Goal: Communication & Community: Answer question/provide support

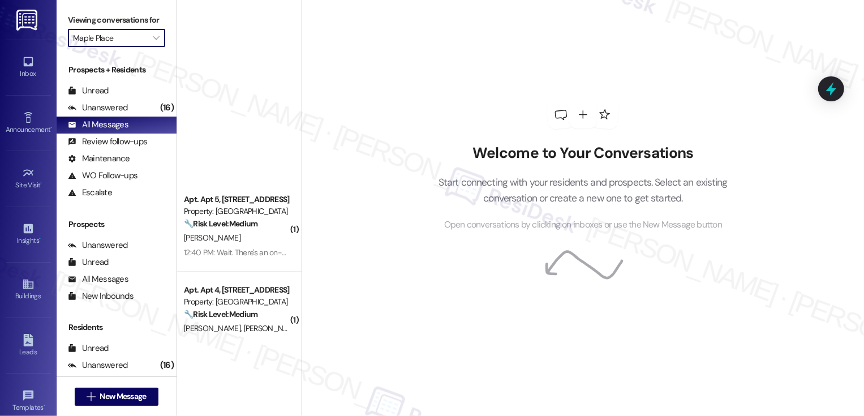
scroll to position [393, 0]
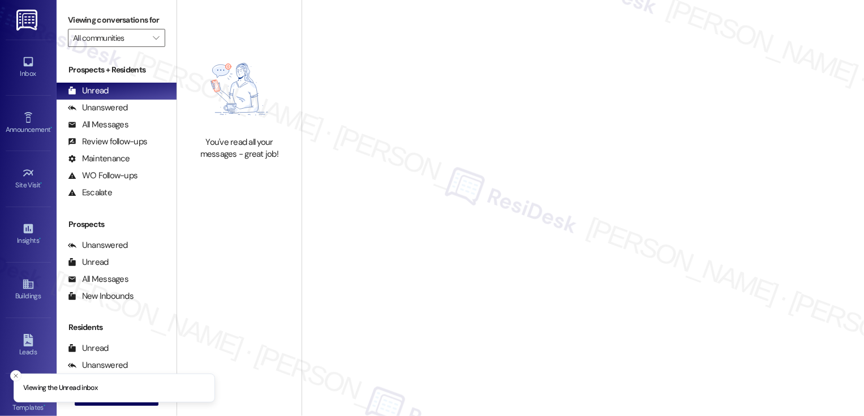
type input "Maple Place"
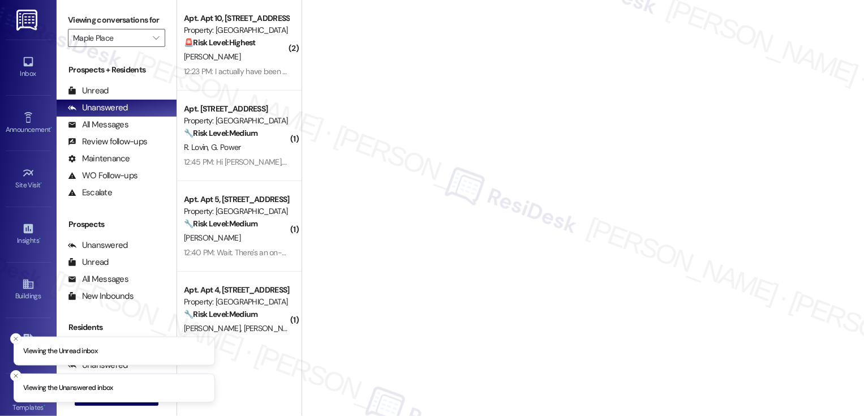
click at [153, 42] on icon "" at bounding box center [156, 37] width 6 height 9
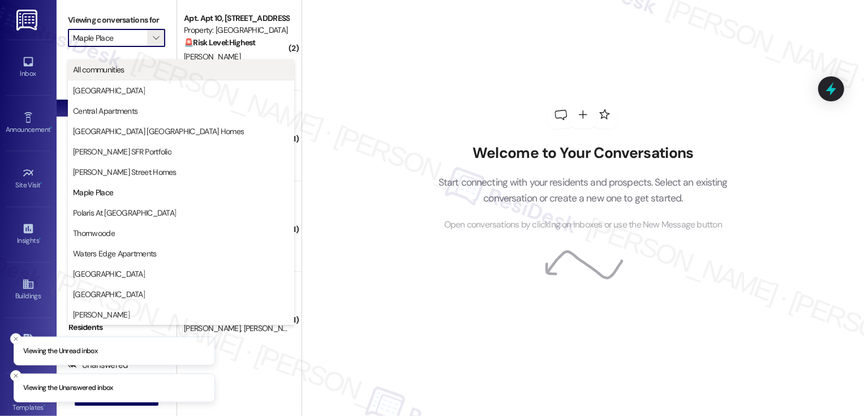
click at [144, 68] on span "All communities" at bounding box center [181, 69] width 216 height 11
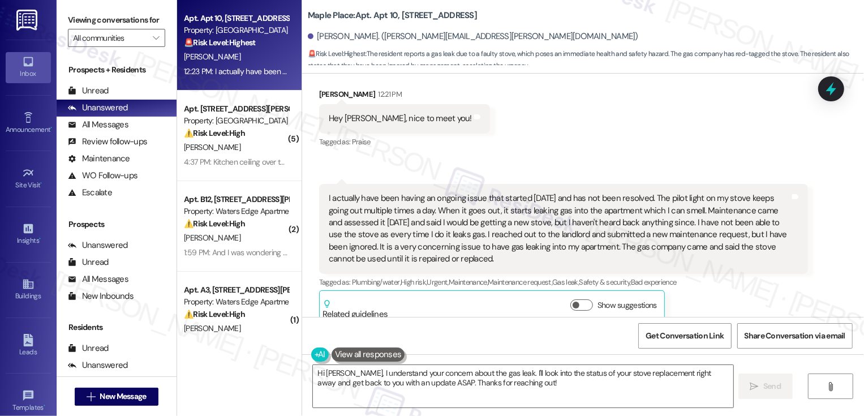
scroll to position [244, 0]
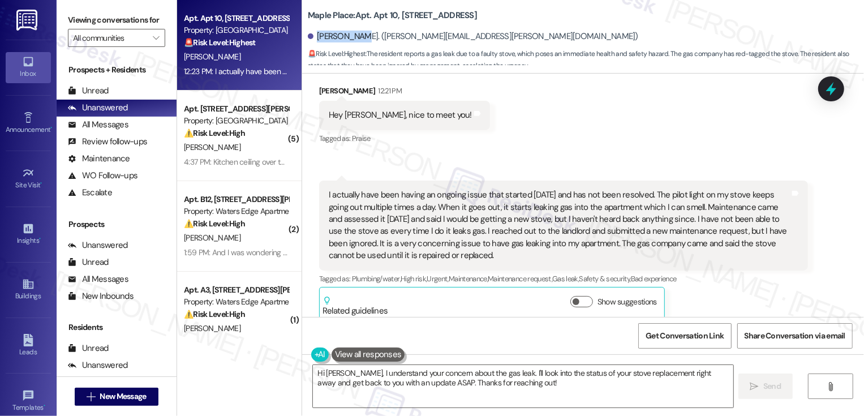
drag, startPoint x: 310, startPoint y: 37, endPoint x: 342, endPoint y: 40, distance: 32.9
click at [342, 40] on div "[PERSON_NAME]. ([PERSON_NAME][EMAIL_ADDRESS][PERSON_NAME][DOMAIN_NAME])" at bounding box center [473, 37] width 330 height 12
copy div "[PERSON_NAME]"
drag, startPoint x: 300, startPoint y: 16, endPoint x: 388, endPoint y: 16, distance: 88.3
click at [388, 16] on div "Maple Place: Apt. Apt 10, [STREET_ADDRESS] [PERSON_NAME]. ([PERSON_NAME][EMAIL_…" at bounding box center [583, 34] width 562 height 62
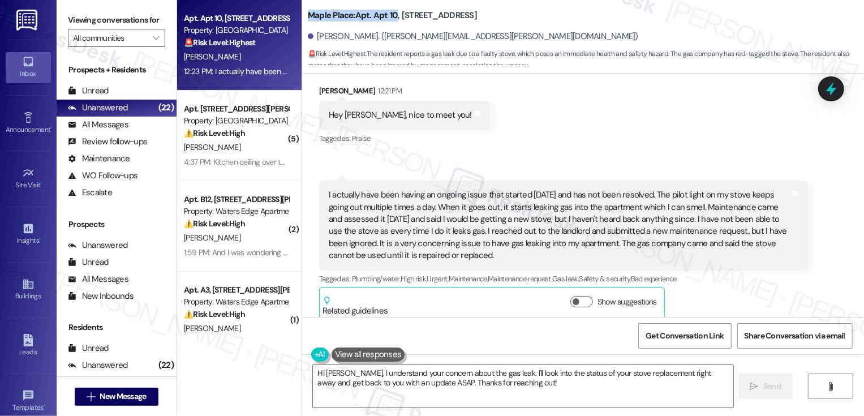
copy b "Maple Place: Apt. Apt 10"
drag, startPoint x: 310, startPoint y: 36, endPoint x: 342, endPoint y: 37, distance: 32.8
click at [342, 37] on div "[PERSON_NAME]. ([PERSON_NAME][EMAIL_ADDRESS][PERSON_NAME][DOMAIN_NAME])" at bounding box center [473, 37] width 330 height 12
copy div "[PERSON_NAME]"
click at [575, 296] on button "Show suggestions" at bounding box center [581, 301] width 23 height 11
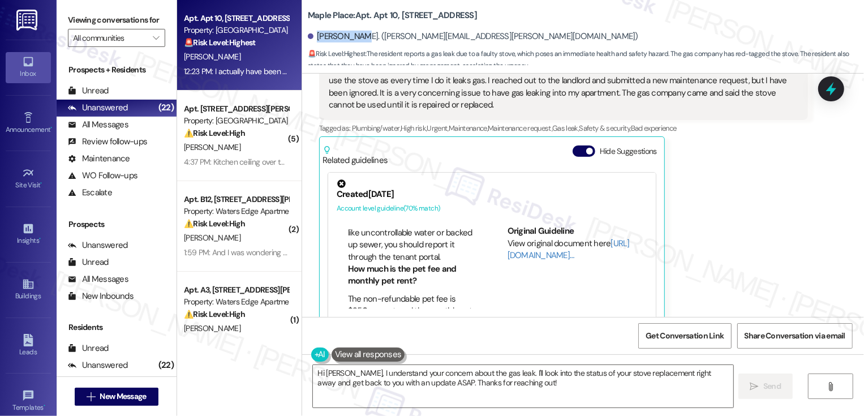
scroll to position [113, 0]
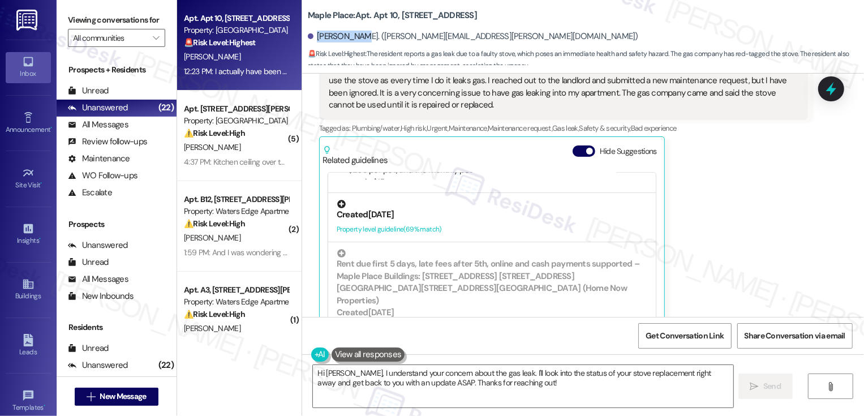
click at [458, 209] on div "Created [DATE]" at bounding box center [492, 215] width 311 height 12
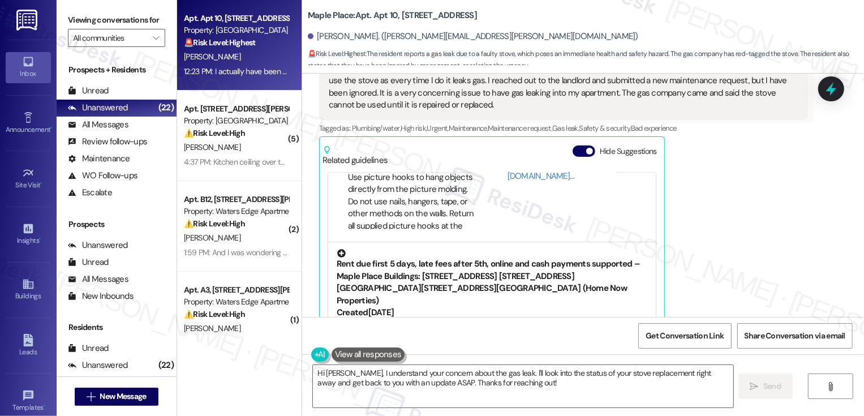
scroll to position [410, 0]
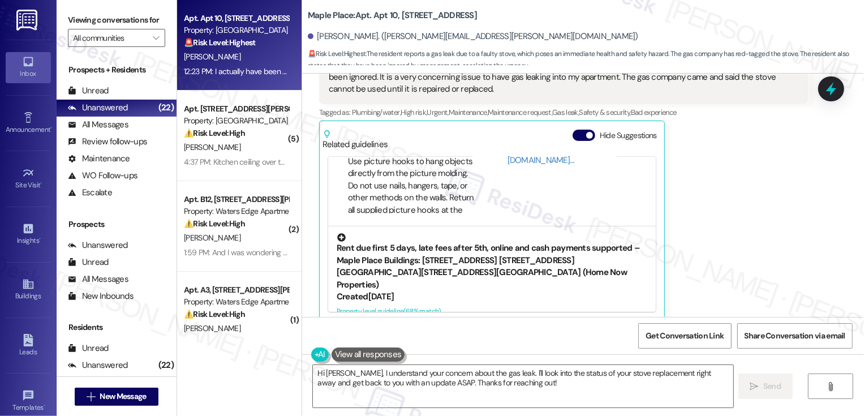
click at [471, 291] on div "Created [DATE]" at bounding box center [492, 297] width 311 height 12
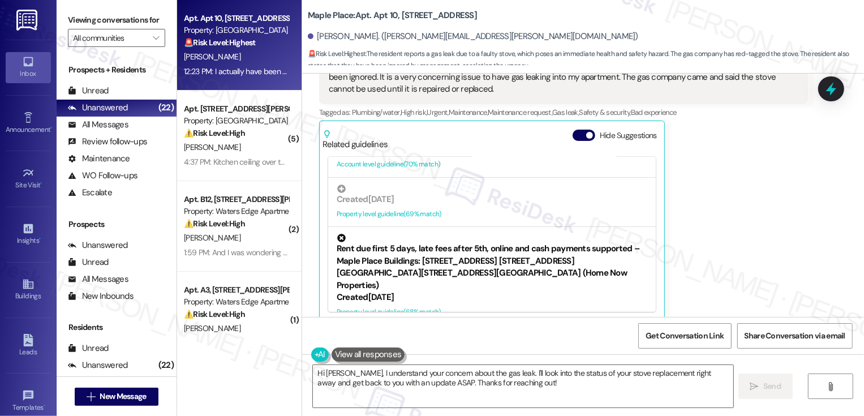
scroll to position [129, 0]
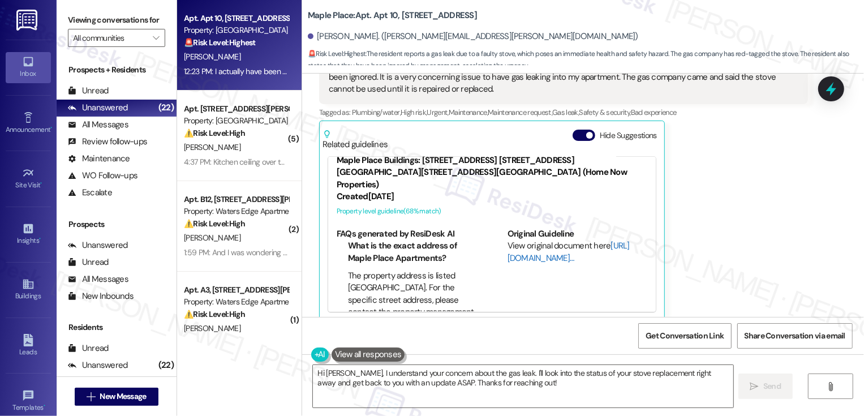
click at [520, 240] on link "[URL][DOMAIN_NAME]…" at bounding box center [569, 251] width 122 height 23
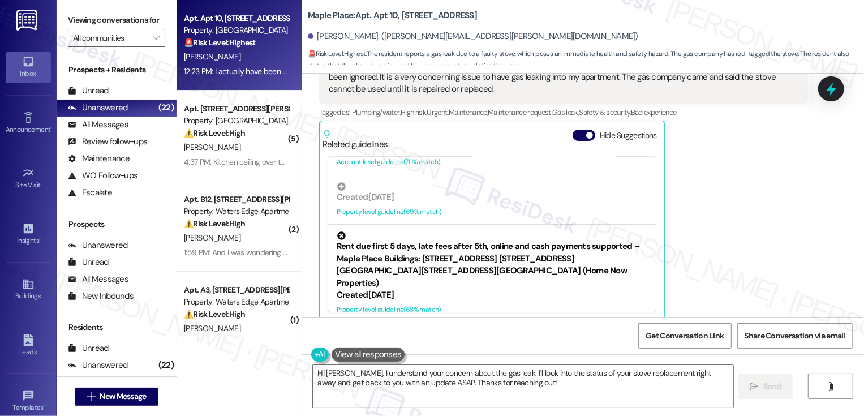
scroll to position [0, 0]
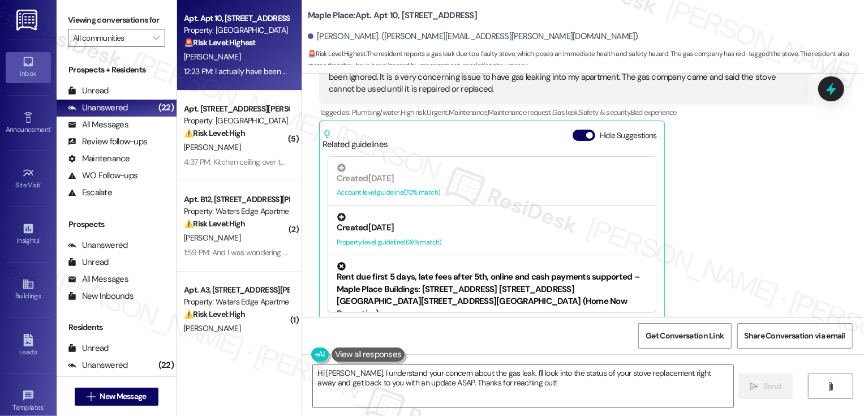
click at [479, 237] on div "Property level guideline ( 69 % match)" at bounding box center [492, 243] width 311 height 12
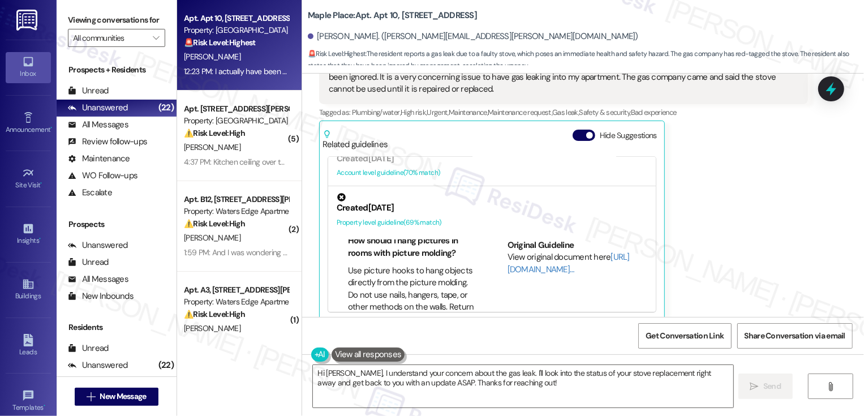
scroll to position [34, 0]
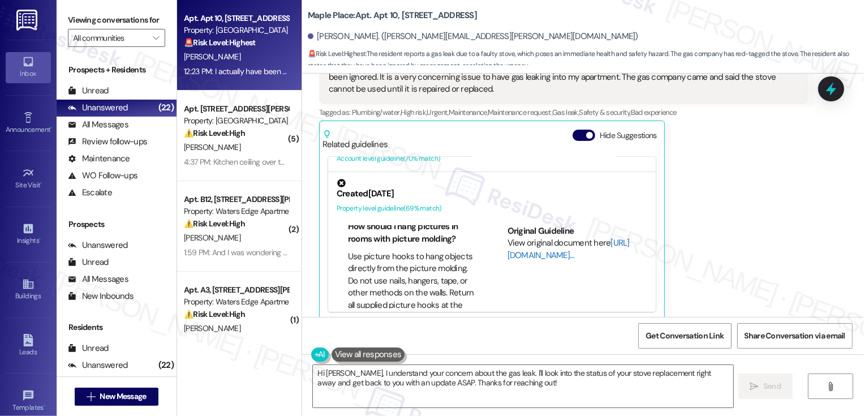
click at [528, 239] on link "[URL][DOMAIN_NAME]…" at bounding box center [569, 248] width 122 height 23
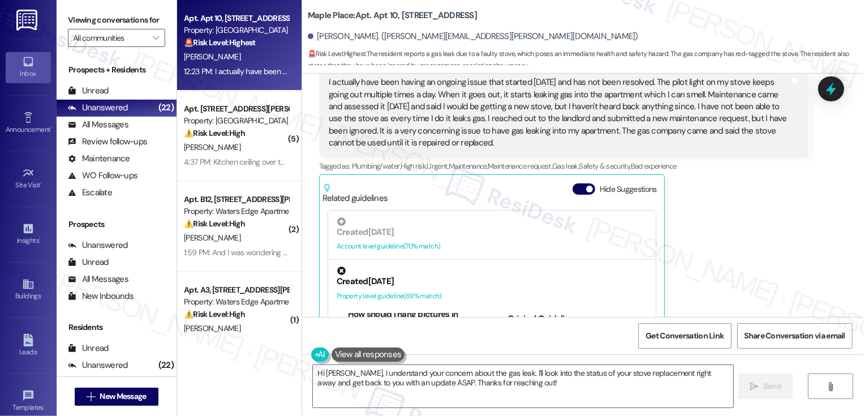
scroll to position [337, 0]
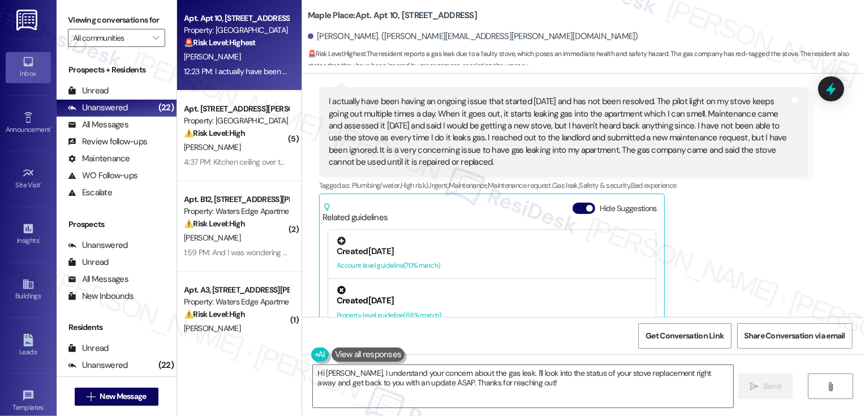
click at [504, 260] on div "Created [DATE] Account level guideline ( 70 % match)" at bounding box center [492, 254] width 328 height 49
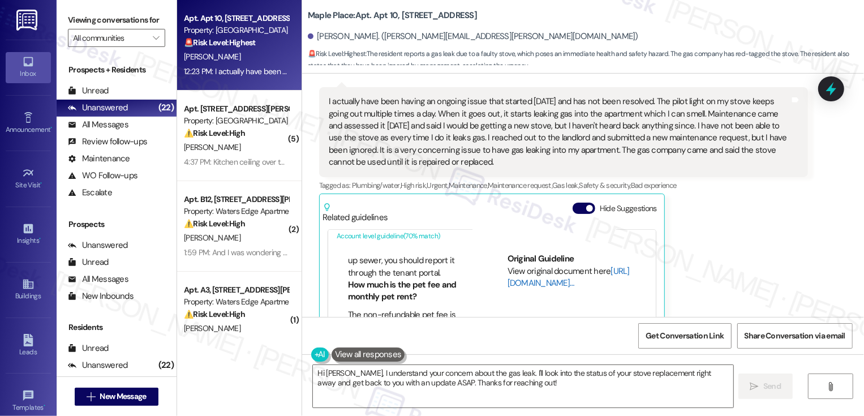
scroll to position [30, 0]
click at [530, 270] on link "[URL][DOMAIN_NAME]…" at bounding box center [569, 276] width 122 height 23
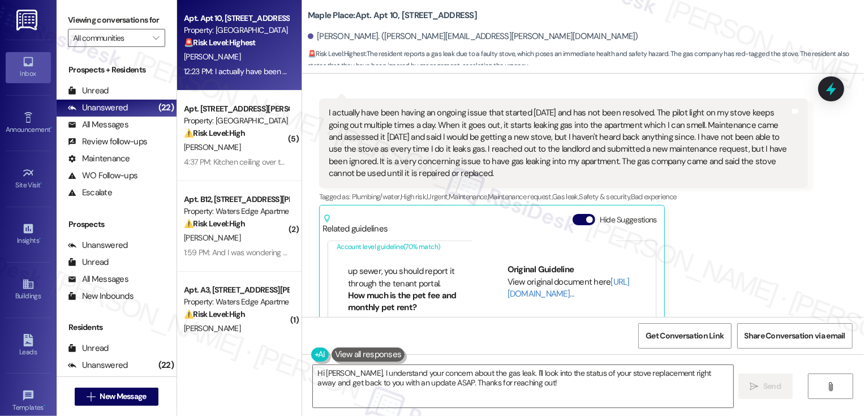
scroll to position [320, 0]
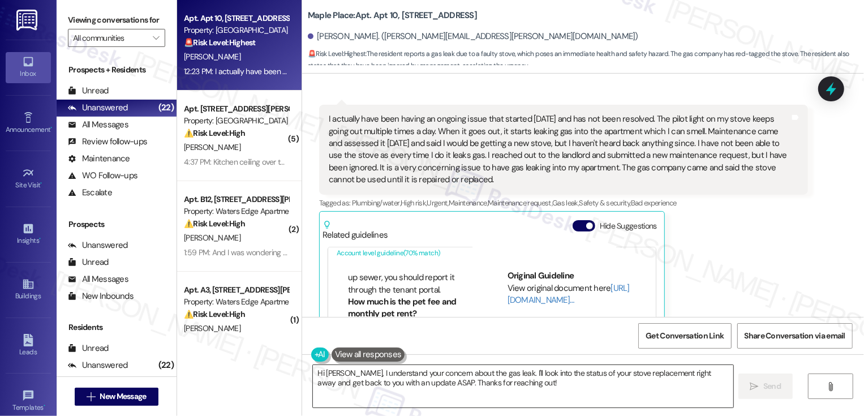
click at [338, 373] on textarea "Hi [PERSON_NAME], I understand your concern about the gas leak. I'll look into …" at bounding box center [523, 386] width 420 height 42
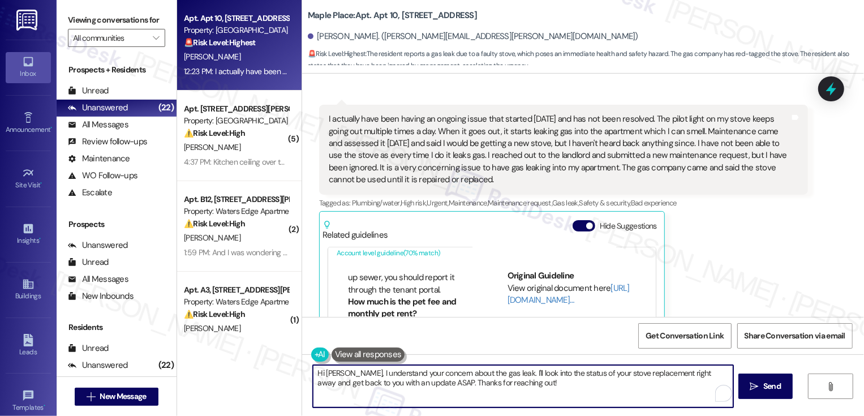
drag, startPoint x: 510, startPoint y: 383, endPoint x: 435, endPoint y: 375, distance: 75.7
click at [435, 375] on textarea "Hi [PERSON_NAME], I understand your concern about the gas leak. I'll look into …" at bounding box center [523, 386] width 420 height 42
click at [338, 373] on textarea "Hi [PERSON_NAME], I understand your concern about the gas leak. I'll look into …" at bounding box center [523, 386] width 420 height 42
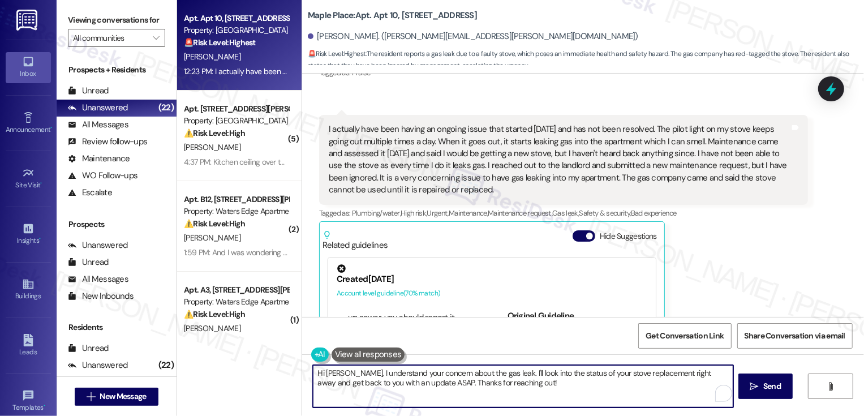
scroll to position [307, 0]
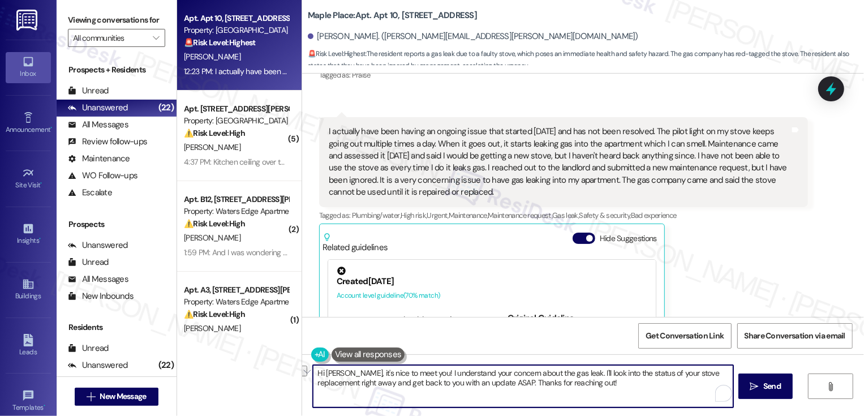
drag, startPoint x: 408, startPoint y: 374, endPoint x: 556, endPoint y: 378, distance: 147.7
click at [556, 378] on textarea "Hi [PERSON_NAME], it's nice to meet you! I understand your concern about the ga…" at bounding box center [523, 386] width 420 height 42
drag, startPoint x: 693, startPoint y: 373, endPoint x: 727, endPoint y: 372, distance: 34.5
click at [727, 372] on textarea "Hi [PERSON_NAME], it's nice to meet you! Thank you for letting me know about th…" at bounding box center [523, 386] width 420 height 42
drag, startPoint x: 354, startPoint y: 383, endPoint x: 569, endPoint y: 393, distance: 215.3
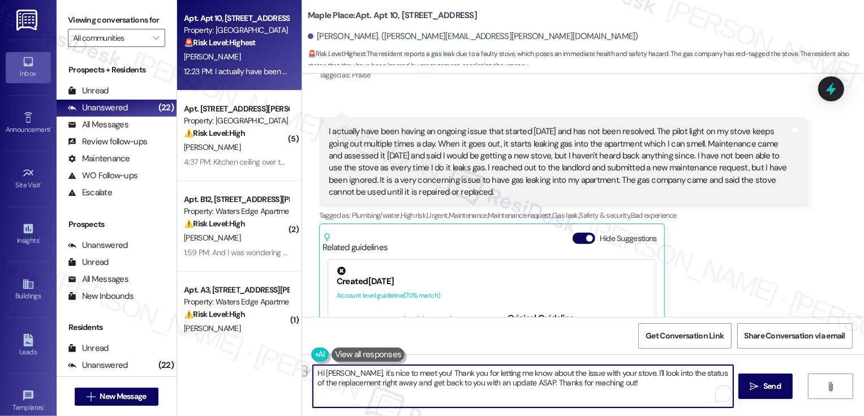
click at [569, 393] on textarea "Hi [PERSON_NAME], it's nice to meet you! Thank you for letting me know about th…" at bounding box center [523, 386] width 420 height 42
click at [468, 380] on textarea "Hi [PERSON_NAME], it's nice to meet you! Thank you for letting me know about th…" at bounding box center [523, 386] width 420 height 42
click at [538, 374] on textarea "Hi [PERSON_NAME], it's nice to meet you! Thank you for letting me know about th…" at bounding box center [523, 386] width 420 height 42
click at [630, 372] on textarea "Hi [PERSON_NAME], it's nice to meet you! Thank you for letting me know about th…" at bounding box center [523, 386] width 420 height 42
click at [663, 386] on textarea "Hi [PERSON_NAME], it's nice to meet you! Thank you for letting me know about th…" at bounding box center [523, 386] width 420 height 42
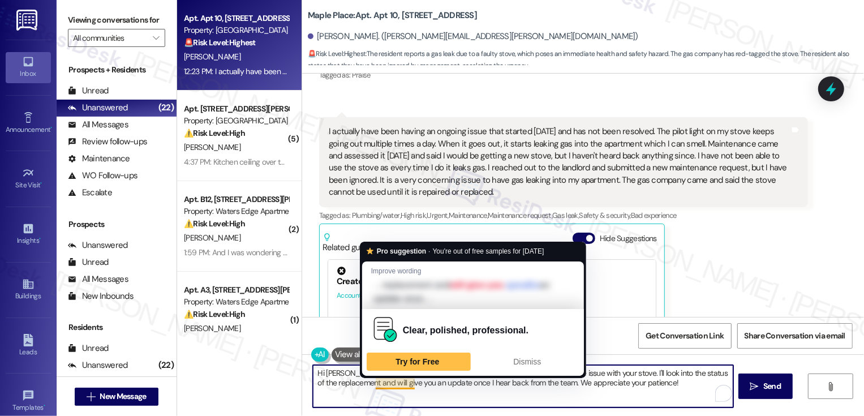
click at [455, 388] on textarea "Hi [PERSON_NAME], it's nice to meet you! Thank you for letting me know about th…" at bounding box center [523, 386] width 420 height 42
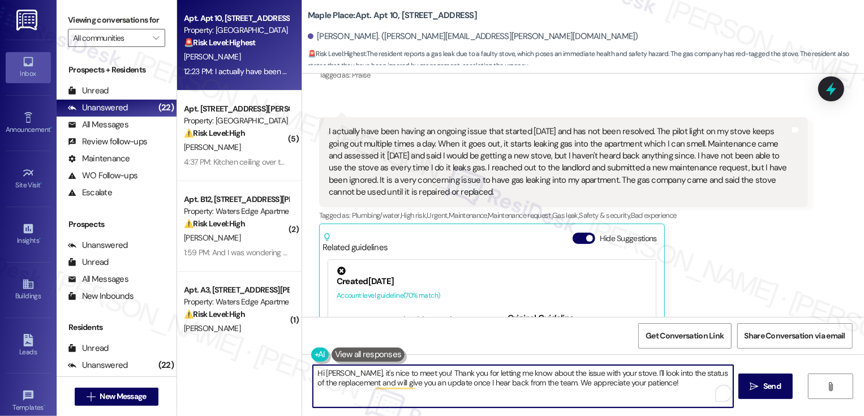
click at [538, 385] on textarea "Hi [PERSON_NAME], it's nice to meet you! Thank you for letting me know about th…" at bounding box center [523, 386] width 420 height 42
click at [667, 388] on textarea "Hi [PERSON_NAME], it's nice to meet you! Thank you for letting me know about th…" at bounding box center [523, 386] width 420 height 42
paste textarea "’s so nice to meet you! Thank you for letting me know about the stove issue. I’…"
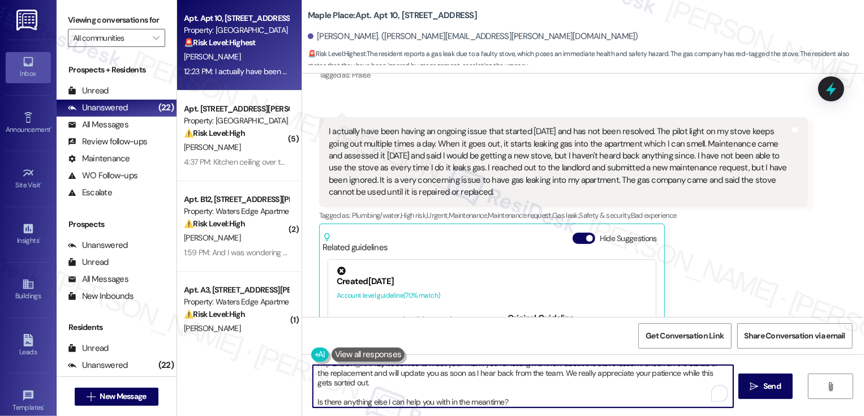
scroll to position [0, 0]
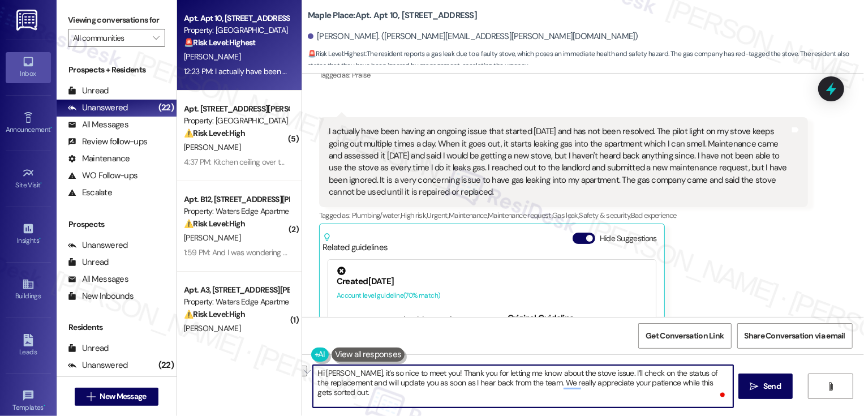
drag, startPoint x: 475, startPoint y: 383, endPoint x: 538, endPoint y: 381, distance: 62.8
click at [539, 384] on textarea "Hi [PERSON_NAME], it’s so nice to meet you! Thank you for letting me know about…" at bounding box center [523, 386] width 420 height 42
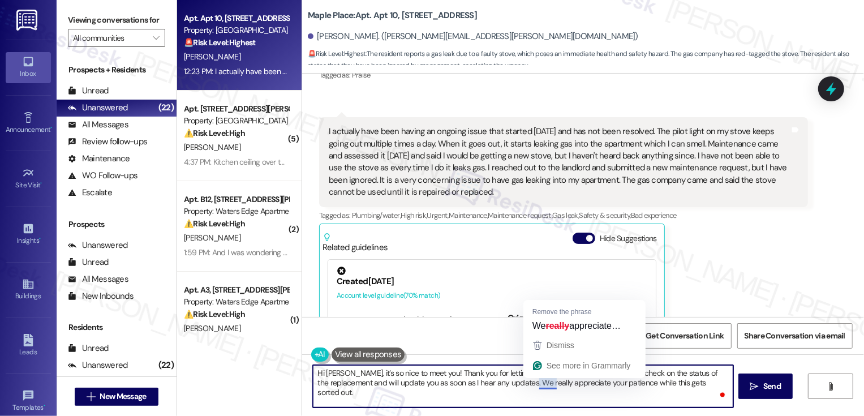
click at [544, 402] on textarea "Hi [PERSON_NAME], it’s so nice to meet you! Thank you for letting me know about…" at bounding box center [523, 386] width 420 height 42
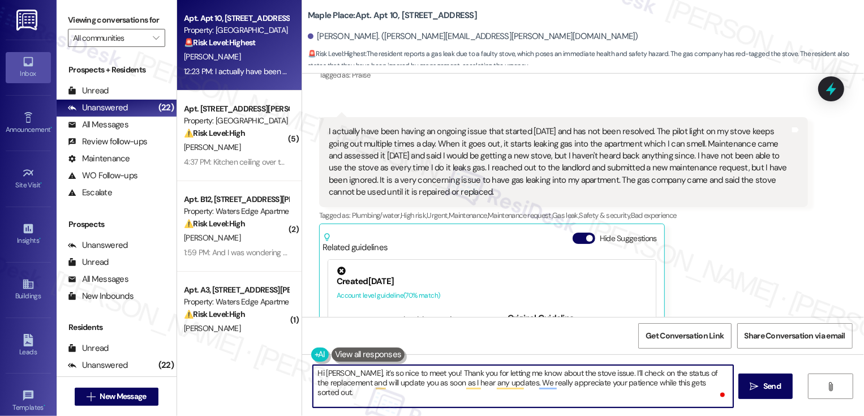
scroll to position [3, 0]
type textarea "Hi [PERSON_NAME], it’s so nice to meet you! Thank you for letting me know about…"
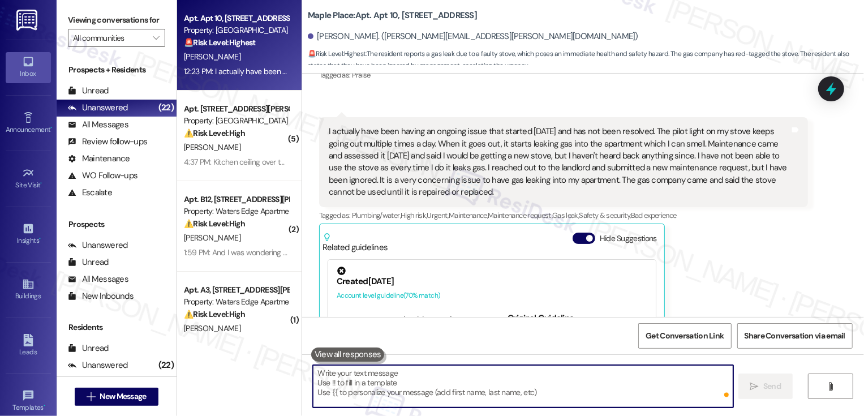
scroll to position [0, 0]
paste textarea "Hi [PERSON_NAME], it’s so nice to meet you! Thank you for letting me know about…"
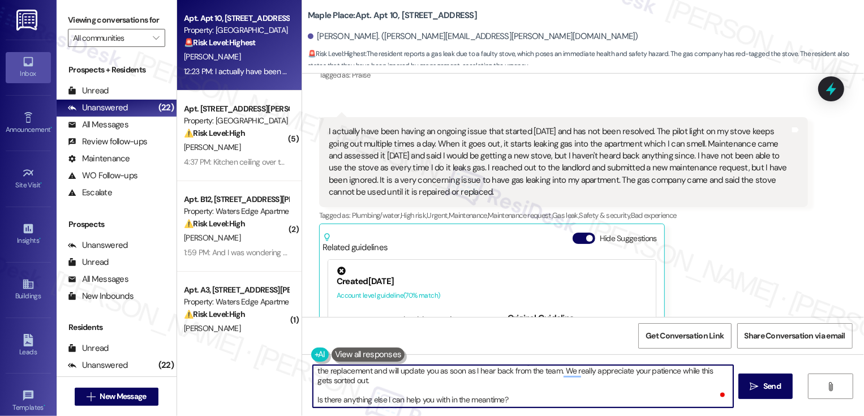
click at [556, 392] on textarea "Hi [PERSON_NAME], it’s so nice to meet you! Thank you for letting me know about…" at bounding box center [523, 386] width 420 height 42
type textarea "Hi [PERSON_NAME], it’s so nice to meet you! Thank you for letting me know about…"
click at [761, 387] on span "Send" at bounding box center [772, 386] width 22 height 12
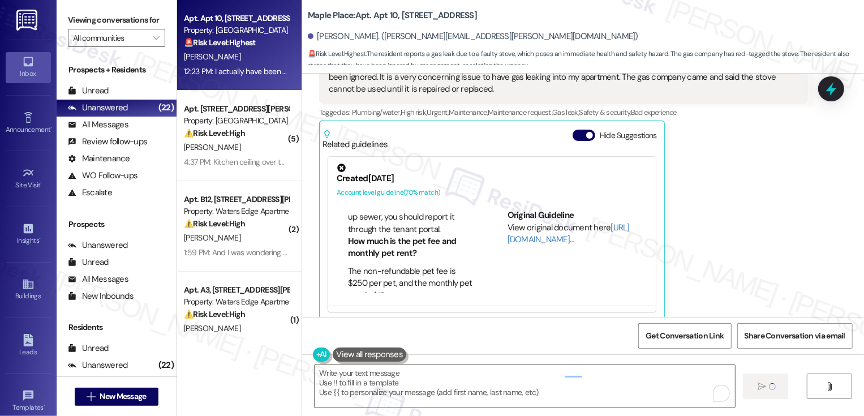
type textarea "Fetching suggested responses. Please feel free to read through the conversation…"
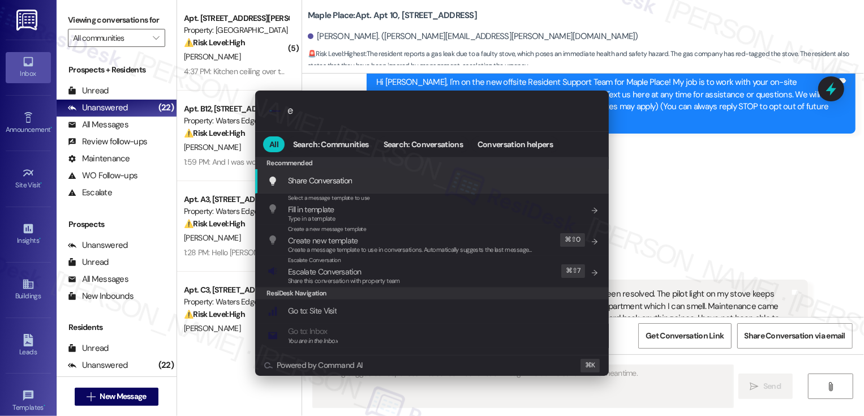
type input "es"
type textarea "Updating..."
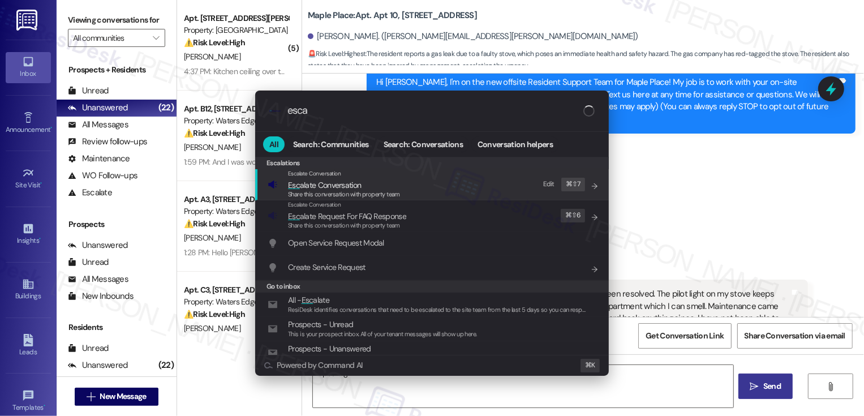
type input "escal"
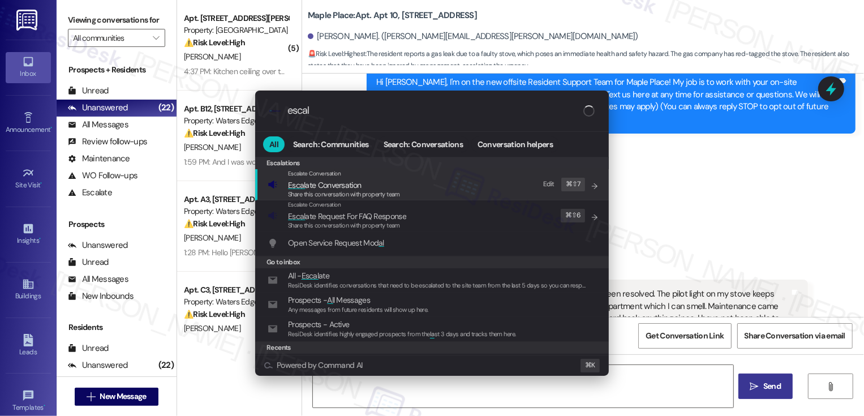
type textarea "Hi {{first_name}}"
type input "escala"
type textarea "Hi {{first_name}},"
type input "escalat"
type textarea "Hi {{first_name}}, I"
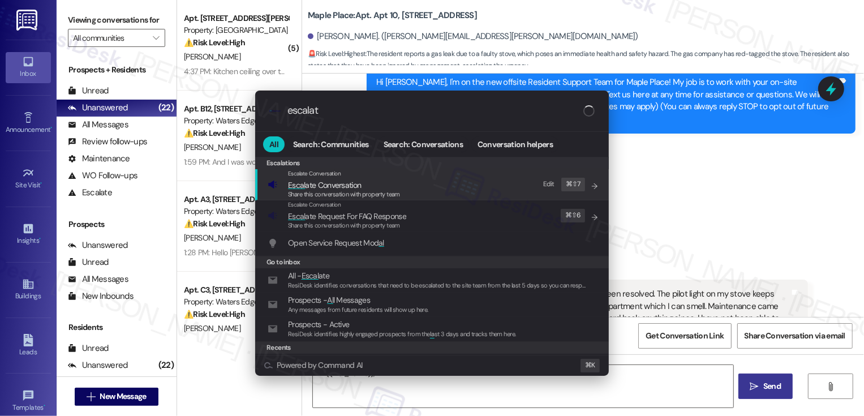
type input "escalate"
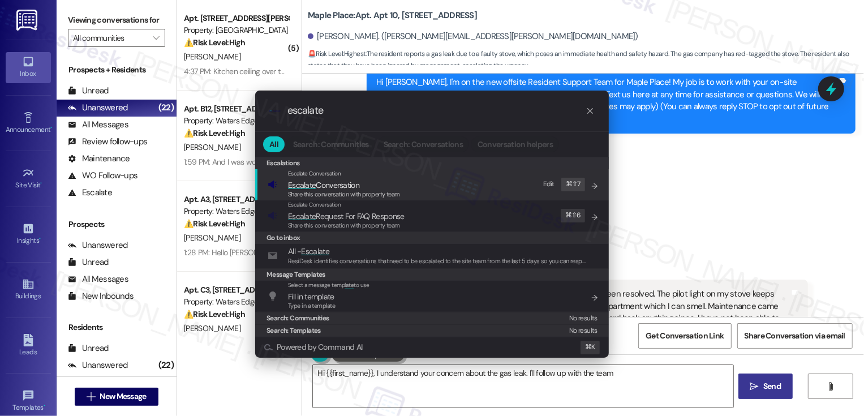
type textarea "Hi {{first_name}}, I understand your concern about the gas leak. I'll follow up…"
type input "escalate"
click at [341, 188] on span "Escalate Conversation" at bounding box center [323, 185] width 71 height 10
type textarea "Hi {{first_name}}, I understand your concern about the gas leak. I'll follow up…"
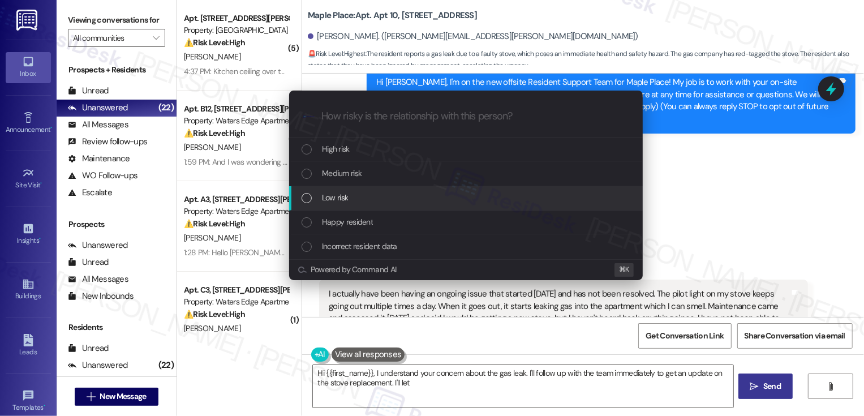
click at [343, 203] on span "Low risk" at bounding box center [335, 197] width 26 height 12
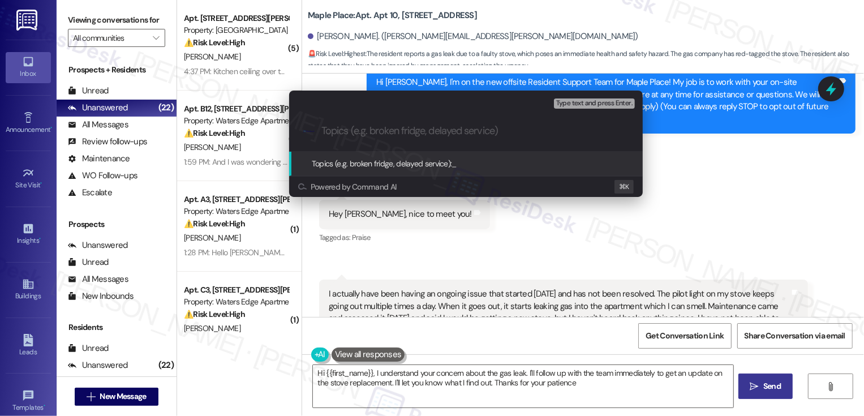
type textarea "Hi {{first_name}}, I understand your concern about the gas leak. I'll follow up…"
type input "S"
type input "Follow-up Request: Stove Replacement"
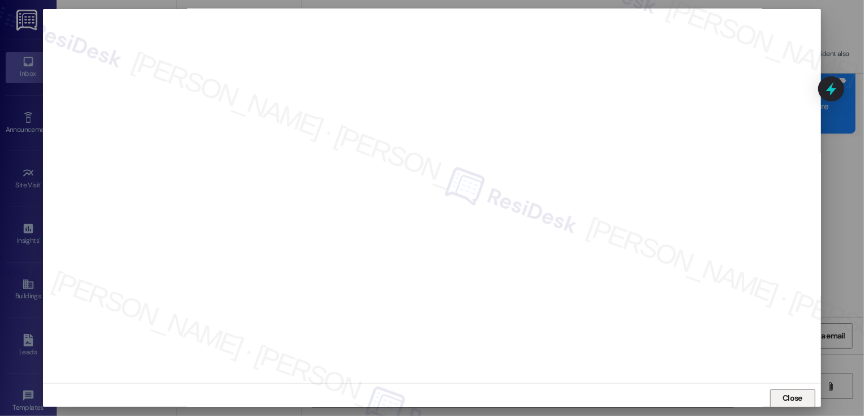
click at [807, 397] on button "Close" at bounding box center [792, 398] width 45 height 18
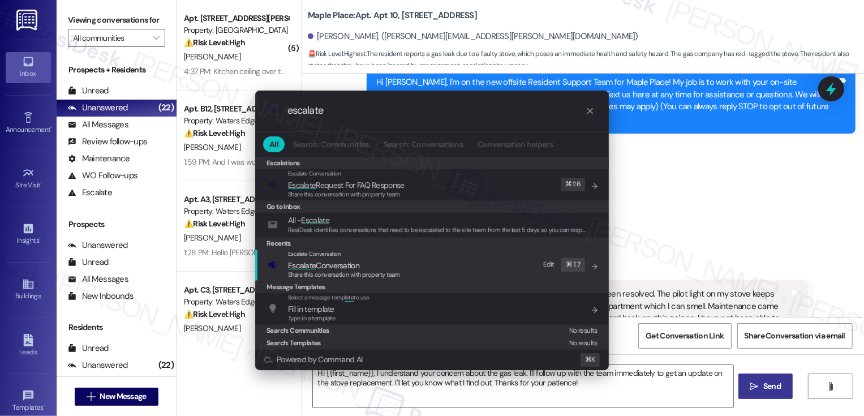
type input "escalate"
click at [394, 265] on span "Escalate Conversation" at bounding box center [344, 265] width 112 height 12
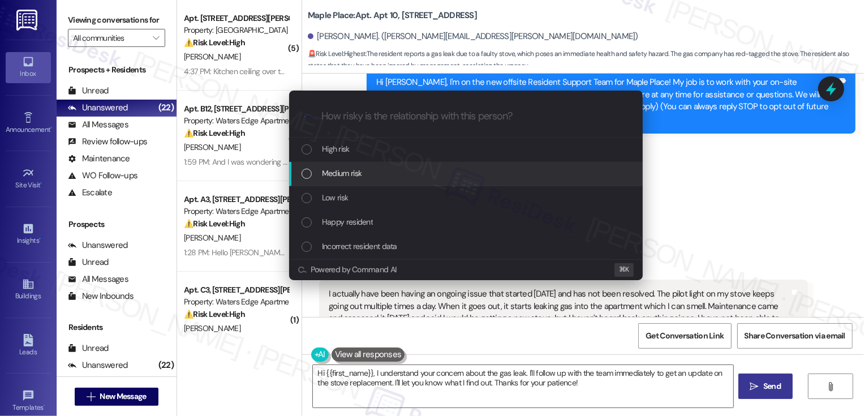
click at [344, 171] on span "Medium risk" at bounding box center [342, 173] width 40 height 12
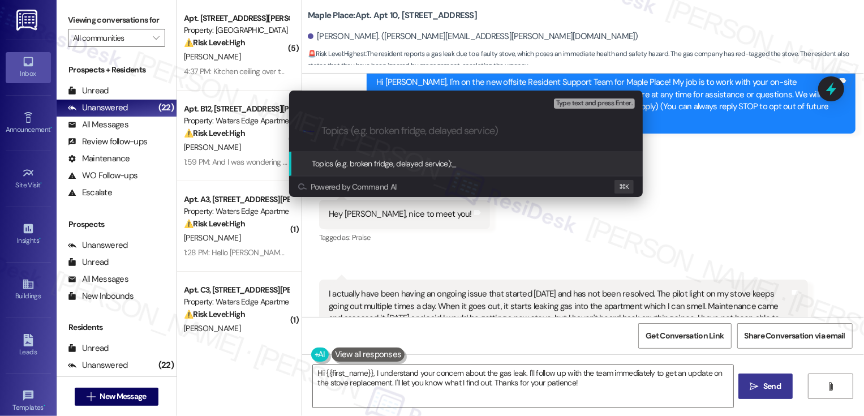
paste input "Follow-up Request: Stove Replacement"
type input "Follow-up Request: Stove Replacement"
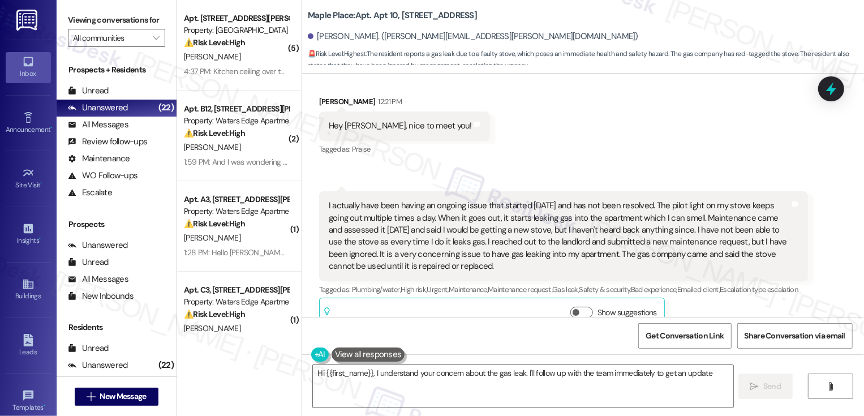
scroll to position [255, 0]
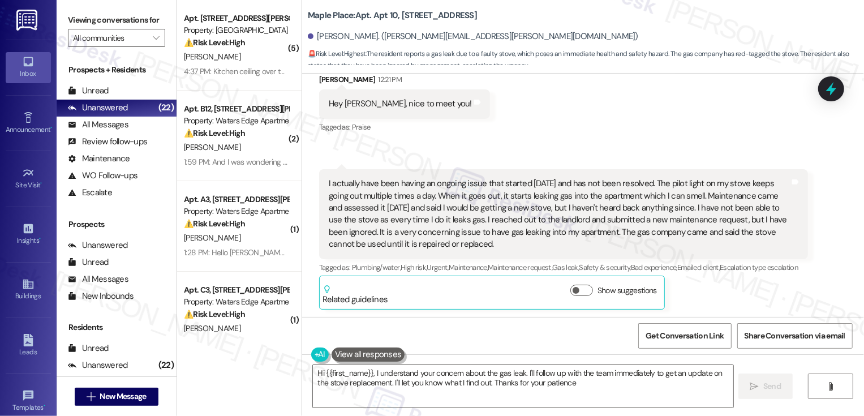
type textarea "Hi {{first_name}}, I understand your concern about the gas leak. I'll follow up…"
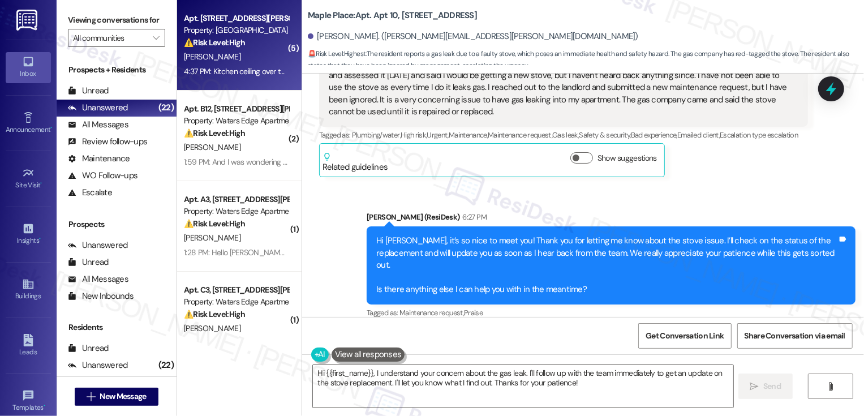
click at [245, 61] on div "[PERSON_NAME]" at bounding box center [236, 57] width 107 height 14
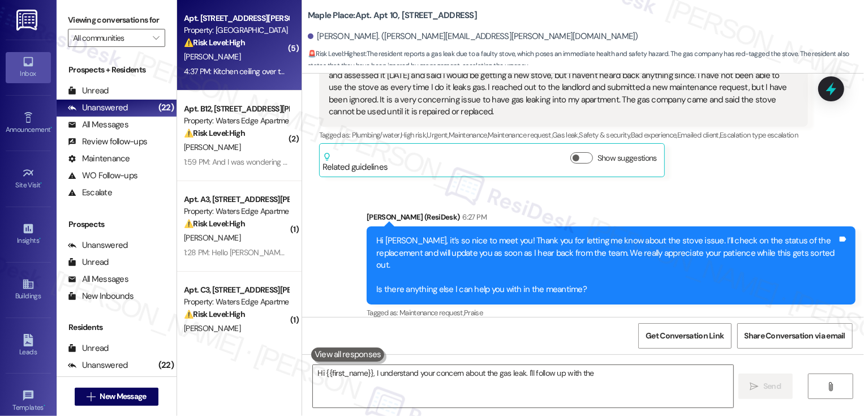
click at [245, 61] on div "[PERSON_NAME]" at bounding box center [236, 57] width 107 height 14
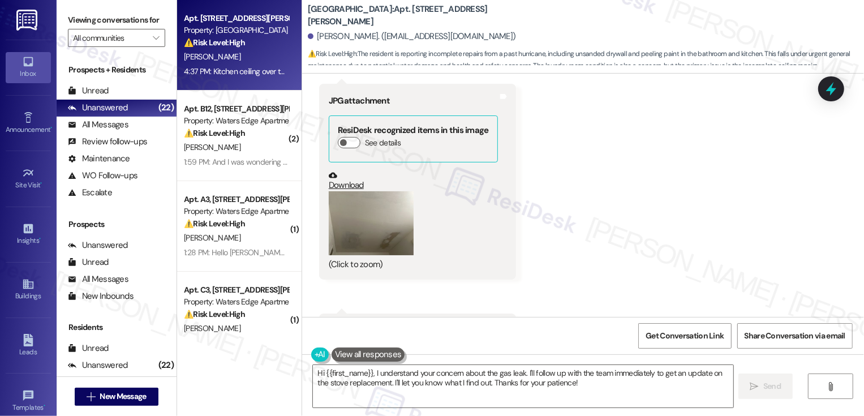
scroll to position [555, 0]
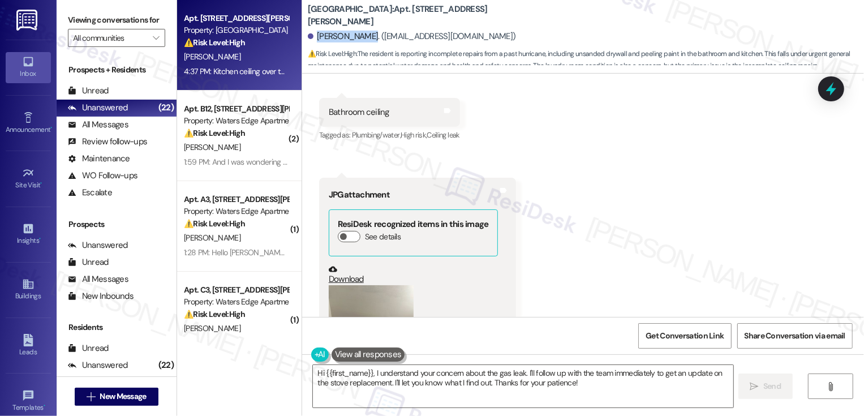
drag, startPoint x: 312, startPoint y: 36, endPoint x: 360, endPoint y: 38, distance: 48.1
click at [360, 38] on div "[PERSON_NAME]. ([EMAIL_ADDRESS][DOMAIN_NAME])" at bounding box center [412, 37] width 208 height 12
copy div "[PERSON_NAME]."
drag, startPoint x: 302, startPoint y: 18, endPoint x: 397, endPoint y: 19, distance: 95.6
click at [397, 19] on b "[GEOGRAPHIC_DATA]: Apt. [STREET_ADDRESS][PERSON_NAME]" at bounding box center [421, 15] width 226 height 24
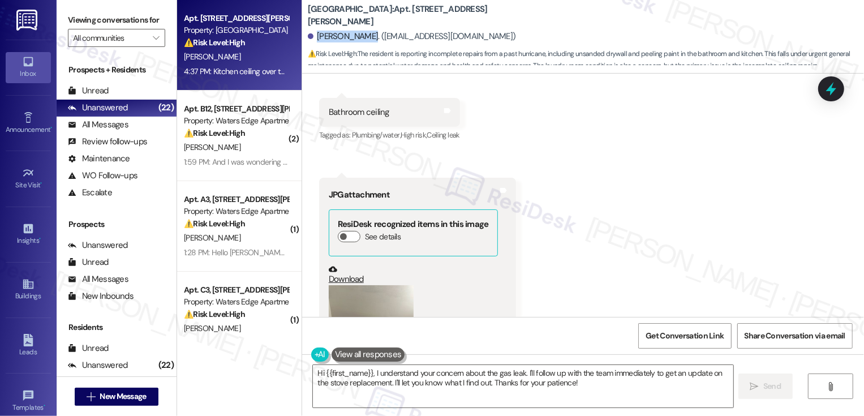
copy b "[GEOGRAPHIC_DATA]"
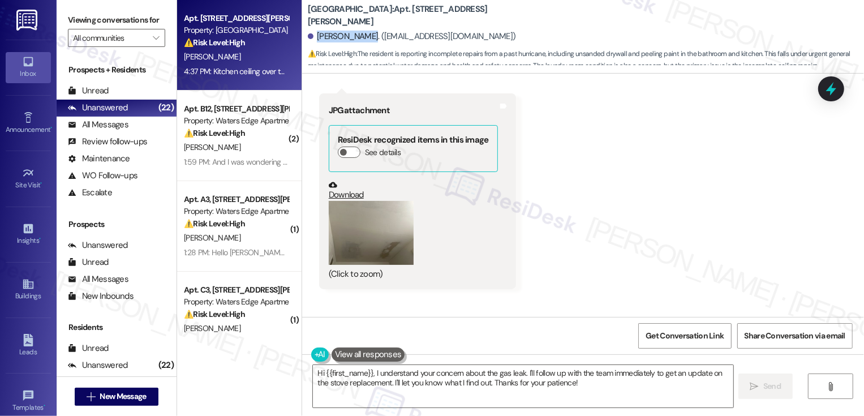
scroll to position [681, 0]
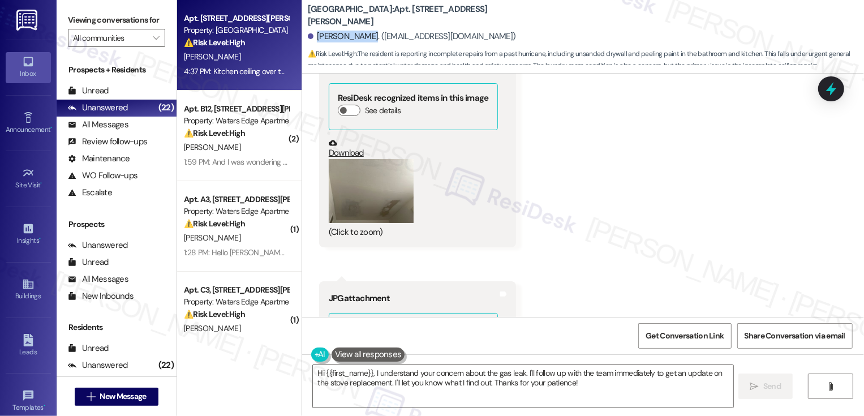
click at [366, 183] on button "Zoom image" at bounding box center [371, 191] width 85 height 64
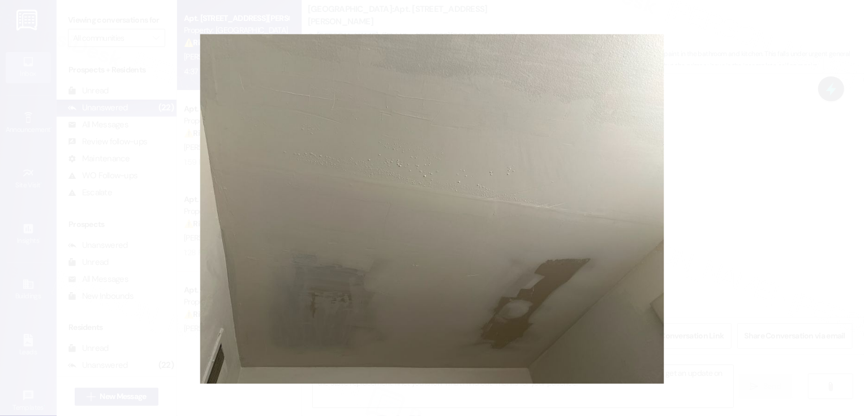
click at [689, 231] on button "Unzoom image" at bounding box center [432, 208] width 864 height 416
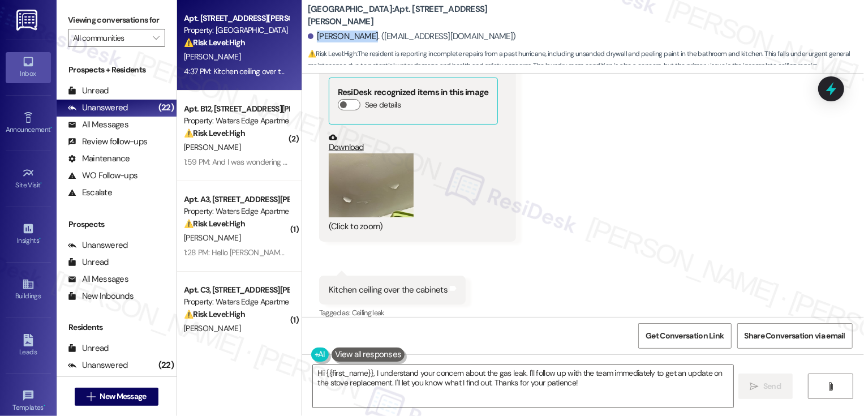
scroll to position [928, 0]
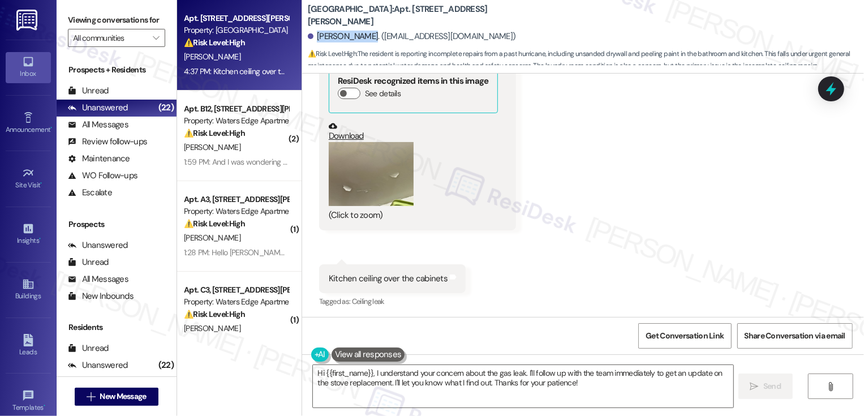
click at [364, 179] on button "Zoom image" at bounding box center [371, 174] width 85 height 64
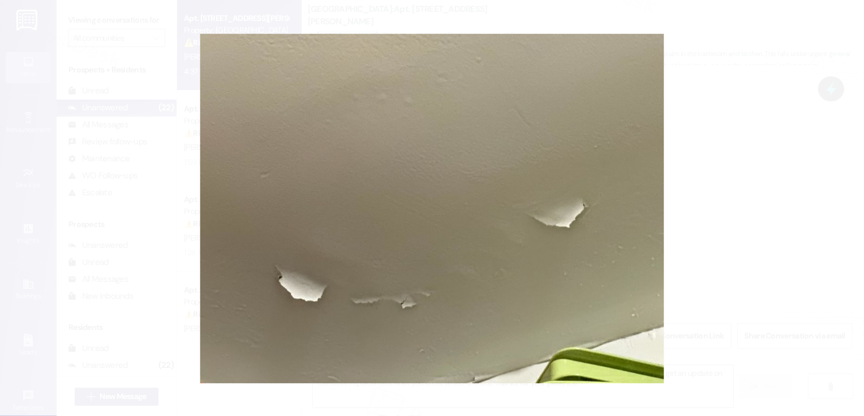
click at [763, 223] on button "Unzoom image" at bounding box center [432, 208] width 864 height 416
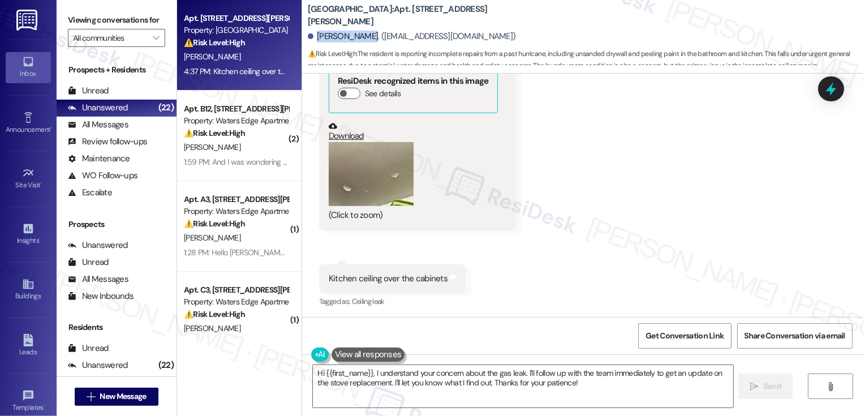
copy b "[GEOGRAPHIC_DATA]"
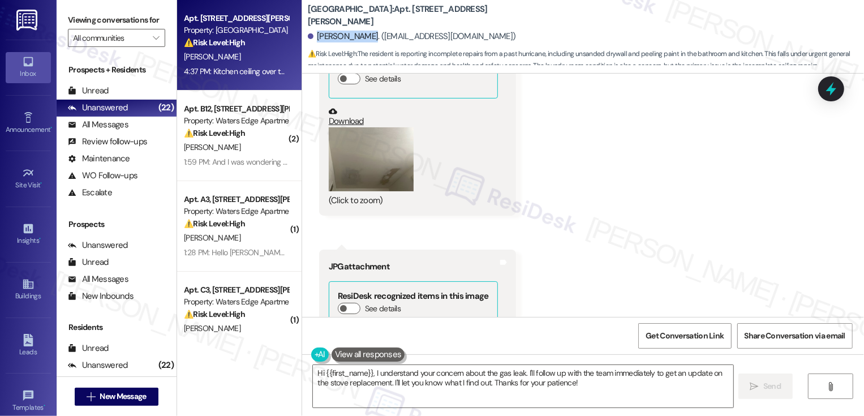
scroll to position [702, 0]
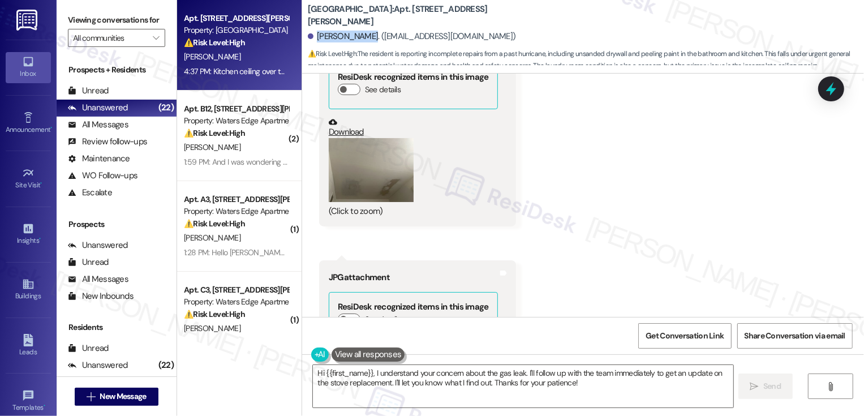
copy b "[GEOGRAPHIC_DATA]"
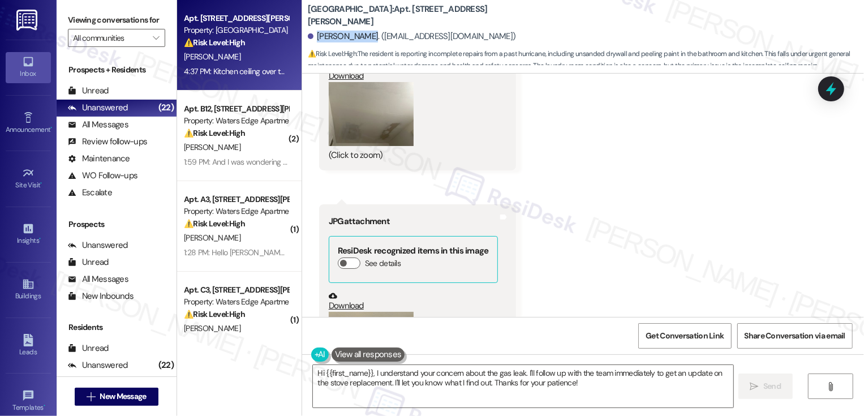
scroll to position [685, 0]
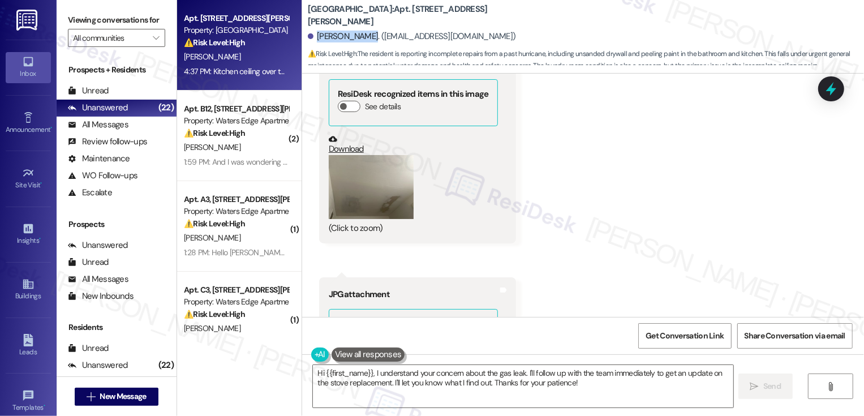
click at [321, 37] on div "[PERSON_NAME]. ([EMAIL_ADDRESS][DOMAIN_NAME])" at bounding box center [412, 37] width 208 height 12
click at [393, 381] on textarea "Hi {{first_name}}, I understand your concern about the gas leak. I'll follow up…" at bounding box center [523, 386] width 420 height 42
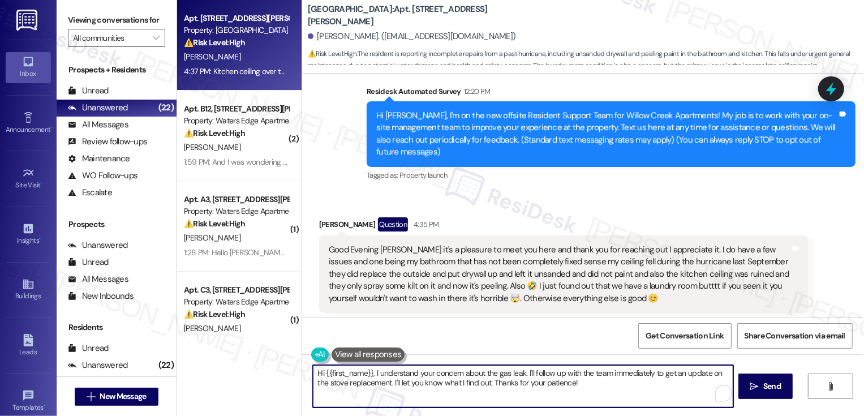
scroll to position [28, 0]
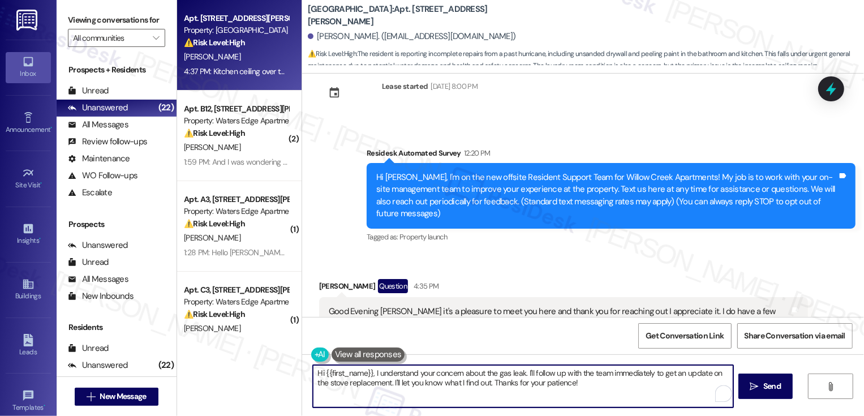
click at [370, 374] on textarea "Hi {{first_name}}, I understand your concern about the gas leak. I'll follow up…" at bounding box center [523, 386] width 420 height 42
drag, startPoint x: 441, startPoint y: 373, endPoint x: 669, endPoint y: 395, distance: 228.5
click at [669, 395] on textarea "Hi {{first_name}}, it's great to meet you! I understand your concern about the …" at bounding box center [523, 386] width 420 height 42
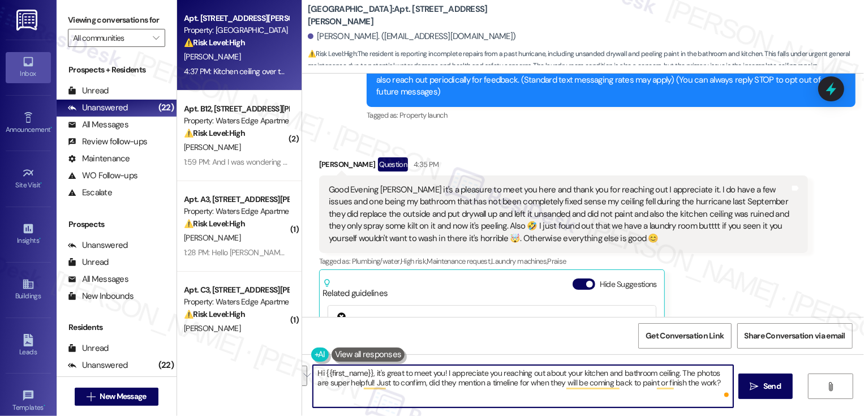
scroll to position [152, 0]
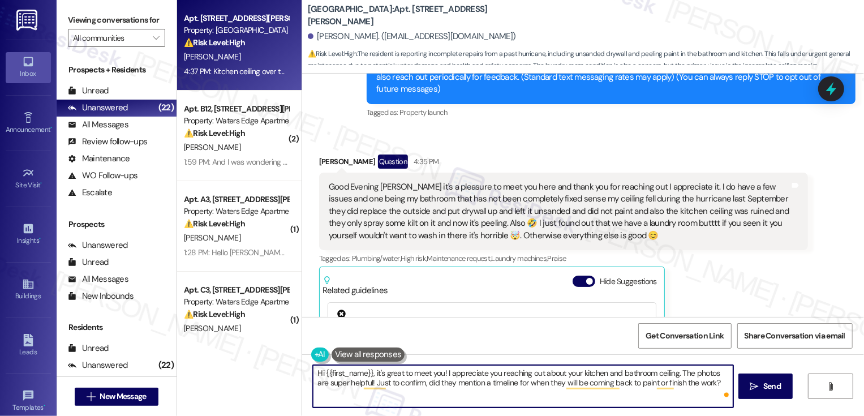
paste textarea "’s great to meet you! Thanks so much for reaching out about your kitchen and ba…"
click at [598, 373] on textarea "Hi {{first_name}}, it’s great to meet you! Thanks so much for reaching out abou…" at bounding box center [523, 386] width 420 height 42
click at [654, 376] on textarea "Hi {{first_name}}, it’s great to meet you! Thanks so much for reaching out abou…" at bounding box center [523, 386] width 420 height 42
click at [690, 373] on textarea "Hi {{first_name}}, it’s great to meet you! Thanks so much for reaching out abou…" at bounding box center [523, 386] width 420 height 42
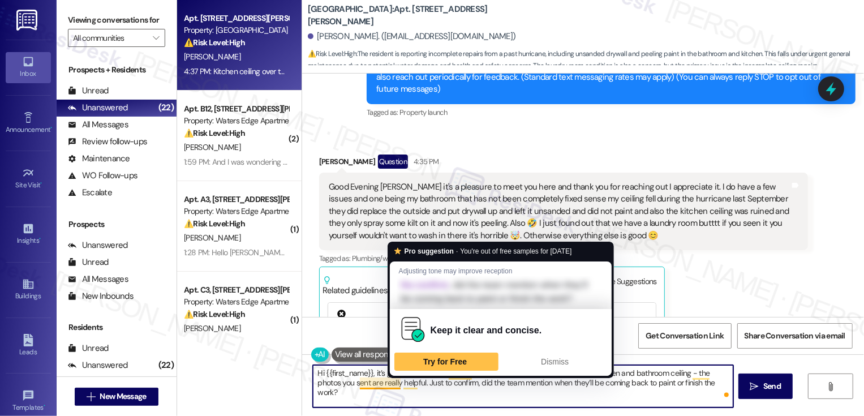
click at [392, 383] on textarea "Hi {{first_name}}, it’s great to meet you! Thanks so much for reaching out abou…" at bounding box center [523, 386] width 420 height 42
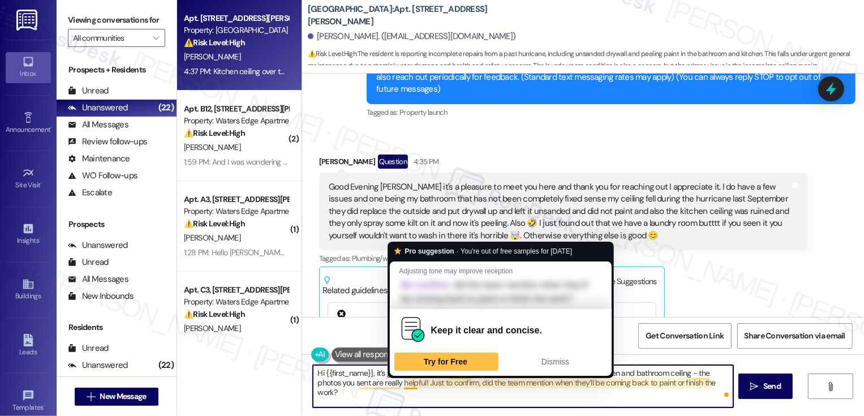
click at [464, 386] on textarea "Hi {{first_name}}, it’s great to meet you! Thanks so much for reaching out abou…" at bounding box center [523, 386] width 420 height 42
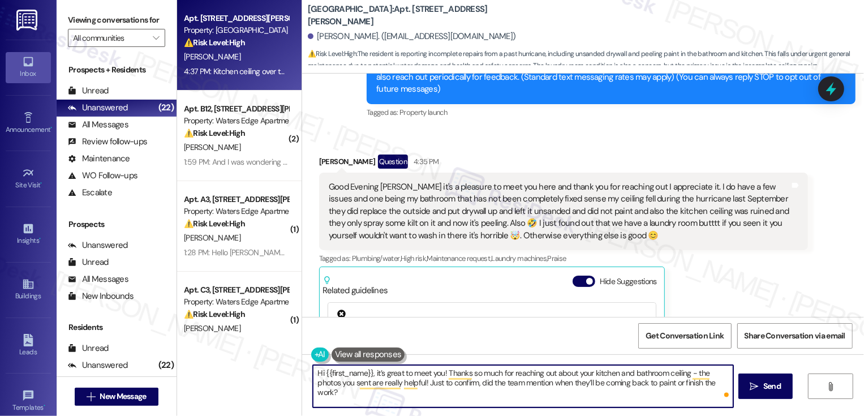
click at [607, 380] on textarea "Hi {{first_name}}, it’s great to meet you! Thanks so much for reaching out abou…" at bounding box center [523, 386] width 420 height 42
click at [531, 385] on textarea "Hi {{first_name}}, it’s great to meet you! Thanks so much for reaching out abou…" at bounding box center [523, 386] width 420 height 42
click at [631, 402] on textarea "Hi {{first_name}}, it’s great to meet you! Thanks so much for reaching out abou…" at bounding box center [523, 386] width 420 height 42
type textarea "Hi {{first_name}}, it’s great to meet you! Thanks so much for reaching out abou…"
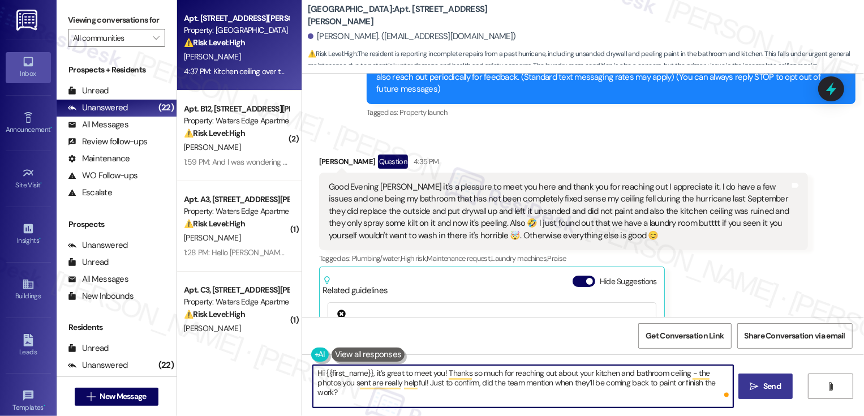
click at [770, 389] on span "Send" at bounding box center [772, 386] width 18 height 12
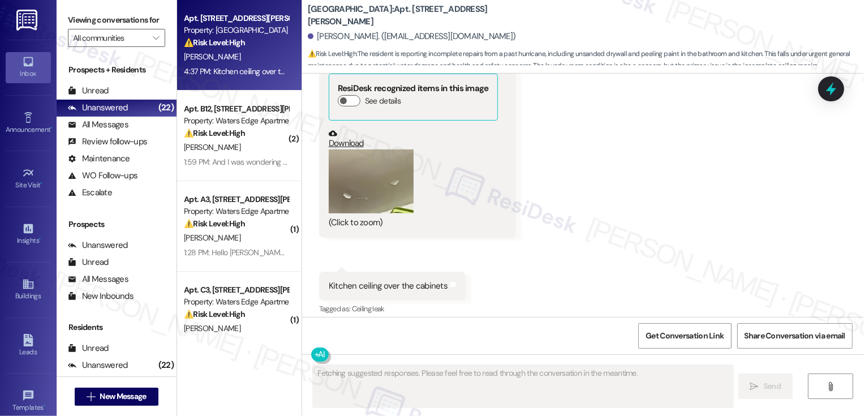
scroll to position [928, 0]
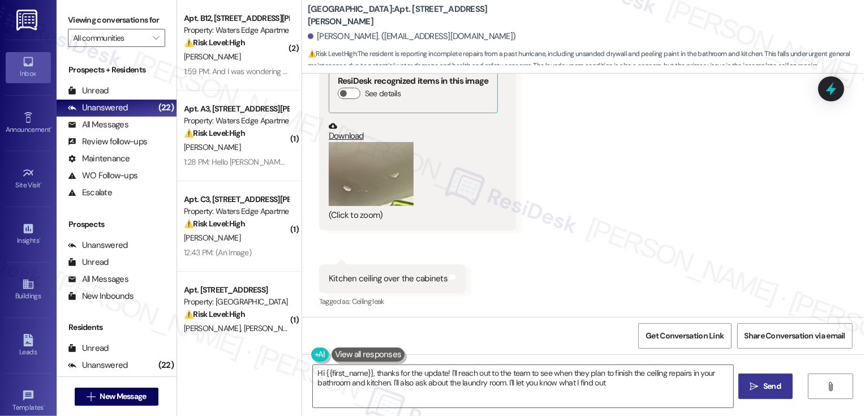
type textarea "Hi {{first_name}}, thanks for the update! I'll reach out to the team to see whe…"
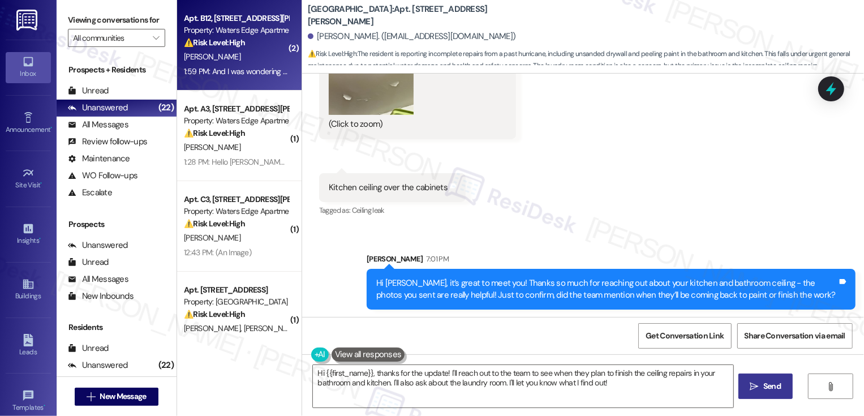
click at [221, 50] on div "[PERSON_NAME]" at bounding box center [236, 57] width 107 height 14
type textarea "Fetching suggested responses. Please feel free to read through the conversation…"
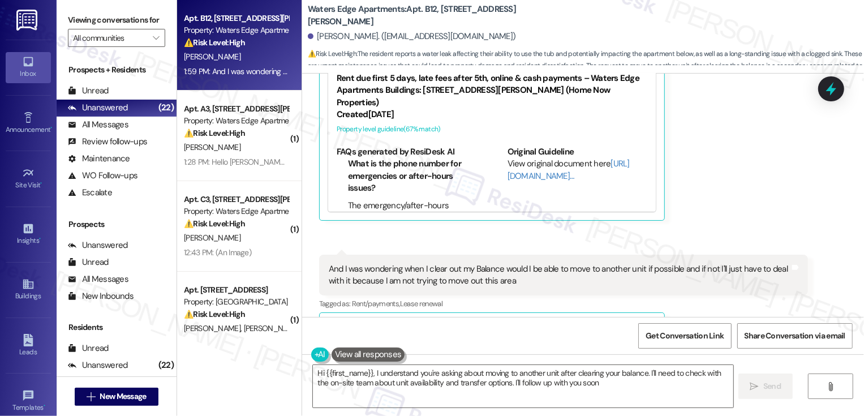
type textarea "Hi {{first_name}}, I understand you're asking about moving to another unit afte…"
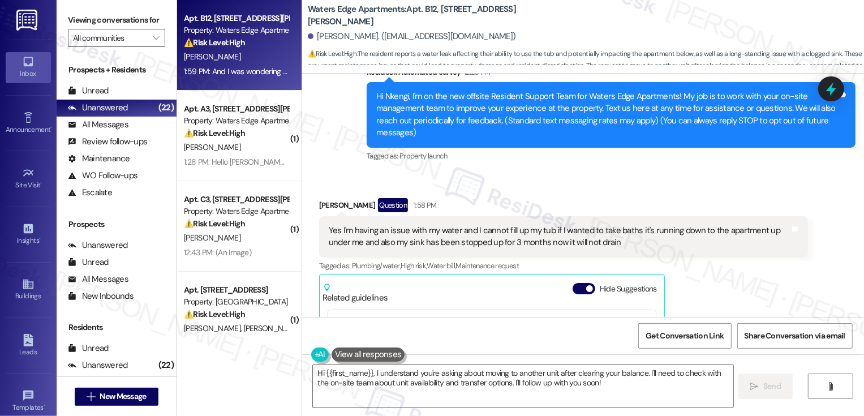
scroll to position [112, 0]
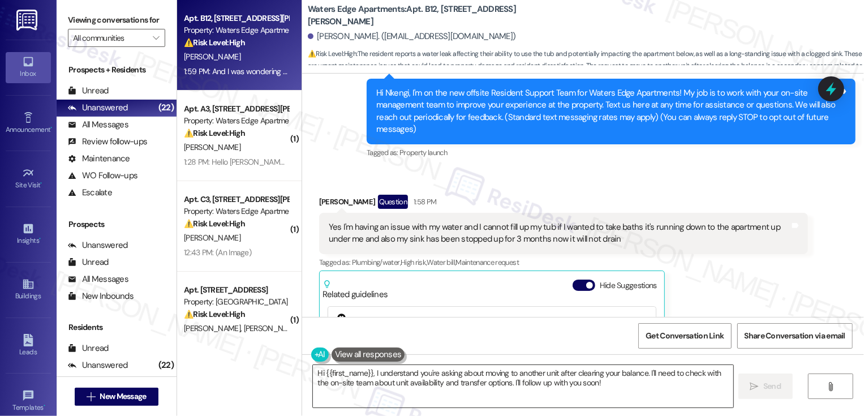
click at [371, 372] on textarea "Hi {{first_name}}, I understand you're asking about moving to another unit afte…" at bounding box center [523, 386] width 420 height 42
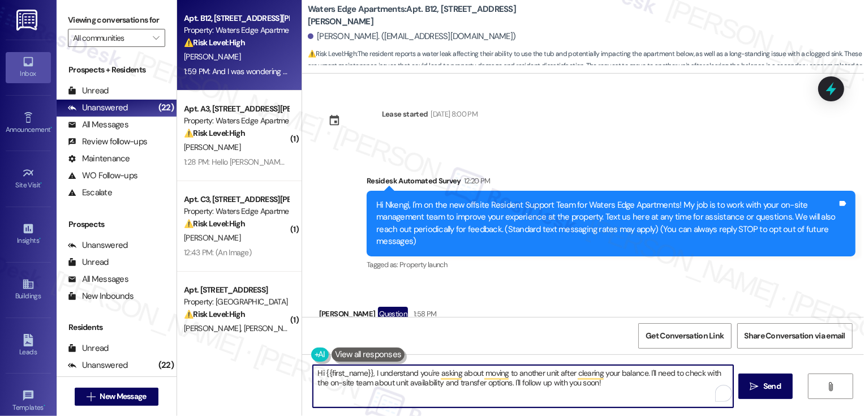
scroll to position [112, 0]
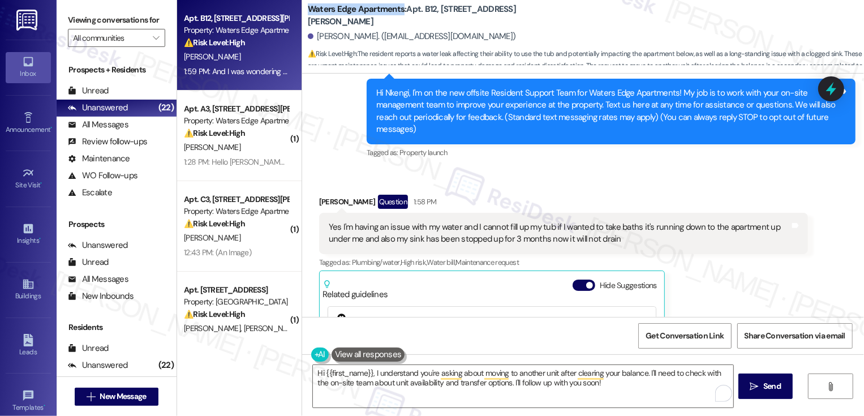
drag, startPoint x: 301, startPoint y: 14, endPoint x: 396, endPoint y: 18, distance: 94.6
click at [396, 18] on b "Waters Edge Apartments: Apt. B12, 417 Barton Drive" at bounding box center [421, 15] width 226 height 24
copy b "Waters Edge Apartments"
click at [409, 387] on textarea "Hi {{first_name}}, I understand you're asking about moving to another unit afte…" at bounding box center [523, 386] width 420 height 42
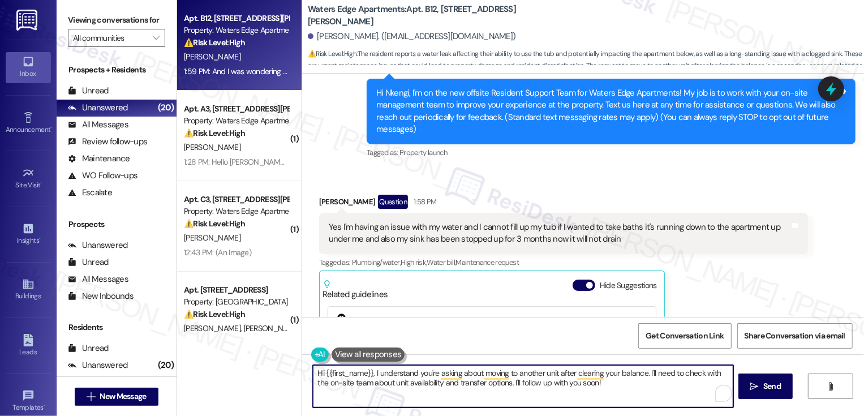
click at [325, 205] on div "Nkengi Jackson Question 1:58 PM" at bounding box center [563, 204] width 489 height 18
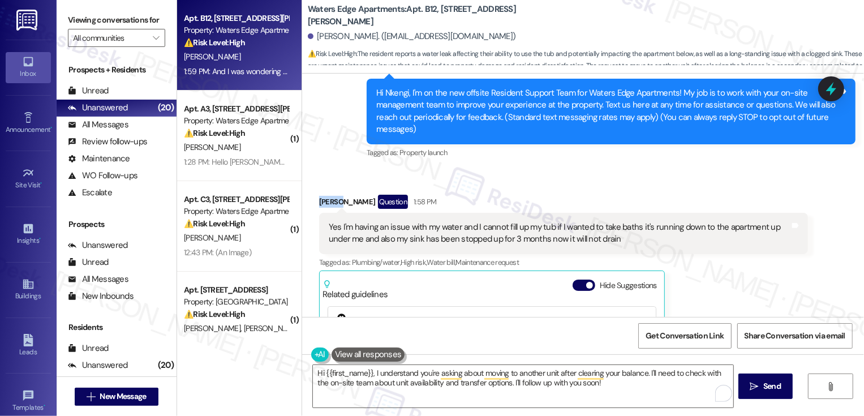
copy div "Nkengi"
click at [368, 372] on textarea "Hi {{first_name}}, I understand you're asking about moving to another unit afte…" at bounding box center [523, 386] width 420 height 42
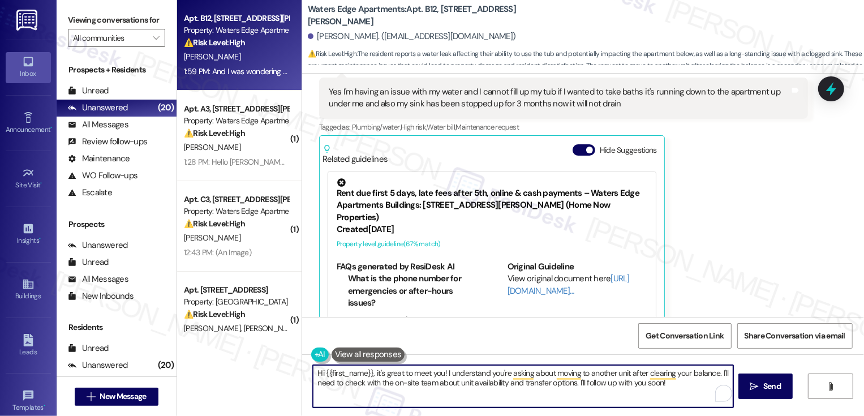
scroll to position [195, 0]
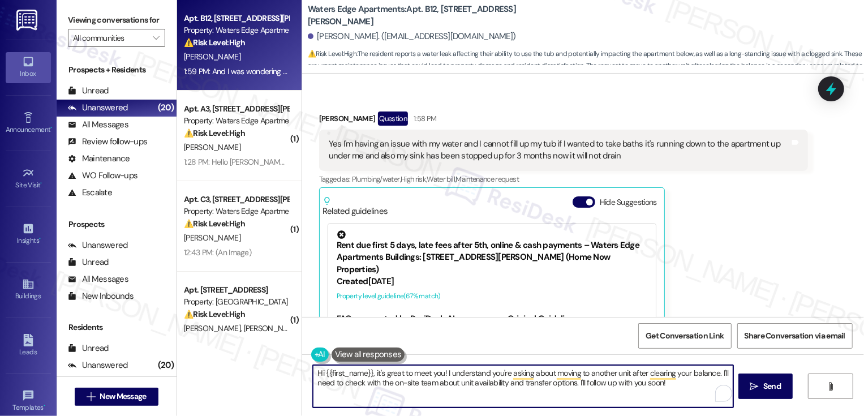
type textarea "Hi {{first_name}}, it's great to meet you! I understand you're asking about mov…"
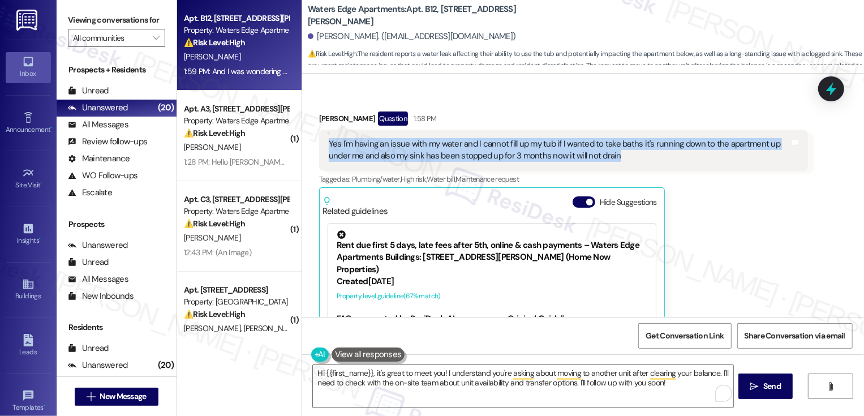
drag, startPoint x: 321, startPoint y: 141, endPoint x: 614, endPoint y: 161, distance: 293.8
click at [614, 161] on div "Yes I'm having an issue with my water and I cannot fill up my tub if I wanted t…" at bounding box center [559, 150] width 461 height 24
copy div "Yes I'm having an issue with my water and I cannot fill up my tub if I wanted t…"
click at [728, 233] on div "Nkengi Jackson Question 1:58 PM Yes I'm having an issue with my water and I can…" at bounding box center [563, 249] width 489 height 276
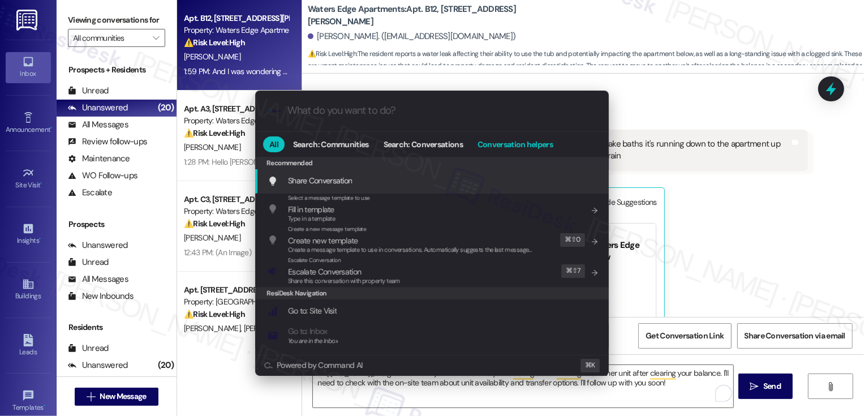
click at [537, 147] on span "Conversation helpers" at bounding box center [515, 144] width 75 height 8
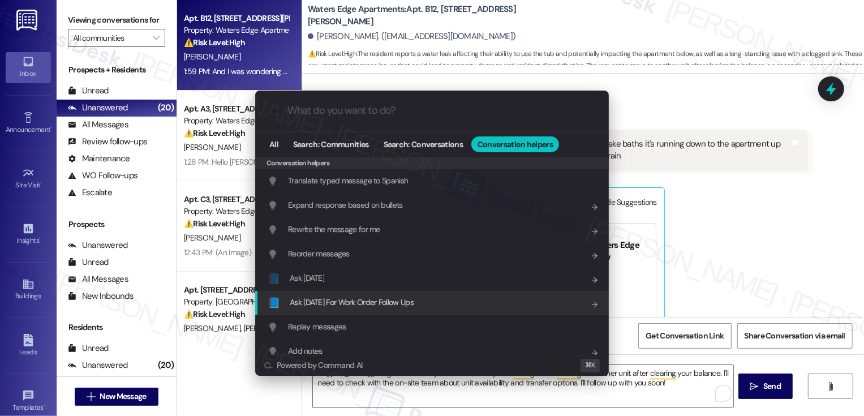
click at [407, 302] on span "Ask Friday For Work Order Follow Ups" at bounding box center [352, 302] width 124 height 10
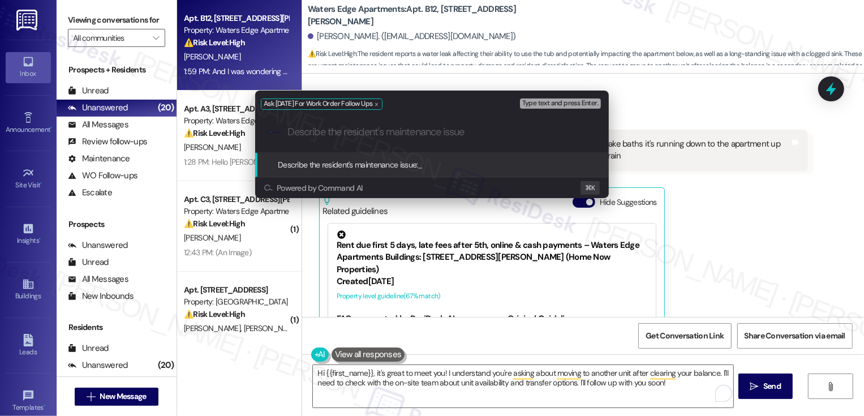
paste input "Yes I'm having an issue with my water and I cannot fill up my tub if I wanted t…"
type input "Yes I'm having an issue with my water and I cannot fill up my tub if I wanted t…"
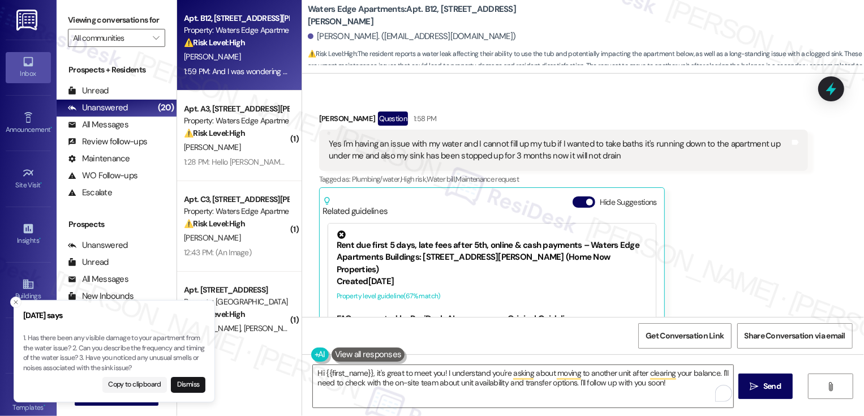
scroll to position [184, 0]
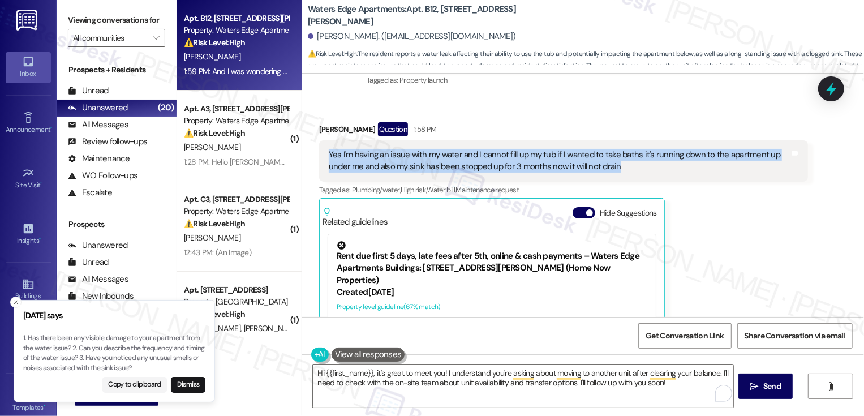
drag, startPoint x: 319, startPoint y: 151, endPoint x: 626, endPoint y: 166, distance: 307.6
click at [626, 166] on div "Yes I'm having an issue with my water and I cannot fill up my tub if I wanted t…" at bounding box center [563, 160] width 489 height 41
copy div "Yes I'm having an issue with my water and I cannot fill up my tub if I wanted t…"
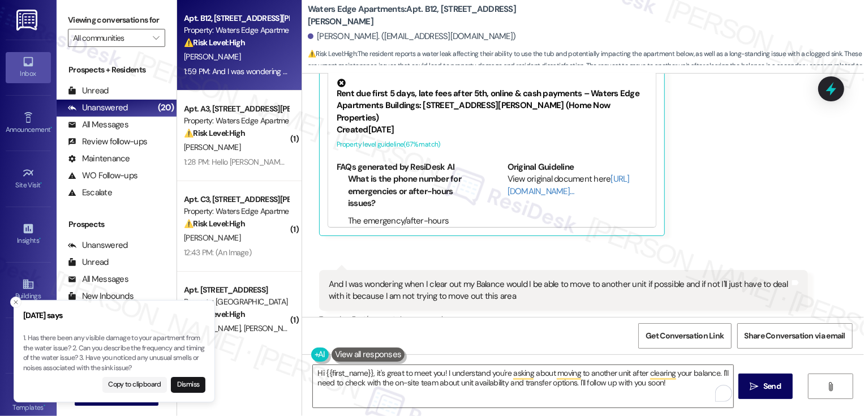
scroll to position [399, 0]
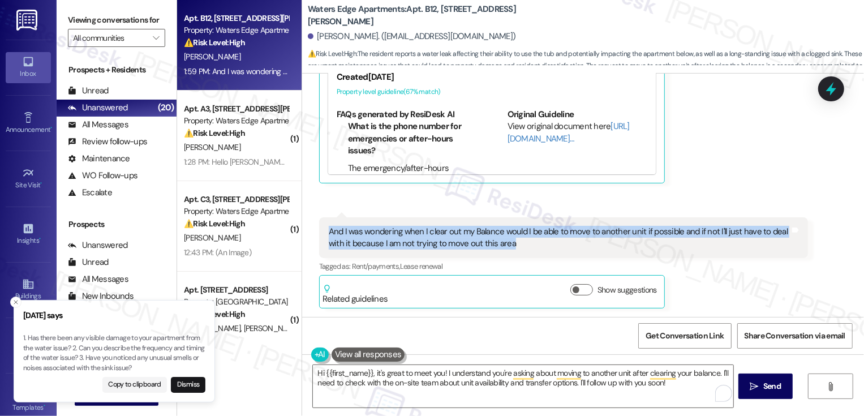
drag, startPoint x: 321, startPoint y: 232, endPoint x: 514, endPoint y: 249, distance: 194.3
click at [508, 244] on div "And I was wondering when I clear out my Balance would I be able to move to anot…" at bounding box center [559, 238] width 461 height 24
copy div "And I was wondering when I clear out my Balance would I be able to move to anot…"
click at [16, 306] on icon "Close toast" at bounding box center [15, 302] width 7 height 7
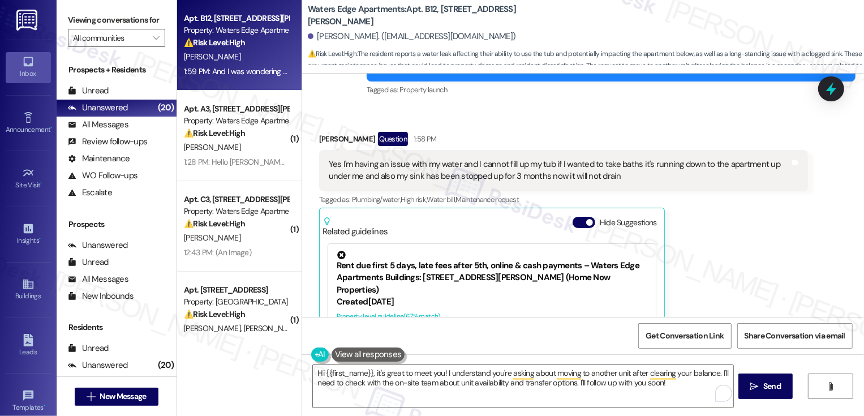
scroll to position [117, 0]
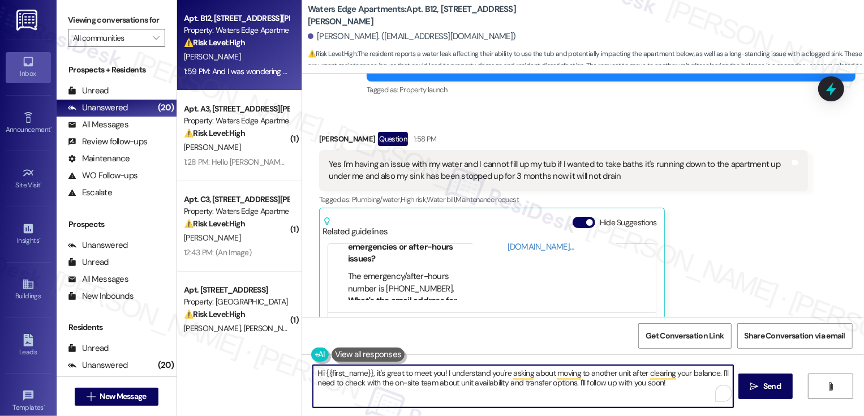
click at [383, 384] on textarea "Hi {{first_name}}, it's great to meet you! I understand you're asking about mov…" at bounding box center [523, 386] width 420 height 42
drag, startPoint x: 440, startPoint y: 373, endPoint x: 522, endPoint y: 415, distance: 92.4
click at [522, 415] on html "Inbox Go to Inbox Announcement • Send A Text Announcement Site Visit • Go to Si…" at bounding box center [432, 208] width 864 height 416
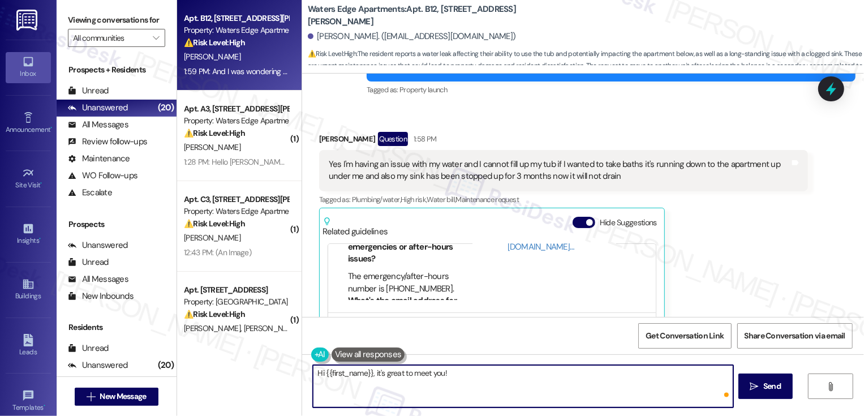
paste textarea "Hi there, I’m really sorry you’ve been dealing with both the leak from your tub…"
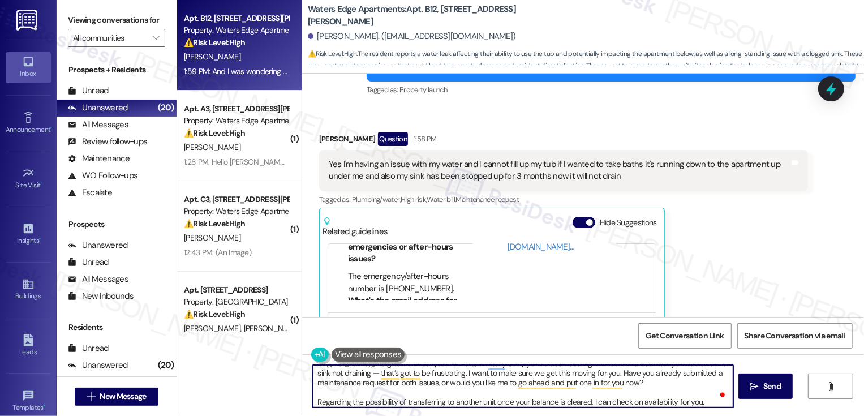
scroll to position [0, 0]
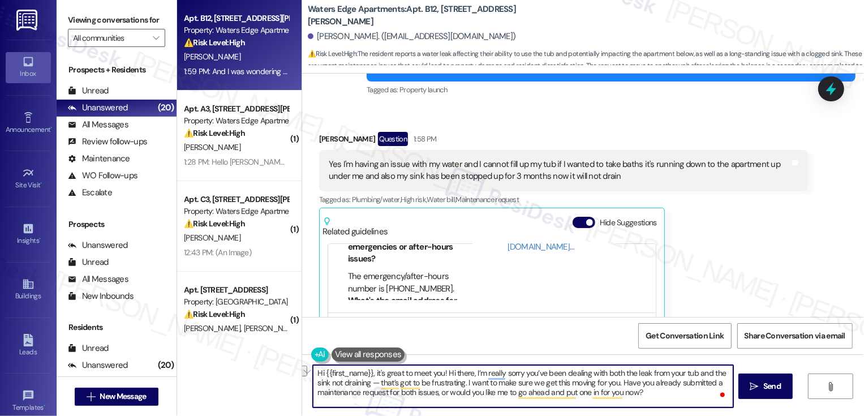
drag, startPoint x: 441, startPoint y: 371, endPoint x: 469, endPoint y: 371, distance: 27.2
click at [468, 371] on textarea "Hi {{first_name}}, it's great to meet you! Hi there, I’m really sorry you’ve be…" at bounding box center [523, 386] width 420 height 42
click at [459, 369] on textarea "Hi {{first_name}}, it's great to meet you! I’m really sorry you’ve been dealing…" at bounding box center [523, 386] width 420 height 42
drag, startPoint x: 340, startPoint y: 383, endPoint x: 435, endPoint y: 381, distance: 95.6
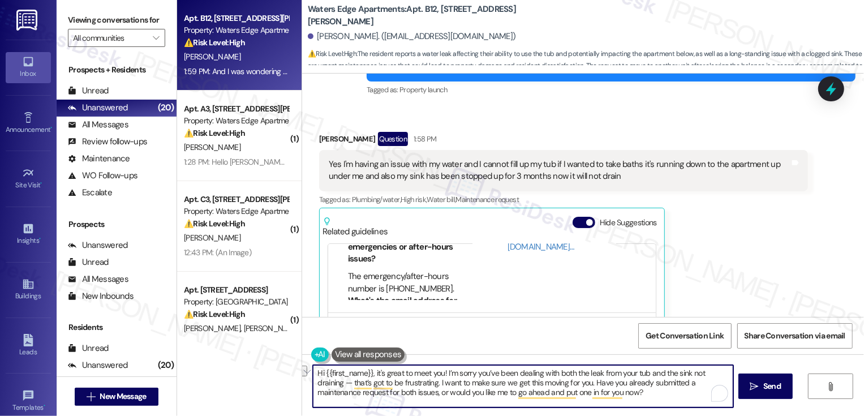
click at [435, 381] on textarea "Hi {{first_name}}, it's great to meet you! I’m sorry you’ve been dealing with b…" at bounding box center [523, 386] width 420 height 42
drag, startPoint x: 310, startPoint y: 392, endPoint x: 522, endPoint y: 396, distance: 212.2
click at [522, 396] on textarea "Hi {{first_name}}, it's great to meet you! I’m sorry you’ve been dealing with b…" at bounding box center [523, 386] width 420 height 42
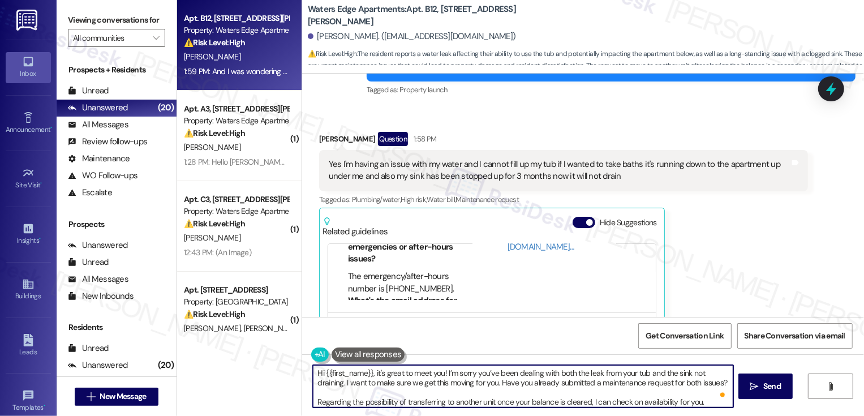
click at [496, 381] on textarea "Hi {{first_name}}, it's great to meet you! I’m sorry you’ve been dealing with b…" at bounding box center [523, 386] width 420 height 42
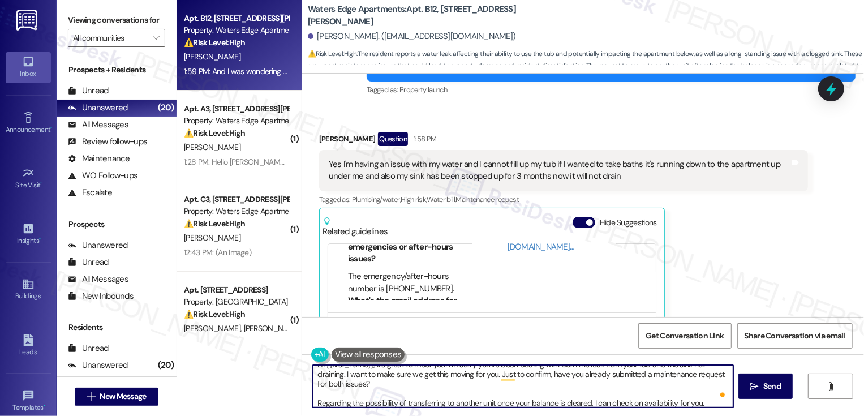
scroll to position [12, 0]
click at [702, 399] on textarea "Hi {{first_name}}, it's great to meet you! I’m sorry you’ve been dealing with b…" at bounding box center [523, 386] width 420 height 42
click at [586, 396] on textarea "Hi {{first_name}}, it's great to meet you! I’m sorry you’ve been dealing with b…" at bounding box center [523, 386] width 420 height 42
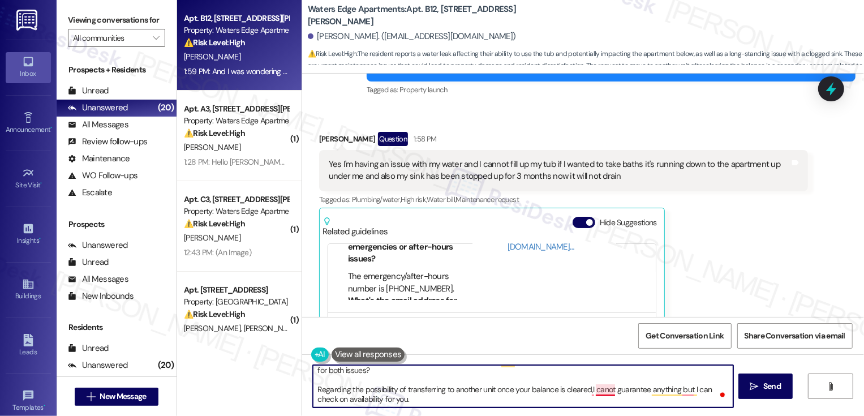
click at [595, 390] on textarea "Hi {{first_name}}, it's great to meet you! I’m sorry you’ve been dealing with b…" at bounding box center [523, 386] width 420 height 42
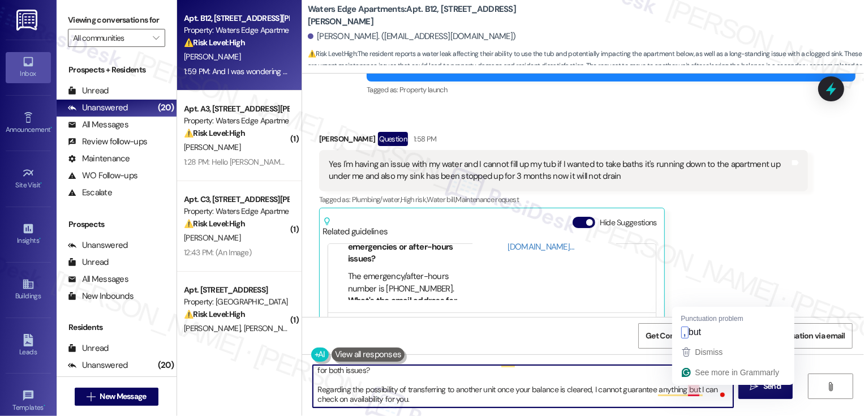
click at [686, 389] on textarea "Hi {{first_name}}, it's great to meet you! I’m sorry you’ve been dealing with b…" at bounding box center [523, 386] width 420 height 42
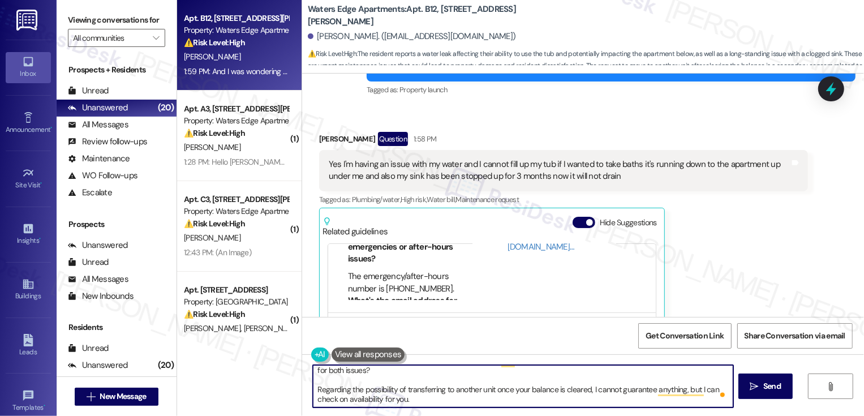
click at [449, 397] on textarea "Hi {{first_name}}, it's great to meet you! I’m sorry you’ve been dealing with b…" at bounding box center [523, 386] width 420 height 42
click at [354, 400] on textarea "Hi {{first_name}}, it's great to meet you! I’m sorry you’ve been dealing with b…" at bounding box center [523, 386] width 420 height 42
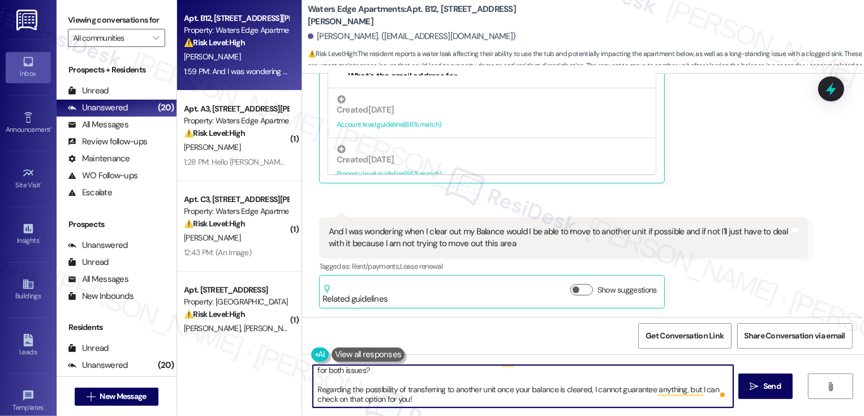
scroll to position [0, 0]
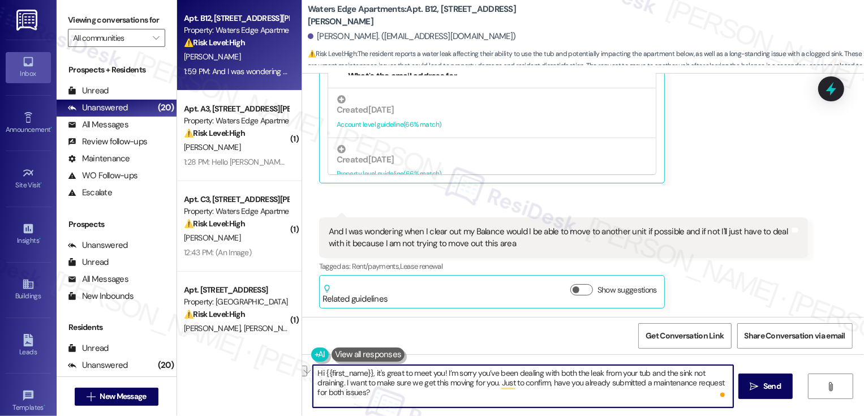
drag, startPoint x: 340, startPoint y: 384, endPoint x: 492, endPoint y: 385, distance: 152.2
click at [492, 386] on textarea "Hi {{first_name}}, it's great to meet you! I’m sorry you’ve been dealing with b…" at bounding box center [523, 386] width 420 height 42
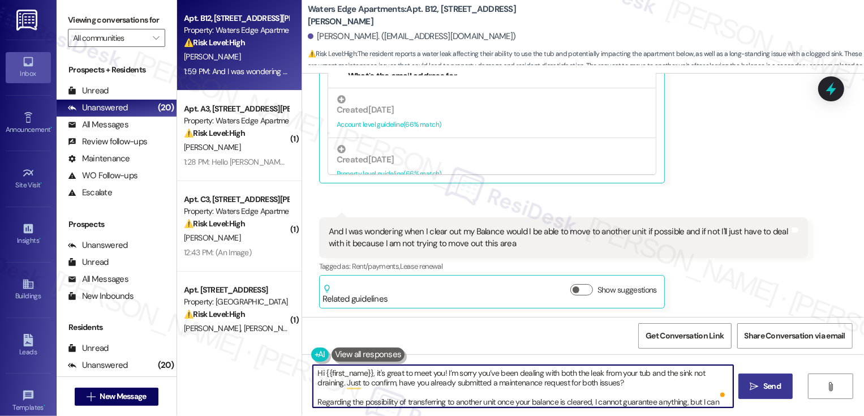
type textarea "Hi {{first_name}}, it's great to meet you! I’m sorry you’ve been dealing with b…"
click at [757, 378] on button " Send" at bounding box center [765, 385] width 55 height 25
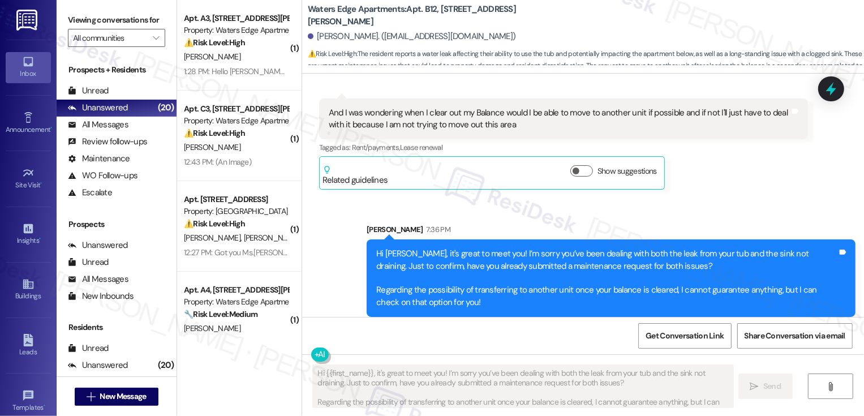
scroll to position [527, 0]
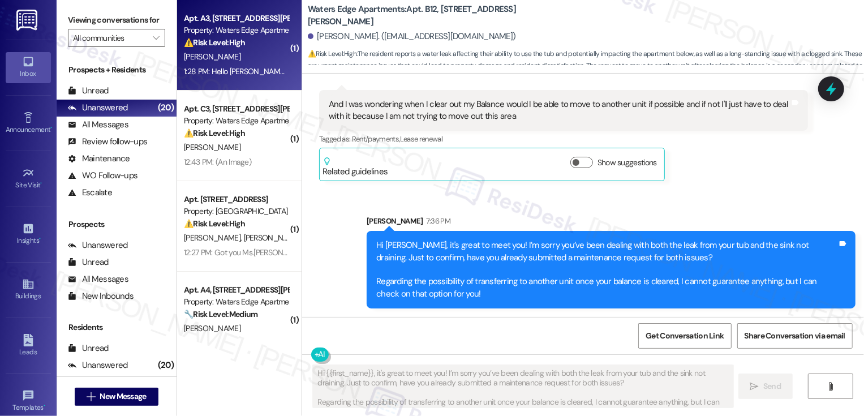
click at [254, 69] on div "1:28 PM: Hello Sarah, I wanted to reach out in regards to my balance owed $2,73…" at bounding box center [791, 71] width 1215 height 10
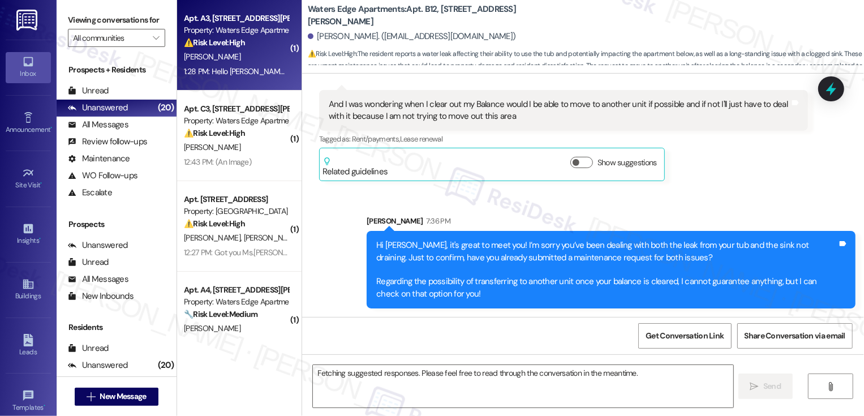
click at [254, 69] on div "1:28 PM: Hello Sarah, I wanted to reach out in regards to my balance owed $2,73…" at bounding box center [791, 71] width 1215 height 10
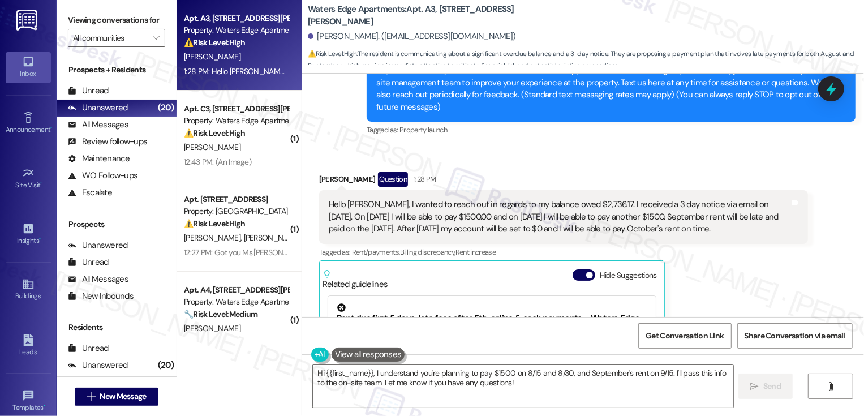
scroll to position [160, 0]
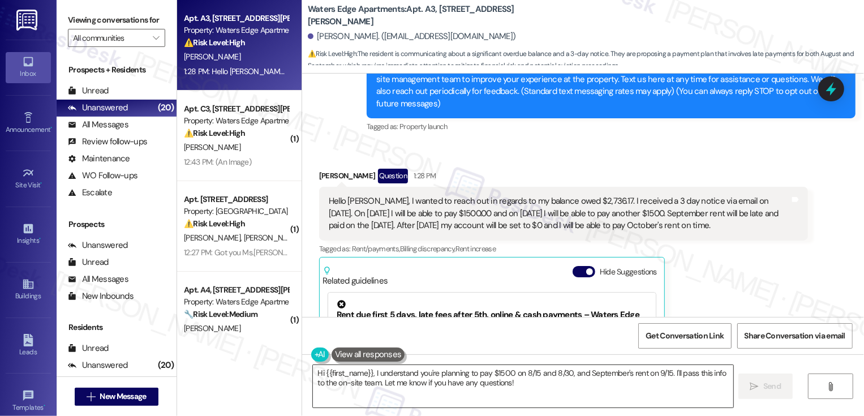
click at [367, 373] on textarea "Hi {{first_name}}, I understand you're planning to pay $1500 on 8/15 and 8/30, …" at bounding box center [523, 386] width 420 height 42
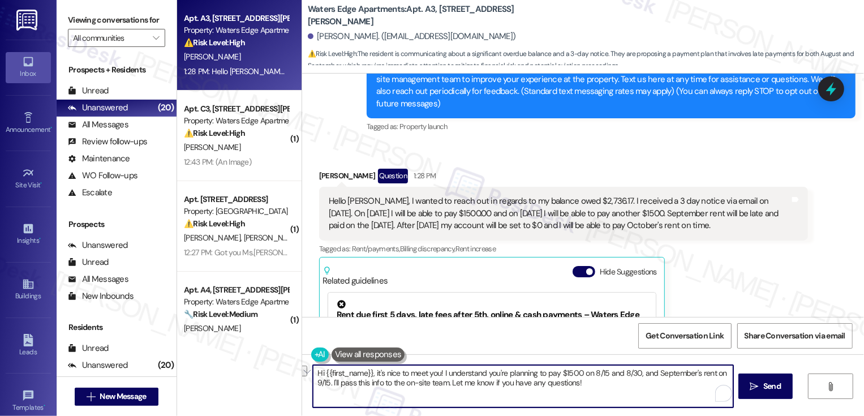
drag, startPoint x: 326, startPoint y: 383, endPoint x: 639, endPoint y: 386, distance: 312.4
click at [639, 387] on textarea "Hi {{first_name}}, it's nice to meet you! I understand you're planning to pay $…" at bounding box center [523, 386] width 420 height 42
paste textarea "’s nice to meet you! I understand you’re planning to pay $1,500 on 8/15 and 8/3…"
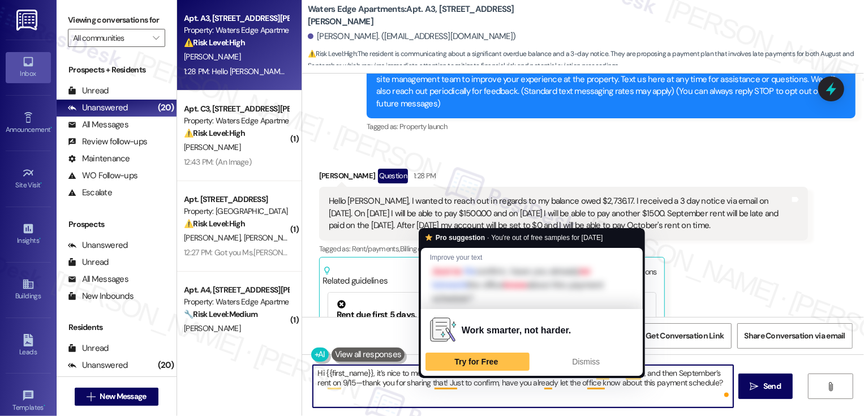
click at [464, 389] on textarea "Hi {{first_name}}, it’s nice to meet you! I understand you’re planning to pay $…" at bounding box center [523, 386] width 420 height 42
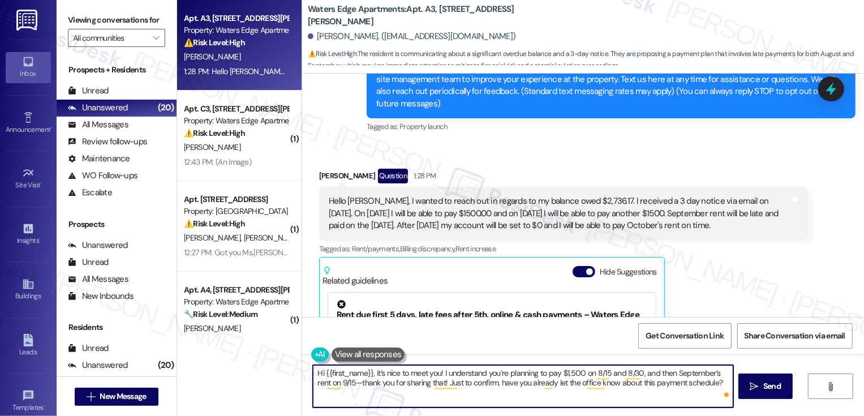
click at [679, 383] on textarea "Hi {{first_name}}, it’s nice to meet you! I understand you’re planning to pay $…" at bounding box center [523, 386] width 420 height 42
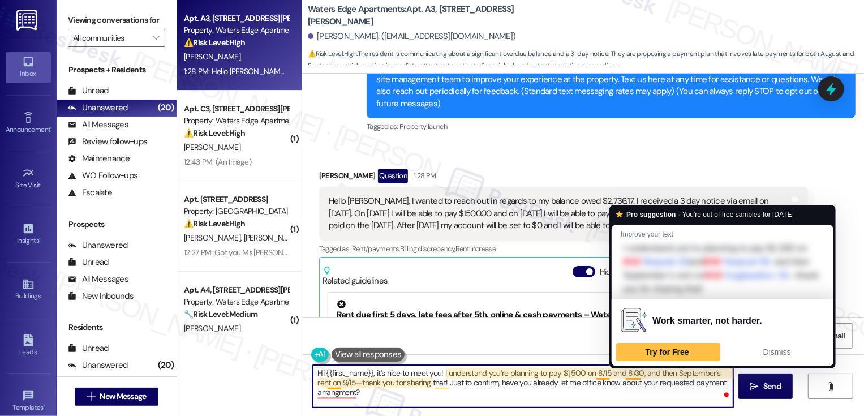
click at [627, 395] on textarea "Hi {{first_name}}, it’s nice to meet you! I understand you’re planning to pay $…" at bounding box center [523, 386] width 420 height 42
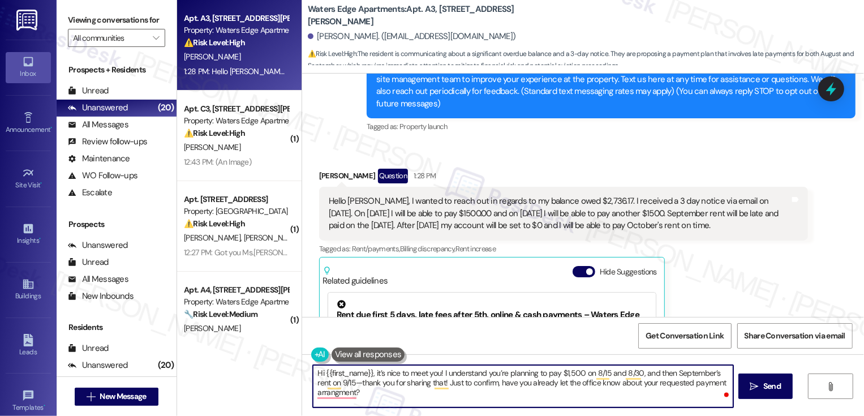
click at [340, 395] on textarea "Hi {{first_name}}, it’s nice to meet you! I understand you’re planning to pay $…" at bounding box center [523, 386] width 420 height 42
type textarea "Hi {{first_name}}, it’s nice to meet you! I understand you’re planning to pay $…"
click at [776, 388] on span "Send" at bounding box center [772, 386] width 18 height 12
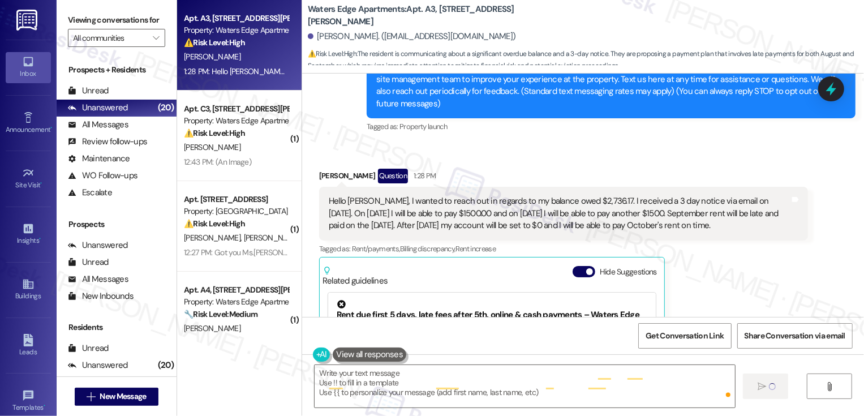
type textarea "Fetching suggested responses. Please feel free to read through the conversation…"
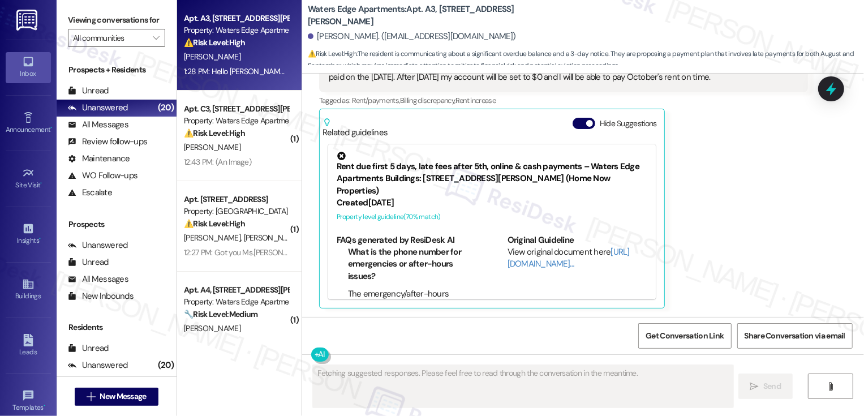
scroll to position [399, 0]
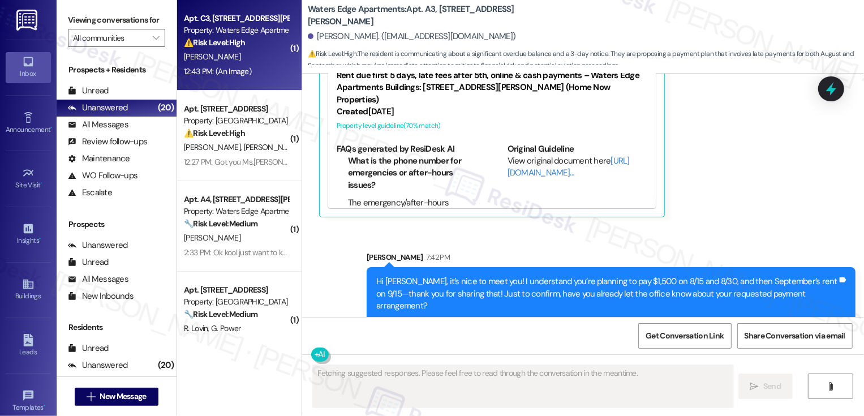
click at [255, 54] on div "[PERSON_NAME]" at bounding box center [236, 57] width 107 height 14
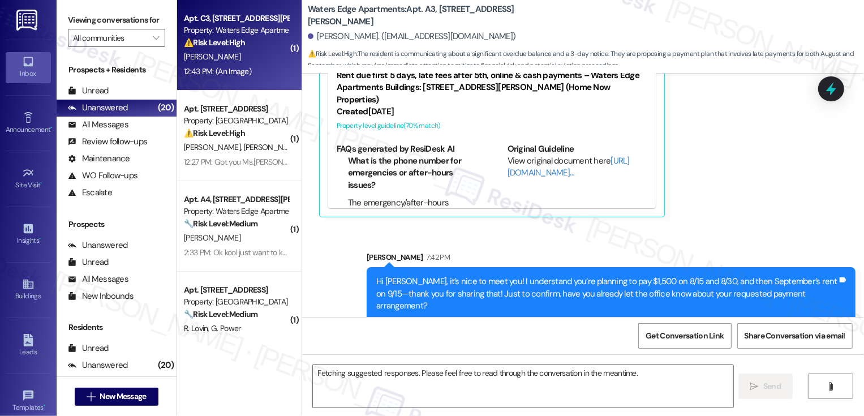
click at [255, 54] on div "[PERSON_NAME]" at bounding box center [236, 57] width 107 height 14
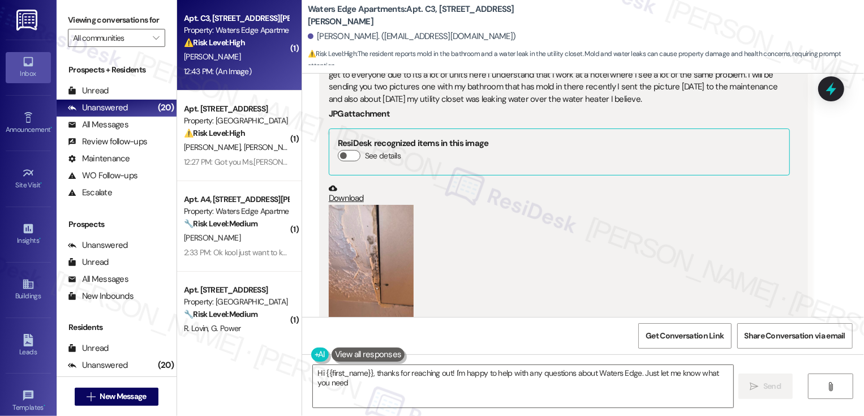
type textarea "Hi {{first_name}}, thanks for reaching out! I'm happy to help with any question…"
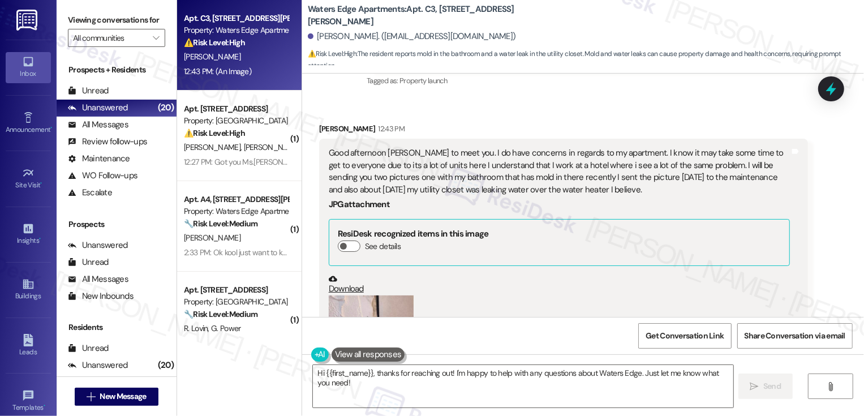
scroll to position [162, 0]
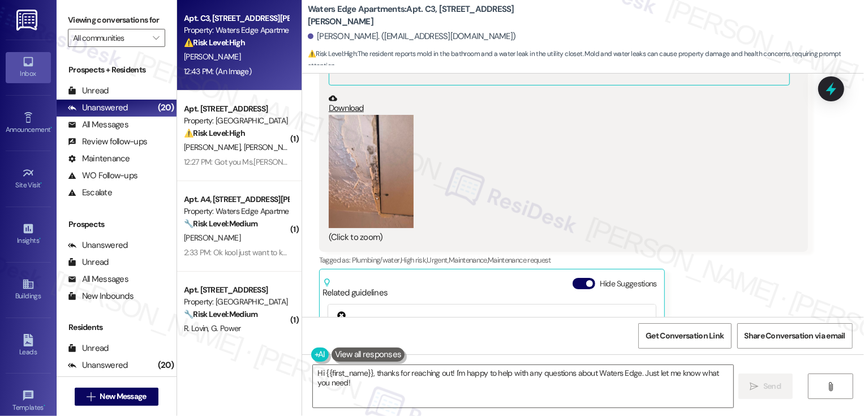
scroll to position [424, 0]
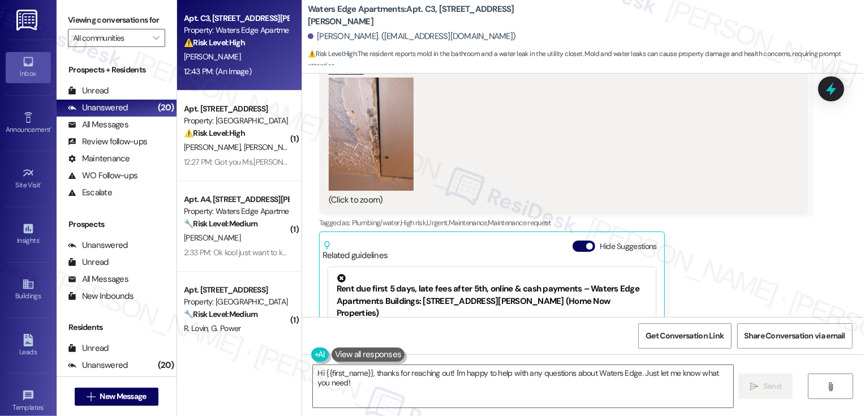
click at [345, 137] on button "Zoom image" at bounding box center [371, 134] width 85 height 113
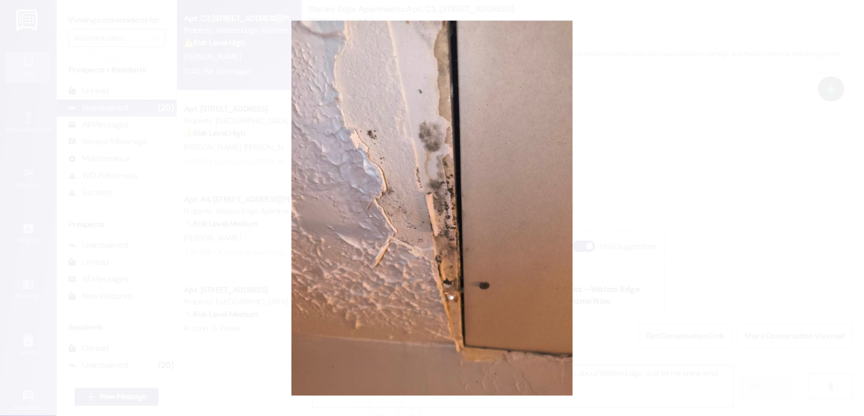
click at [671, 183] on button "Unzoom image" at bounding box center [432, 208] width 864 height 416
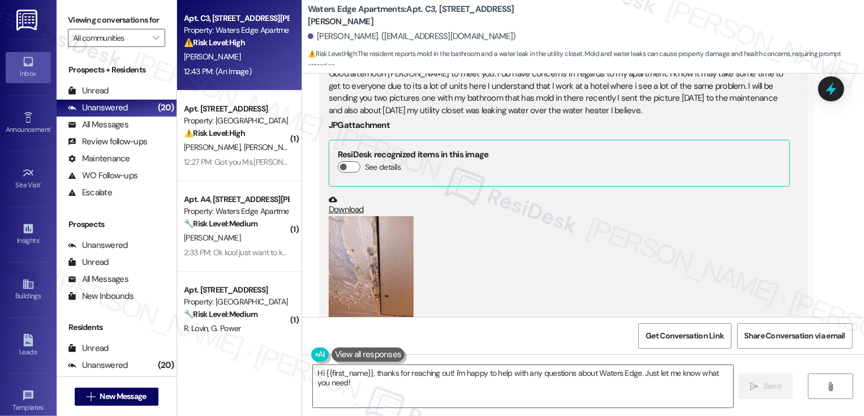
scroll to position [272, 0]
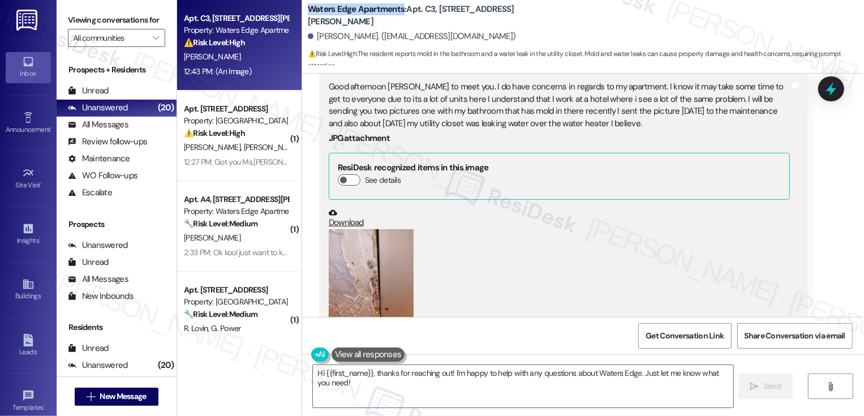
drag, startPoint x: 302, startPoint y: 14, endPoint x: 394, endPoint y: 10, distance: 91.7
click at [395, 12] on b "Waters Edge Apartments: Apt. C3, 417 Barton Drive" at bounding box center [421, 15] width 226 height 24
copy b "Waters Edge Apartments"
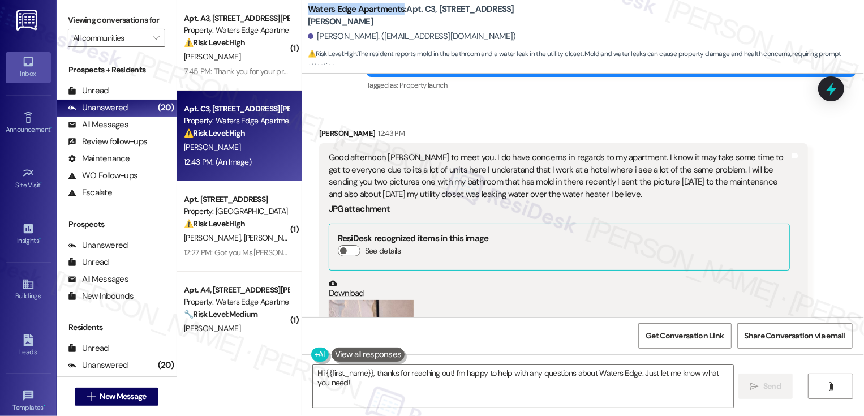
scroll to position [178, 0]
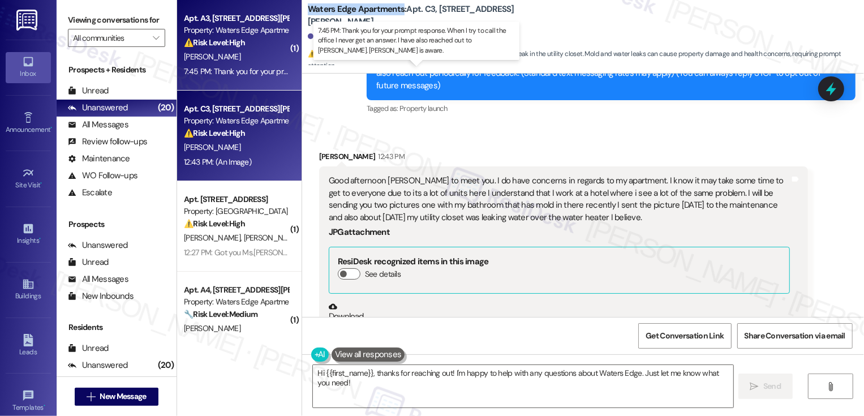
click at [256, 70] on div "7:45 PM: Thank you for your prompt response. When I try to call the office I ne…" at bounding box center [458, 71] width 549 height 10
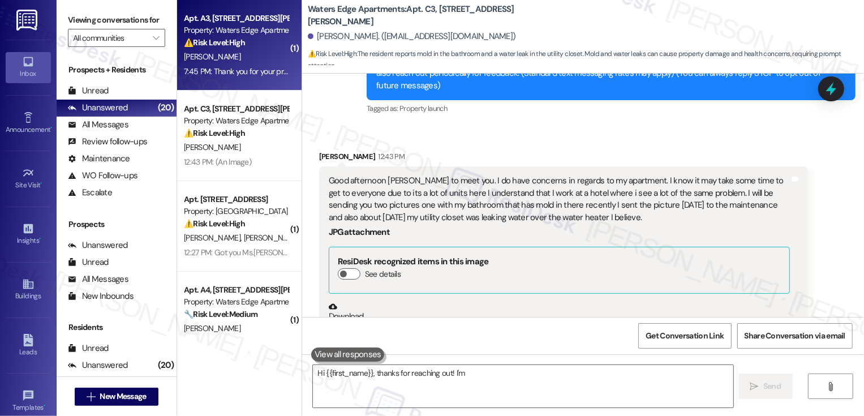
type textarea "Hi {{first_name}}, thanks for reaching out! I'm"
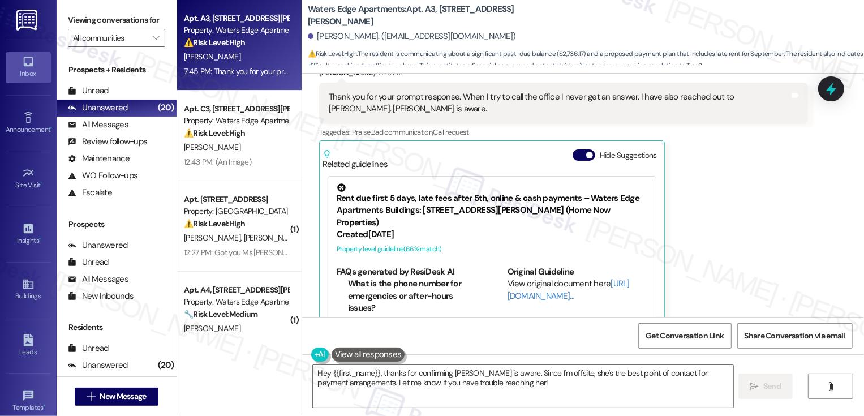
scroll to position [557, 0]
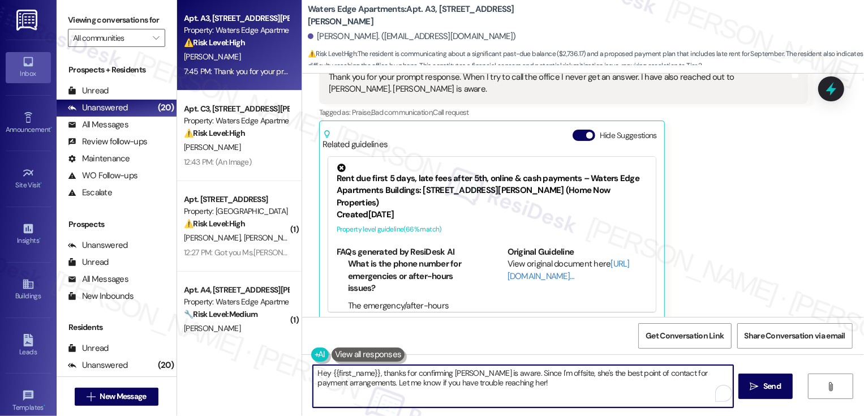
drag, startPoint x: 379, startPoint y: 374, endPoint x: 300, endPoint y: 369, distance: 78.8
click at [307, 369] on div "Hey {{first_name}}, thanks for confirming Jessica is aware. Since I'm offsite, …" at bounding box center [518, 386] width 422 height 44
click at [466, 376] on textarea "Thanks for confirming Jessica is aware. Since I'm offsite, she's the best point…" at bounding box center [523, 386] width 420 height 42
drag, startPoint x: 440, startPoint y: 374, endPoint x: 457, endPoint y: 397, distance: 28.3
click at [457, 397] on textarea "Thanks for confirming Jessica is aware. Since I'm offsite, she's the best point…" at bounding box center [523, 386] width 420 height 42
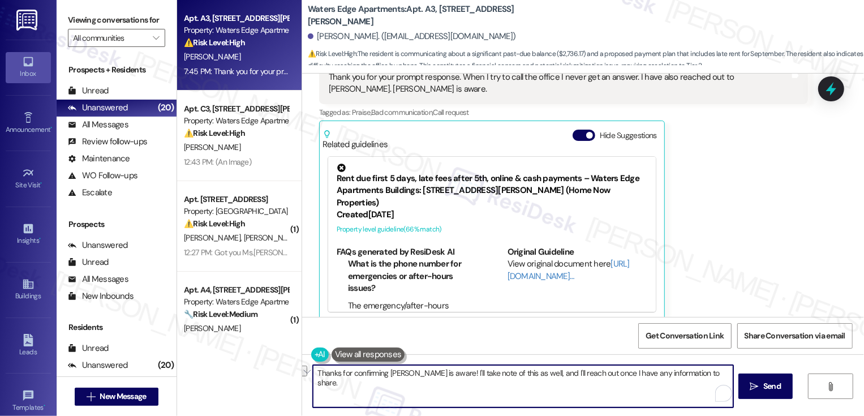
paste textarea "that Jessica is aware! I’ll make a note of this too and will reach out as soon …"
click at [646, 377] on textarea "Thanks for confirming that Jessica is aware! I’ll make a note of this too and w…" at bounding box center [523, 386] width 420 height 42
type textarea "Thanks for confirming that Jessica is aware! I’ll make a note of this too and w…"
click at [654, 383] on textarea "Thanks for confirming that Jessica is aware! I’ll make a note of this too and w…" at bounding box center [523, 386] width 420 height 42
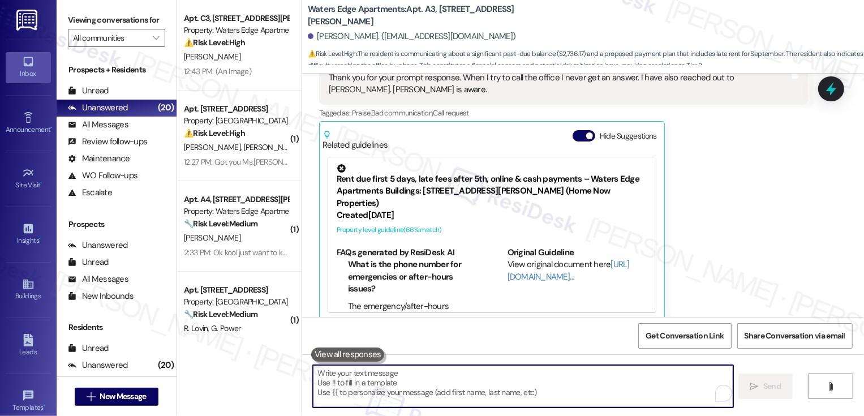
scroll to position [637, 0]
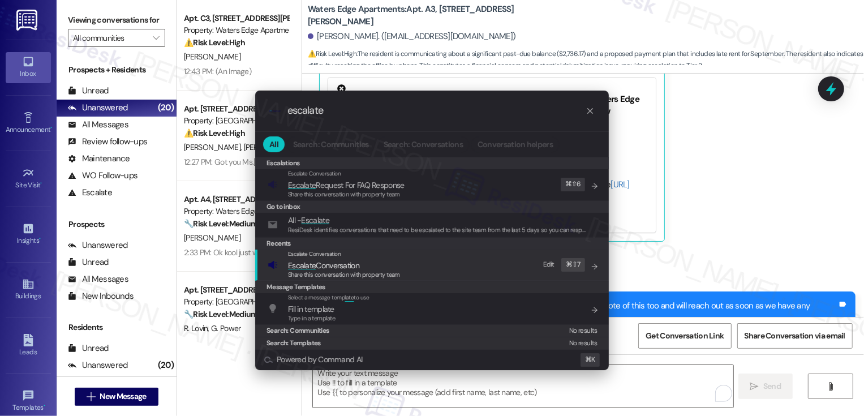
type input "escalate"
click at [395, 263] on span "Escalate Conversation" at bounding box center [344, 265] width 112 height 12
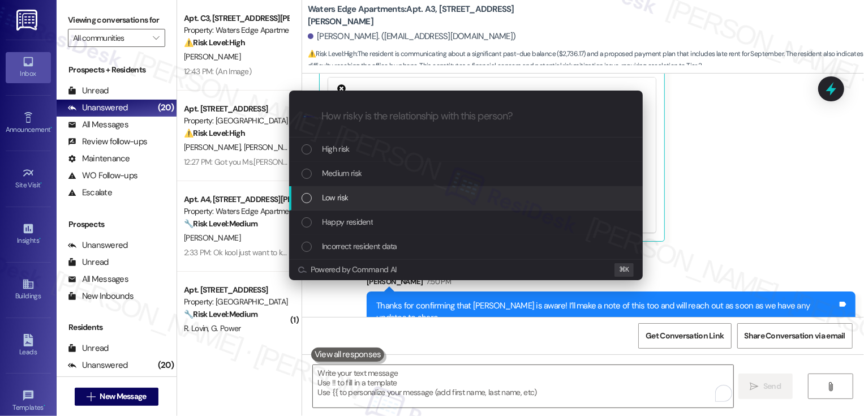
click at [338, 198] on span "Low risk" at bounding box center [335, 197] width 26 height 12
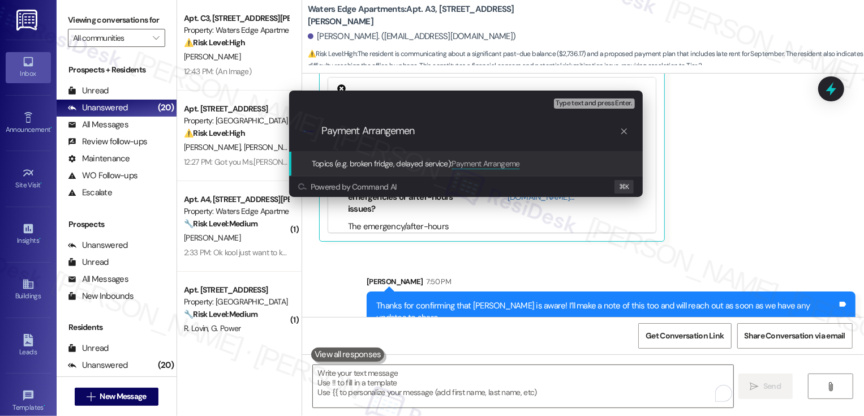
type input "Payment Arrangement"
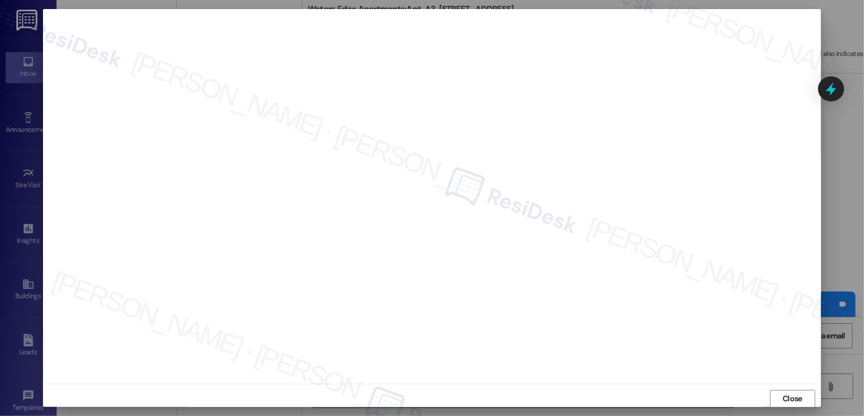
scroll to position [1, 0]
click at [796, 394] on button "Close" at bounding box center [792, 398] width 45 height 18
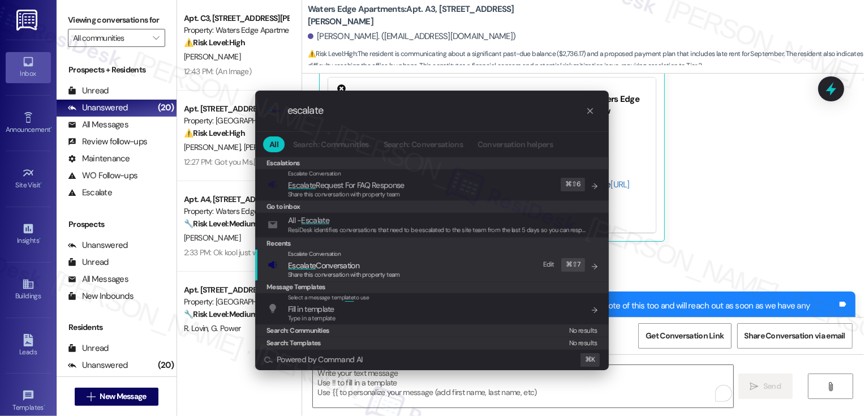
type input "escalate"
click at [458, 265] on div "Escalate Conversation Escalate Conversation Share this conversation with proper…" at bounding box center [433, 265] width 331 height 31
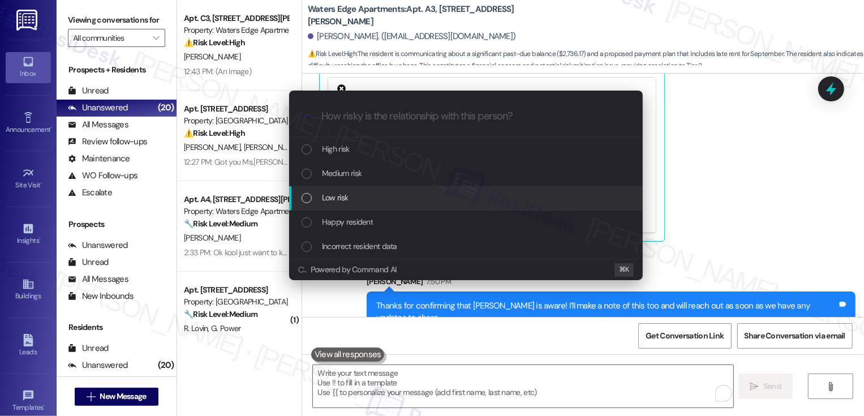
click at [328, 197] on span "Low risk" at bounding box center [335, 197] width 26 height 12
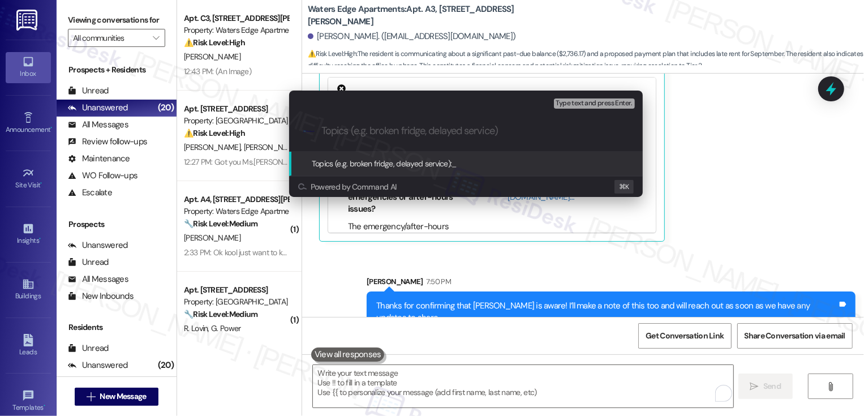
paste input "Payment Arrangement"
type input "Payment Arrangement"
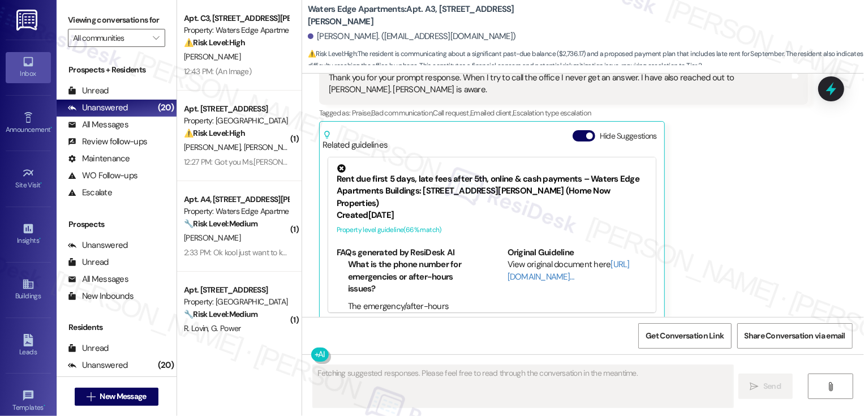
scroll to position [653, 0]
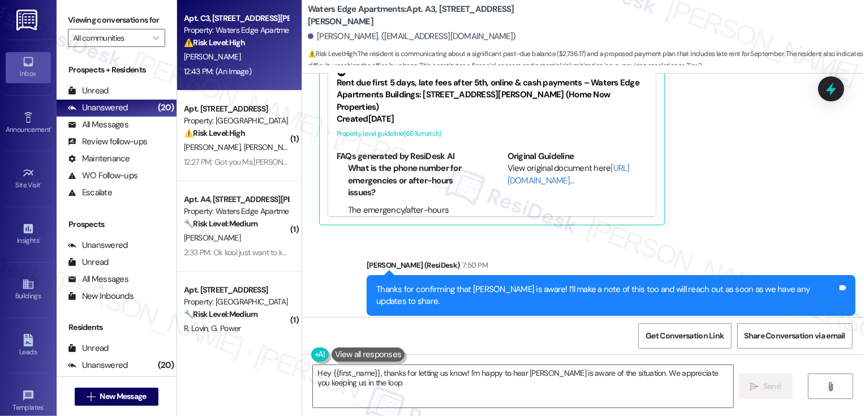
type textarea "Hey {{first_name}}, thanks for letting us know! I'm happy to hear Jessica is aw…"
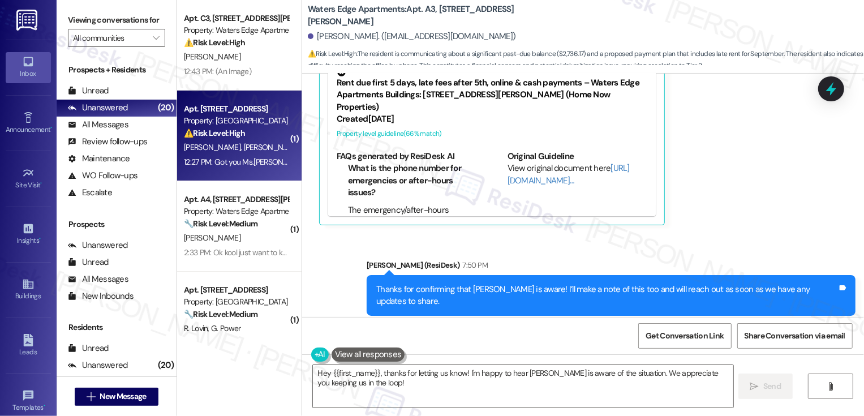
scroll to position [23, 0]
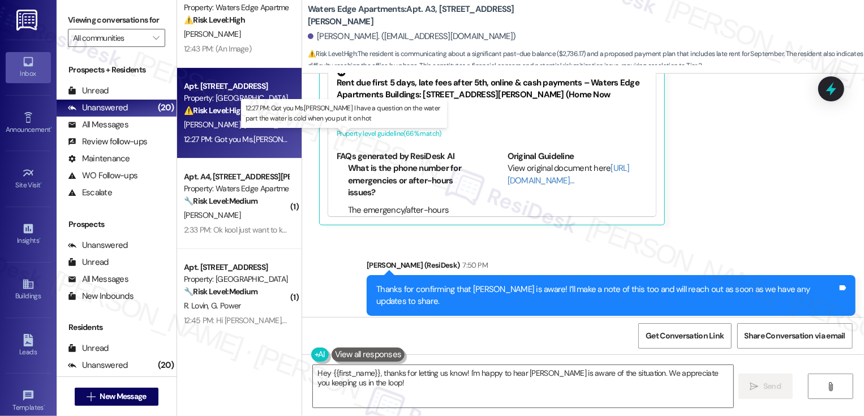
click at [252, 140] on div "12:27 PM: Got you Ms.Sarah I have a question on the water part the water is col…" at bounding box center [371, 139] width 374 height 10
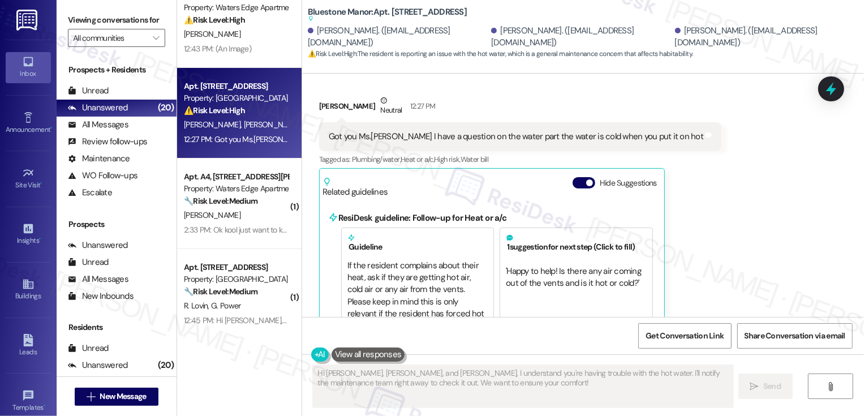
scroll to position [209, 0]
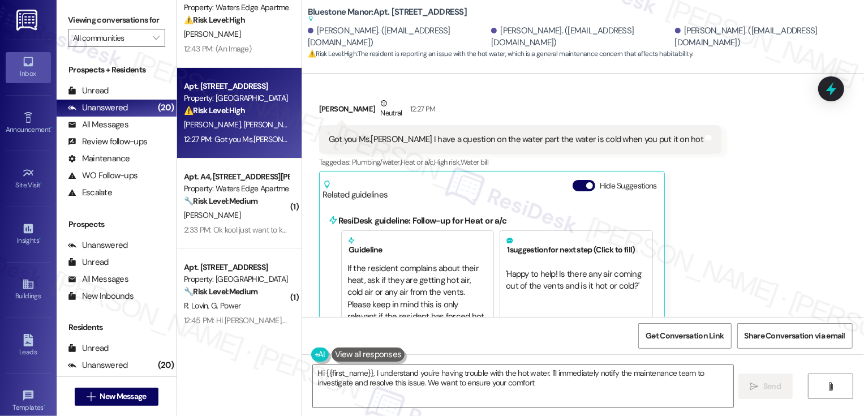
type textarea "Hi {{first_name}}, I understand you're having trouble with the hot water. I'll …"
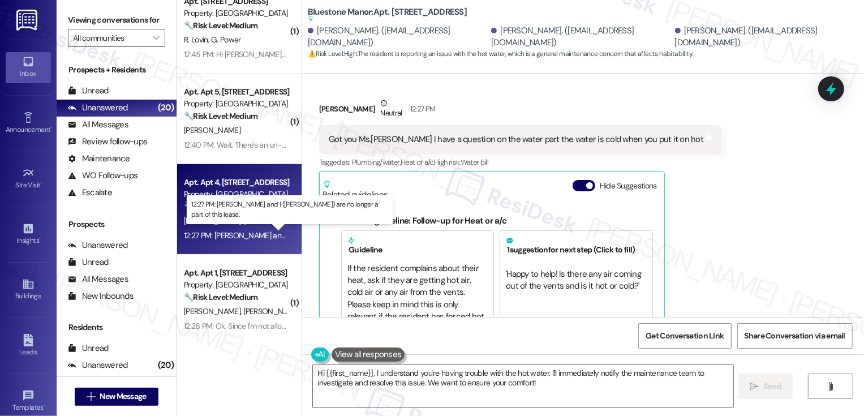
scroll to position [330, 0]
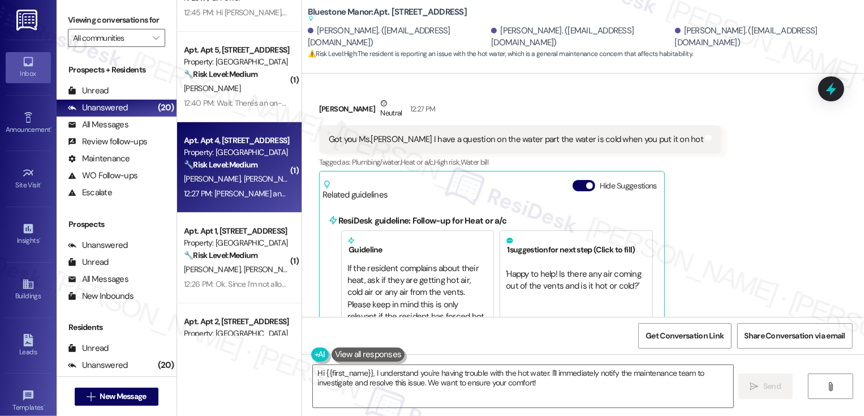
click at [243, 181] on span "[PERSON_NAME]" at bounding box center [273, 179] width 60 height 10
type textarea "Hi Deandre, Dezell, and Dionne, I understand you're having trouble with the hot…"
click at [243, 181] on span "[PERSON_NAME]" at bounding box center [273, 179] width 60 height 10
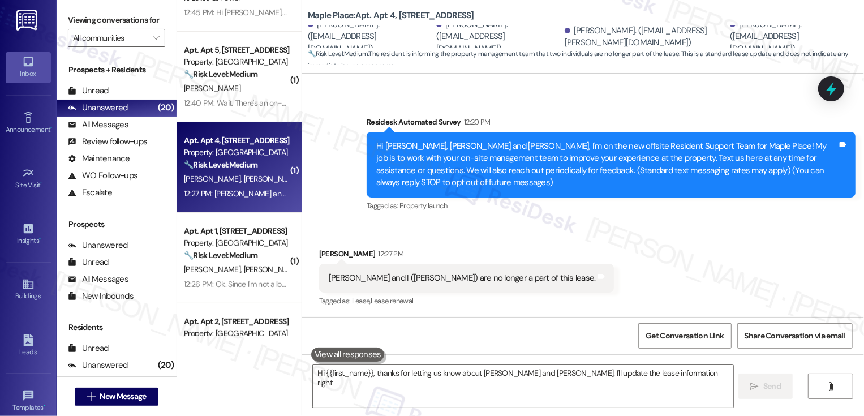
scroll to position [59, 0]
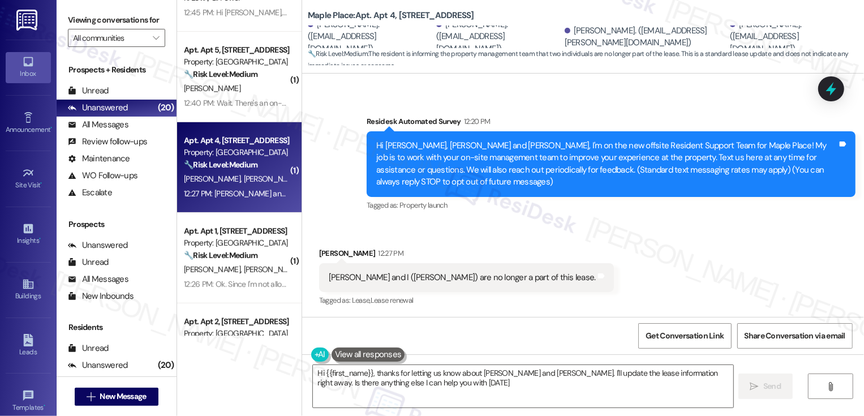
type textarea "Hi {{first_name}}, thanks for letting us know about Kaya and Dorothy. I'll upda…"
click at [630, 214] on div "Survey, sent via SMS Residesk Automated Survey 12:20 PM Hi Alyssa, Hannah, Doro…" at bounding box center [611, 164] width 506 height 115
click at [677, 337] on span "Get Conversation Link" at bounding box center [685, 336] width 78 height 12
click at [615, 233] on div "Received via SMS Dorothy Baker 12:27 PM Kaya and I (Dorothy) are no longer a pa…" at bounding box center [583, 270] width 562 height 96
drag, startPoint x: 302, startPoint y: 16, endPoint x: 452, endPoint y: 20, distance: 150.0
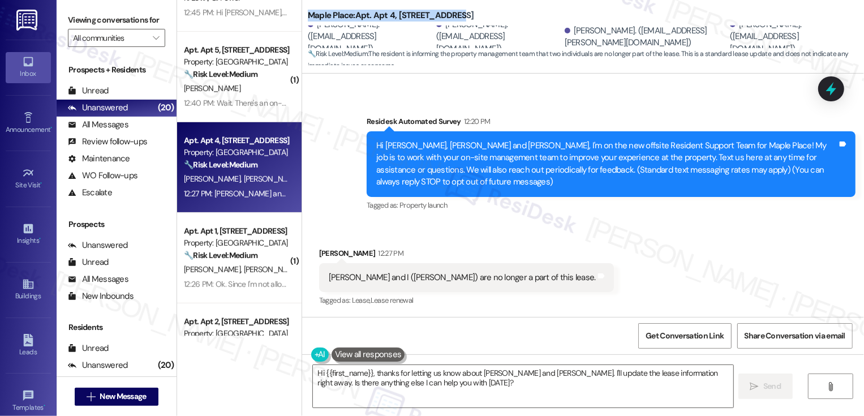
click at [453, 20] on div "Maple Place: Apt. Apt 4, 1360 North Ave" at bounding box center [421, 15] width 226 height 14
copy b "Maple Place: Apt. Apt 4, 1360 North Ave"
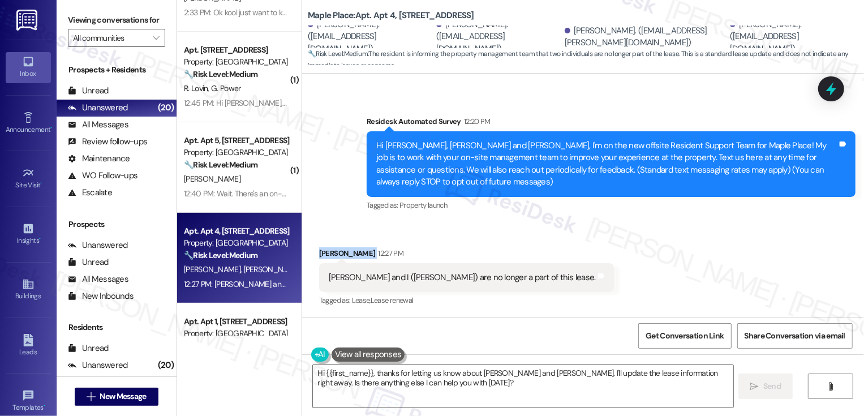
drag, startPoint x: 313, startPoint y: 253, endPoint x: 362, endPoint y: 254, distance: 48.1
click at [362, 254] on div "Dorothy Baker 12:27 PM" at bounding box center [466, 255] width 295 height 16
copy div "Dorothy Baker"
drag, startPoint x: 716, startPoint y: 29, endPoint x: 793, endPoint y: 30, distance: 76.4
click at [793, 30] on div "Kaya Youngquist. (kayayoungquist@gmail.com)" at bounding box center [793, 37] width 126 height 36
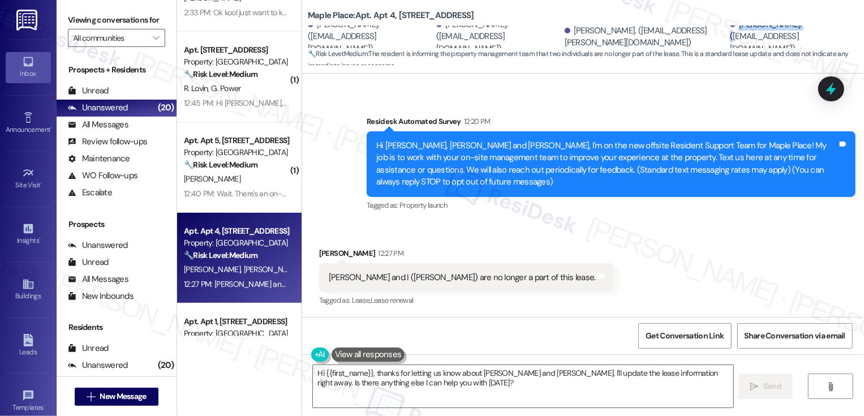
copy div "Kaya Youngquist."
click at [578, 242] on div "Received via SMS Dorothy Baker 12:27 PM Kaya and I (Dorothy) are no longer a pa…" at bounding box center [583, 270] width 562 height 96
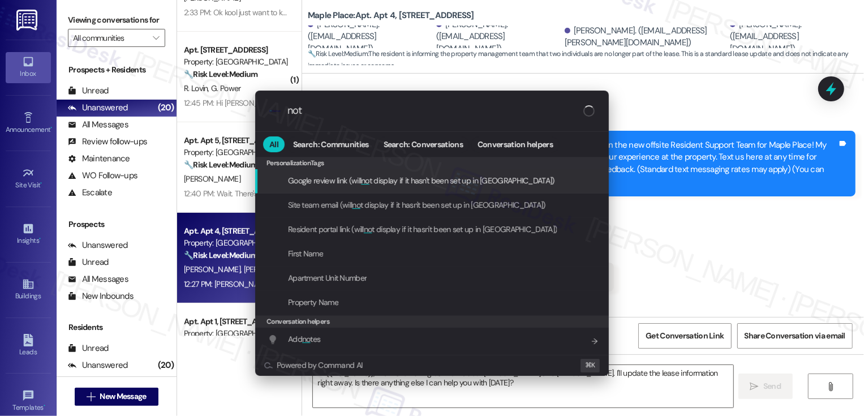
type input "note"
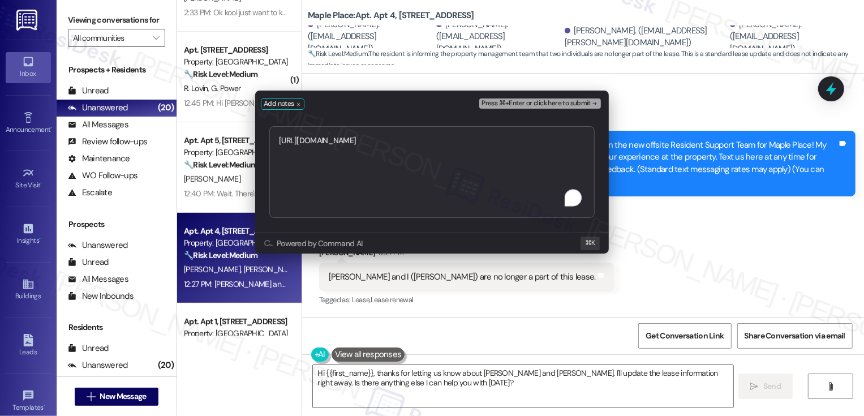
click at [279, 140] on textarea "https://residesk.slack.com/archives/C0962RC5BKQ/p1754956530327179" at bounding box center [431, 172] width 325 height 92
type textarea "c/o Jaime https://residesk.slack.com/archives/C0962RC5BKQ/p1754956530327179"
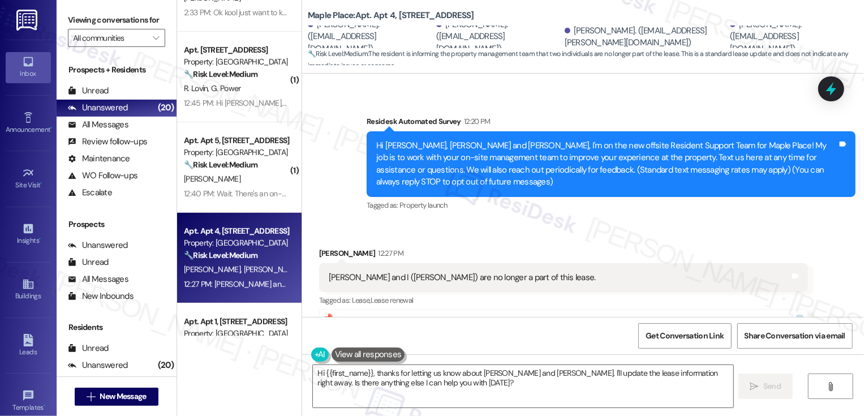
scroll to position [180, 0]
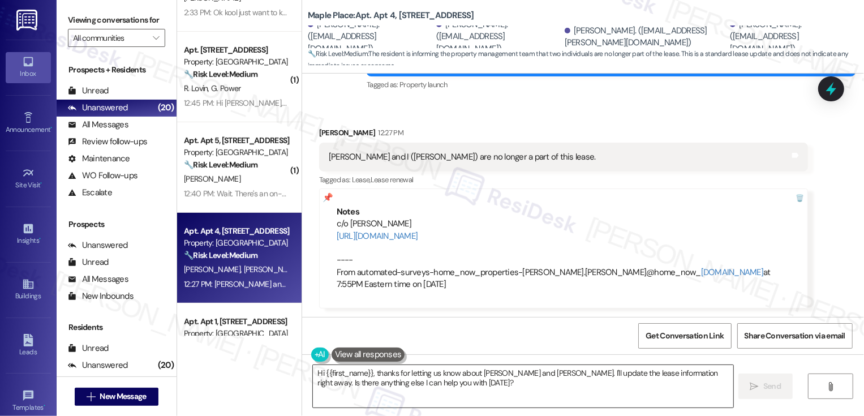
click at [363, 381] on textarea "Hi {{first_name}}, thanks for letting us know about Kaya and Dorothy. I'll upda…" at bounding box center [523, 386] width 420 height 42
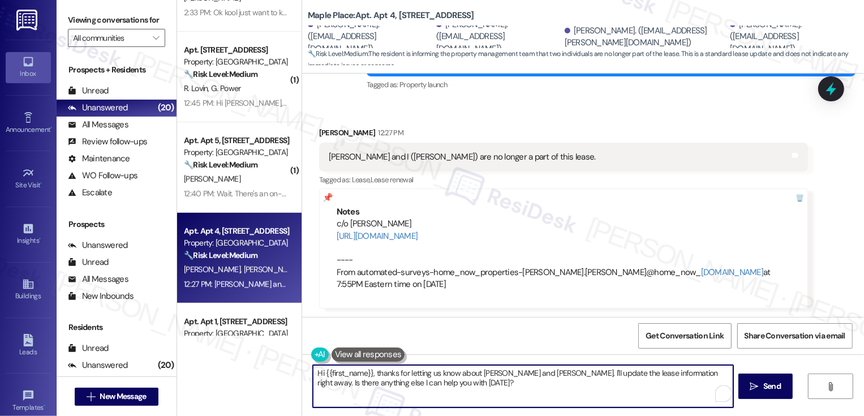
click at [423, 384] on textarea "Hi {{first_name}}, thanks for letting us know about Kaya and Dorothy. I'll upda…" at bounding box center [523, 386] width 420 height 42
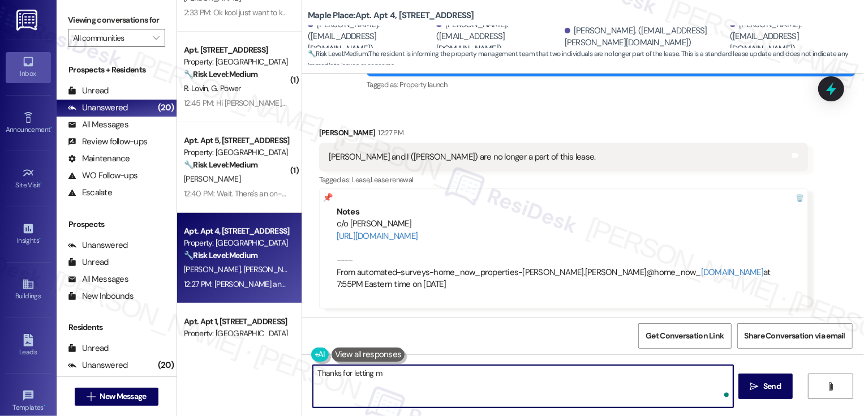
type textarea "Thanks for letting me"
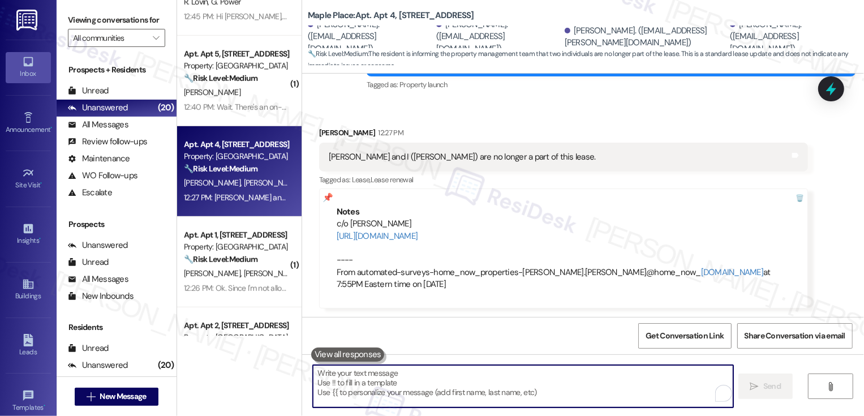
scroll to position [419, 0]
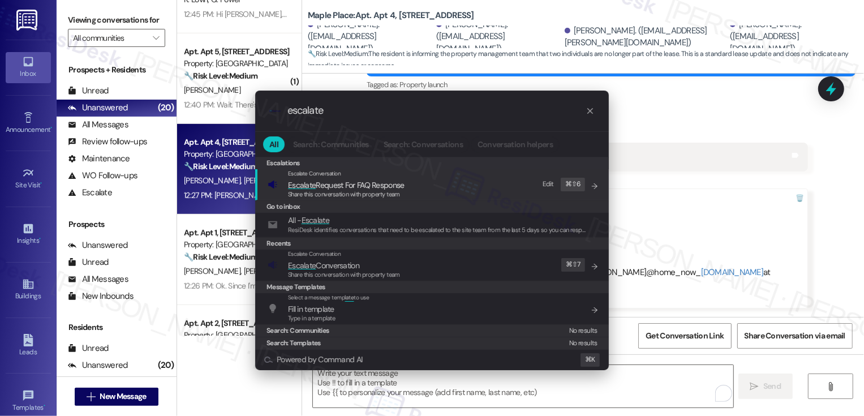
type input "escalate"
click at [647, 104] on div ".cls-1{fill:#0a055f;}.cls-2{fill:#0cc4c4;} resideskLogoBlueOrange escalate All …" at bounding box center [432, 208] width 864 height 416
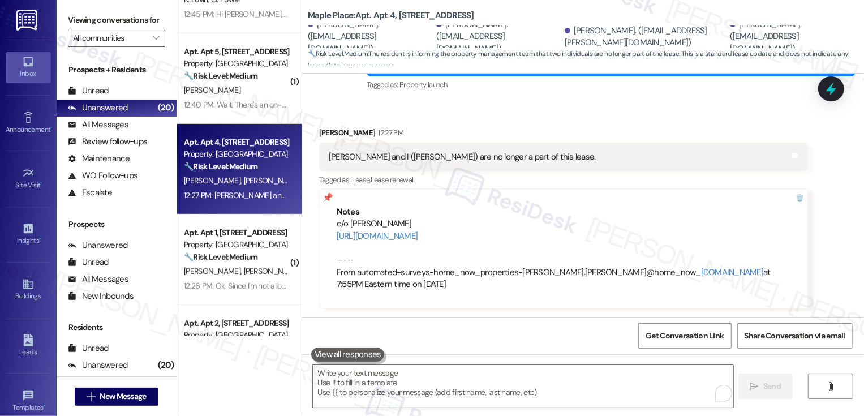
drag, startPoint x: 314, startPoint y: 134, endPoint x: 360, endPoint y: 134, distance: 45.8
click at [360, 134] on div "Dorothy Baker 12:27 PM" at bounding box center [563, 135] width 489 height 16
drag, startPoint x: 312, startPoint y: 132, endPoint x: 359, endPoint y: 134, distance: 47.6
click at [359, 134] on div "Dorothy Baker 12:27 PM" at bounding box center [563, 135] width 489 height 16
copy div "Dorothy Baker"
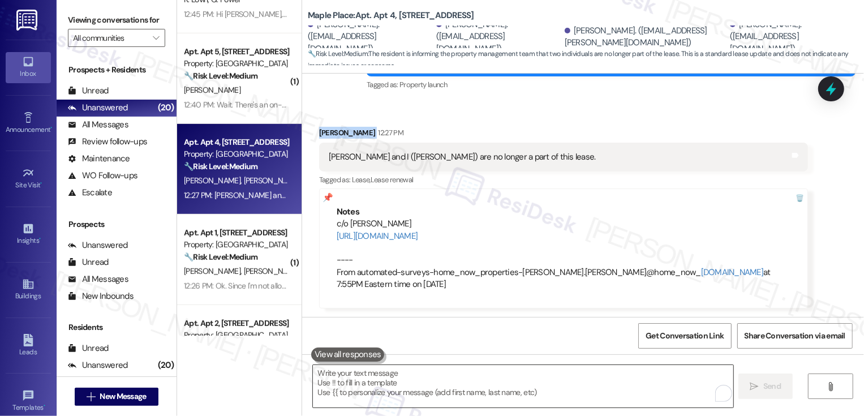
click at [365, 379] on textarea "To enrich screen reader interactions, please activate Accessibility in Grammarl…" at bounding box center [523, 386] width 420 height 42
paste textarea "Dorothy Baker"
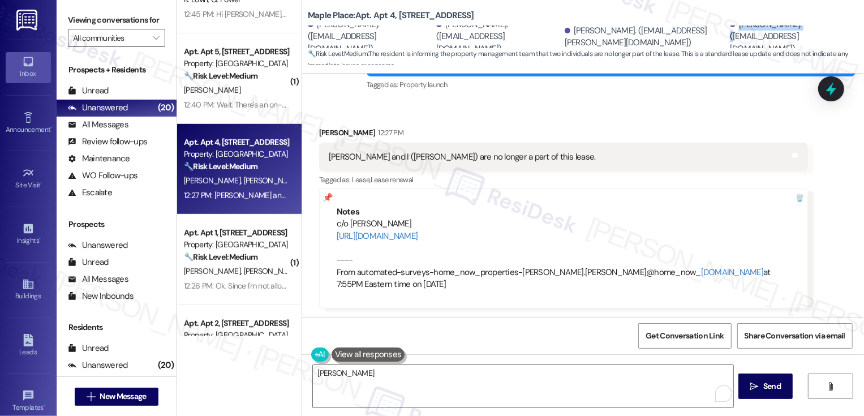
drag, startPoint x: 716, startPoint y: 29, endPoint x: 793, endPoint y: 31, distance: 77.5
click at [793, 31] on div "Kaya Youngquist. (kayayoungquist@gmail.com)" at bounding box center [793, 37] width 126 height 36
copy div "Kaya Youngquist."
click at [342, 372] on textarea "Dorothy Baker" at bounding box center [523, 386] width 420 height 42
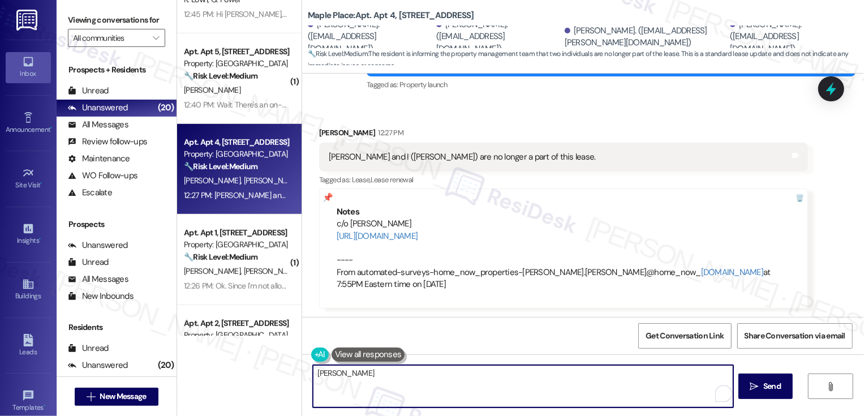
click at [383, 373] on textarea "Dorothy Baker" at bounding box center [523, 386] width 420 height 42
paste textarea "Kaya Youngquist."
type textarea "Dorothy Baker and Kaya Youngquist."
drag, startPoint x: 310, startPoint y: 372, endPoint x: 465, endPoint y: 369, distance: 155.1
click at [465, 371] on textarea "Dorothy Baker and Kaya Youngquist." at bounding box center [523, 386] width 420 height 42
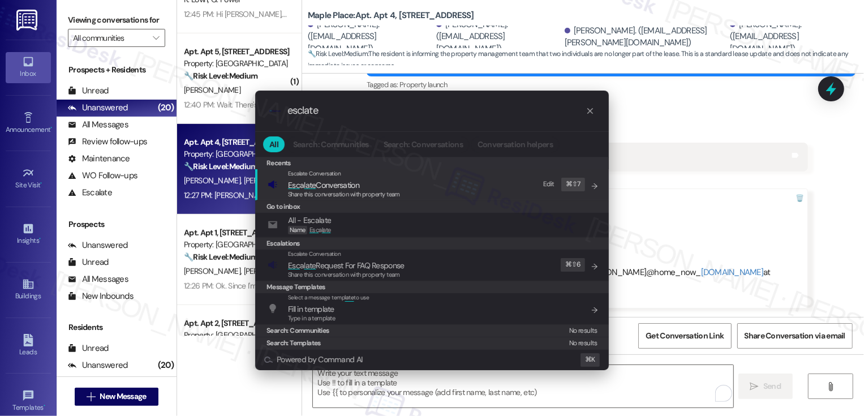
type input "esclate"
click at [326, 187] on span "Esc a late Conversation" at bounding box center [323, 185] width 71 height 10
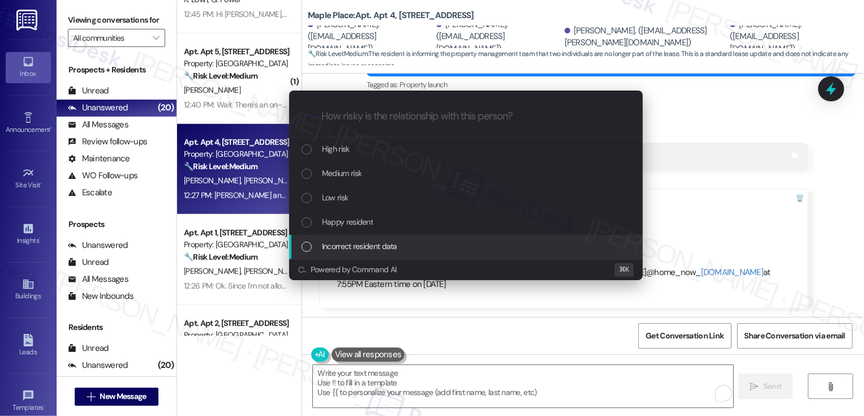
click at [332, 245] on span "Incorrect resident data" at bounding box center [359, 246] width 75 height 12
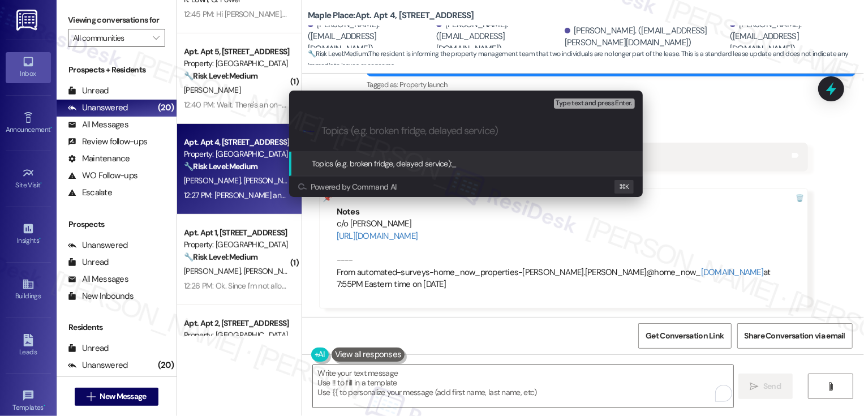
paste input "Dorothy Baker and Kaya Youngquist."
click at [320, 130] on div ".cls-1{fill:#0a055f;}.cls-2{fill:#0cc4c4;} resideskLogoBlueOrange Dorothy Baker…" at bounding box center [466, 131] width 354 height 40
click at [323, 130] on input "Dorothy Baker and Kaya Youngquist" at bounding box center [470, 131] width 298 height 12
type input "Dorothy Baker and Kaya Youngquist"
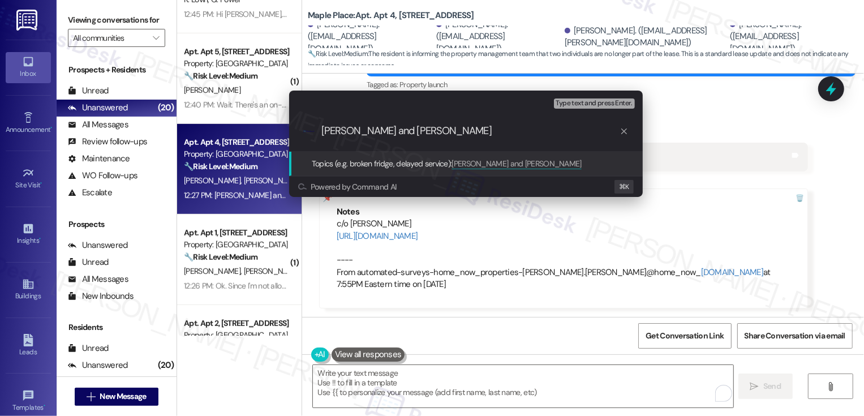
click at [524, 126] on input "Dorothy Baker and Kaya Youngquist" at bounding box center [470, 131] width 298 height 12
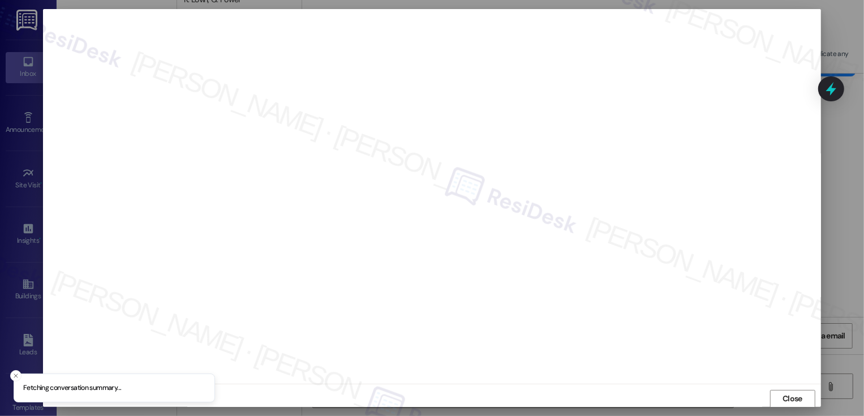
scroll to position [1, 0]
click at [788, 392] on span "Close" at bounding box center [793, 398] width 20 height 12
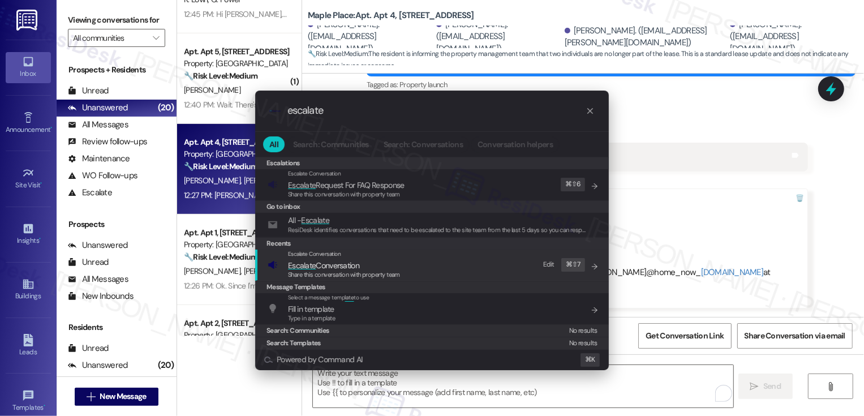
type input "escalate"
click at [382, 269] on span "Escalate Conversation" at bounding box center [344, 265] width 112 height 12
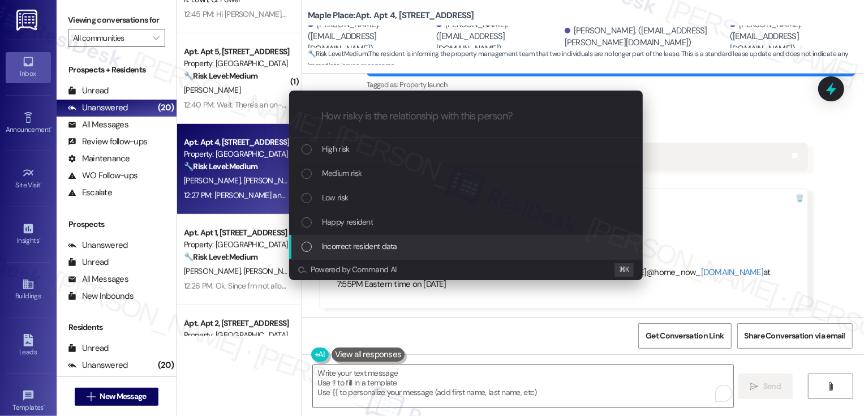
click at [380, 250] on span "Incorrect resident data" at bounding box center [359, 246] width 75 height 12
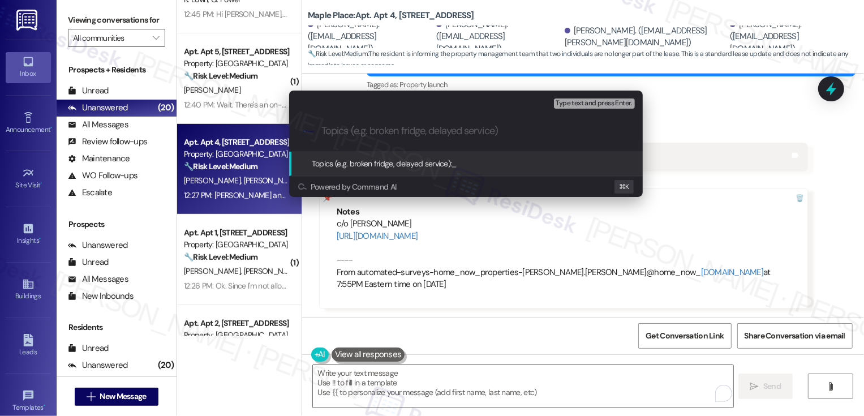
paste input "Dorothy Baker and Kaya Youngquist."
type input "Dorothy Baker and Kaya Youngquist"
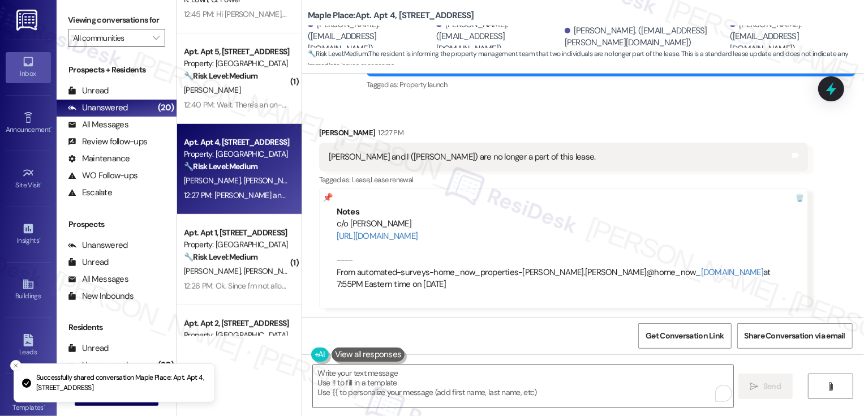
scroll to position [179, 0]
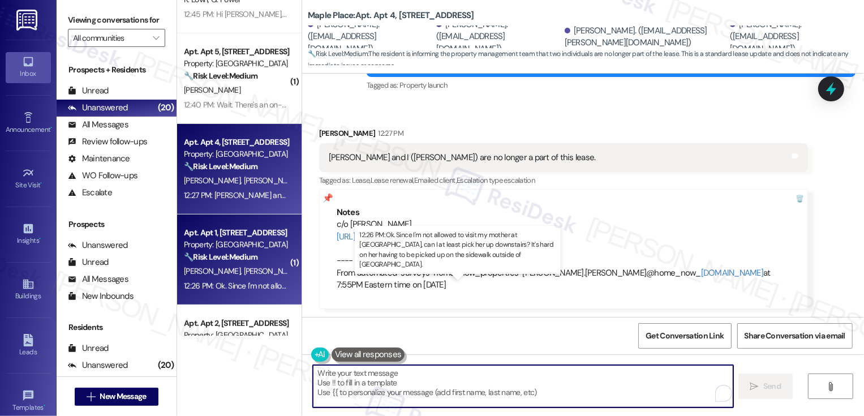
click at [243, 286] on div "12:26 PM: Ok. Since I'm not allowed to visit my mother at Corso, can I at least…" at bounding box center [518, 286] width 669 height 10
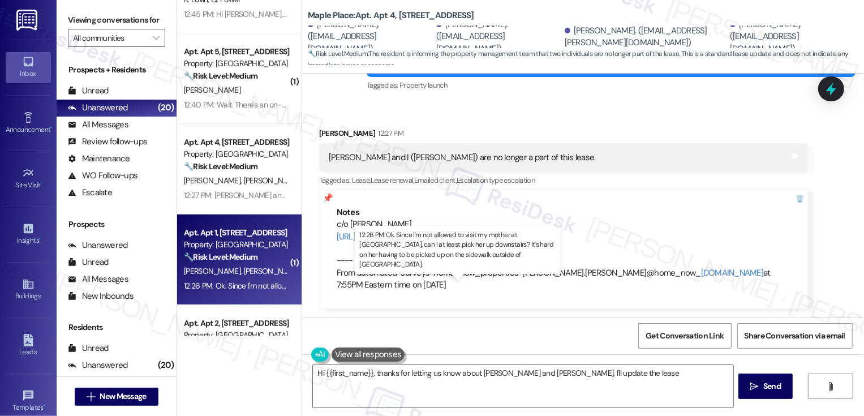
type textarea "Hi {{first_name}}, thanks for letting us know about Kaya and Dorothy. I'll upda…"
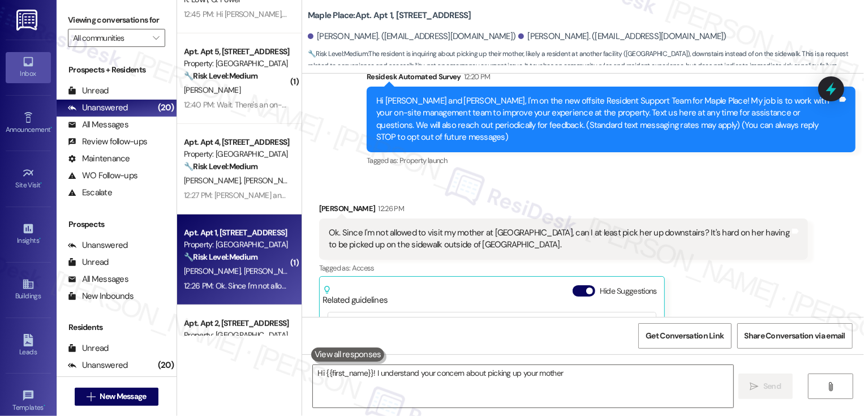
click at [243, 286] on div "12:26 PM: Ok. Since I'm not allowed to visit my mother at Corso, can I at least…" at bounding box center [518, 286] width 669 height 10
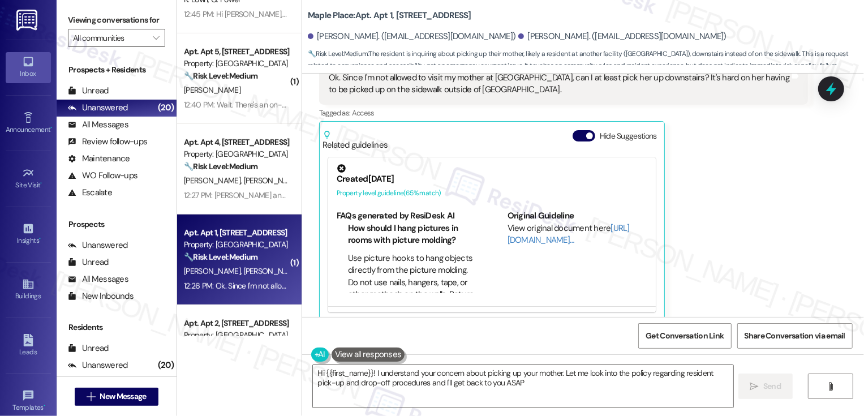
type textarea "Hi {{first_name}}! I understand your concern about picking up your mother. Let …"
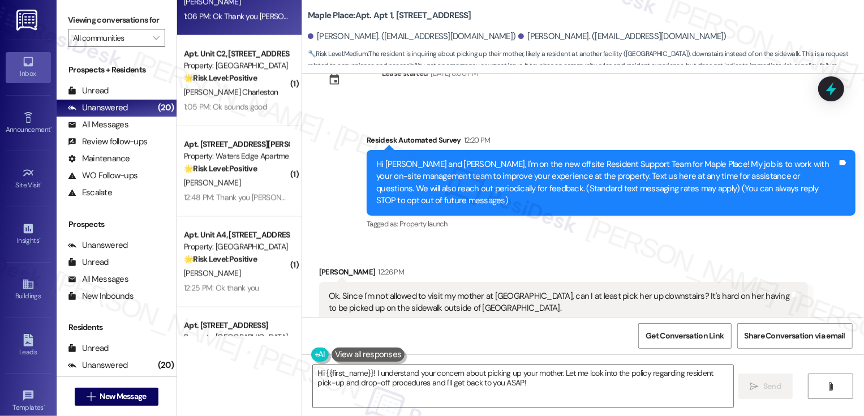
scroll to position [1384, 0]
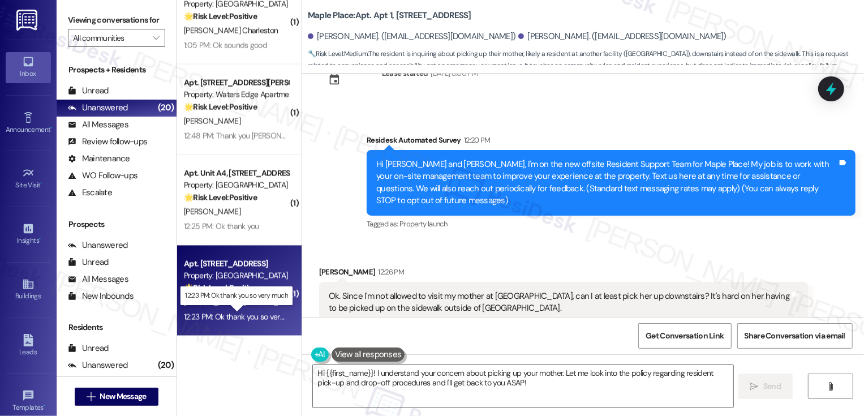
click at [242, 317] on div "12:23 PM: Ok thank you so very much 12:23 PM: Ok thank you so very much" at bounding box center [244, 317] width 121 height 10
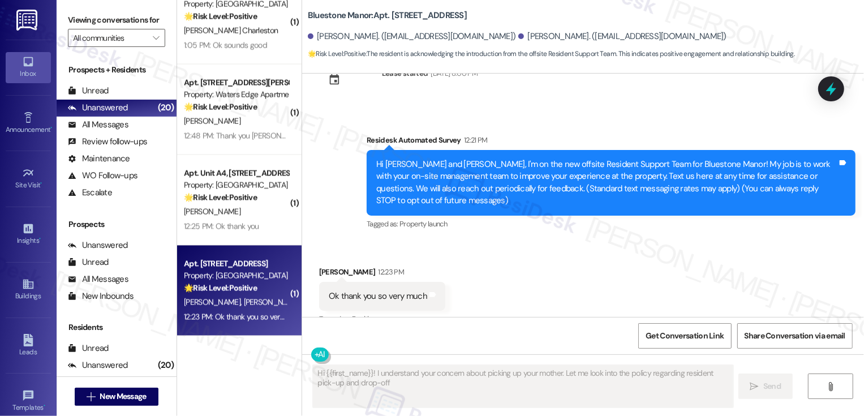
scroll to position [60, 0]
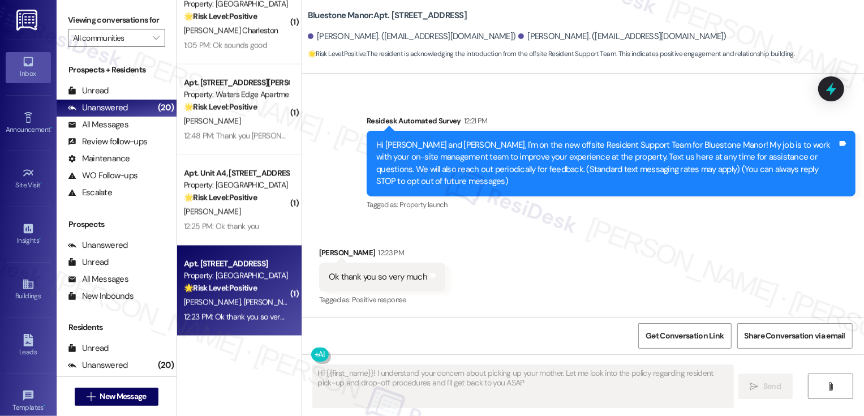
type textarea "Hi {{first_name}}! I understand your concern about picking up your mother. Let …"
click at [242, 317] on div "12:23 PM: Ok thank you so very much 12:23 PM: Ok thank you so very much" at bounding box center [244, 317] width 121 height 10
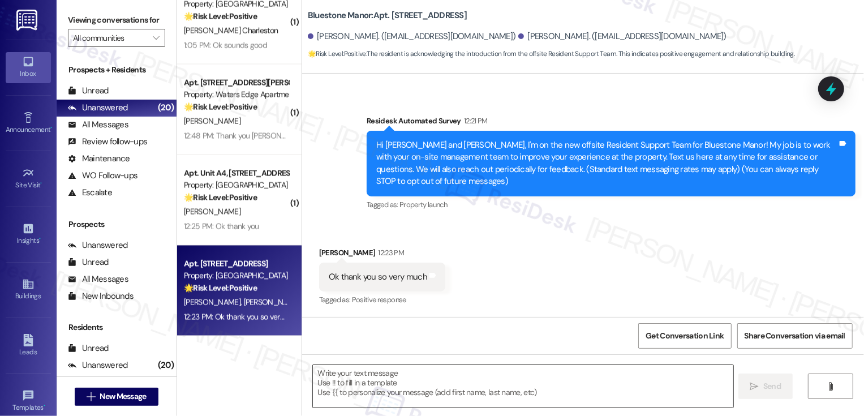
click at [368, 378] on textarea at bounding box center [523, 386] width 420 height 42
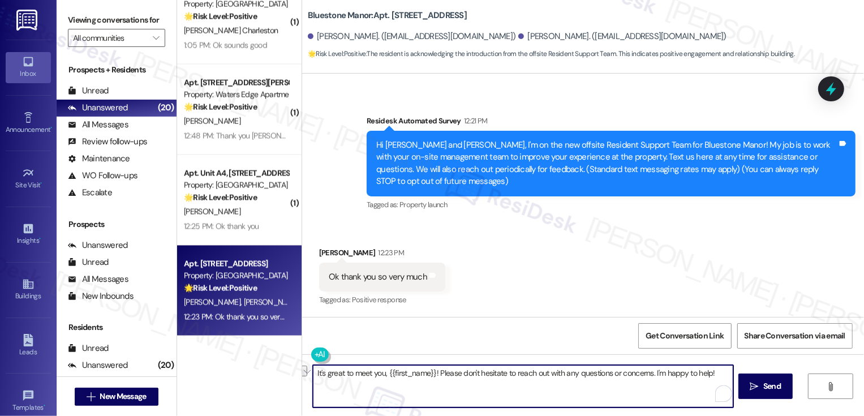
click at [410, 375] on textarea "It's great to meet you, {{first_name}}! Please don't hesitate to reach out with…" at bounding box center [523, 386] width 420 height 42
type textarea "It's great to meet you, Renee! Please don't hesitate to reach out with any ques…"
click at [753, 390] on icon "" at bounding box center [754, 386] width 8 height 9
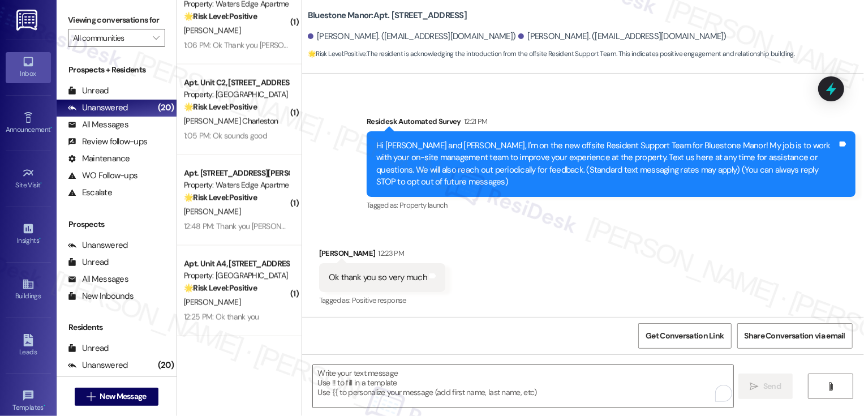
scroll to position [139, 0]
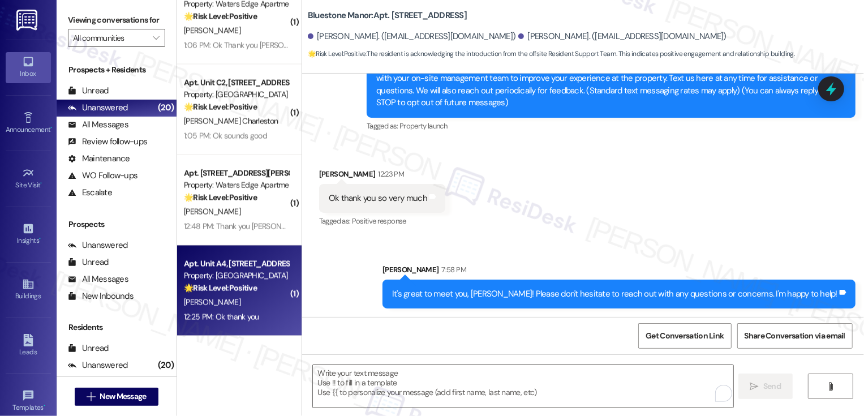
click at [256, 285] on div "🌟 Risk Level: Positive The resident is acknowledging receipt of an introductory…" at bounding box center [236, 288] width 105 height 12
type textarea "Fetching suggested responses. Please feel free to read through the conversation…"
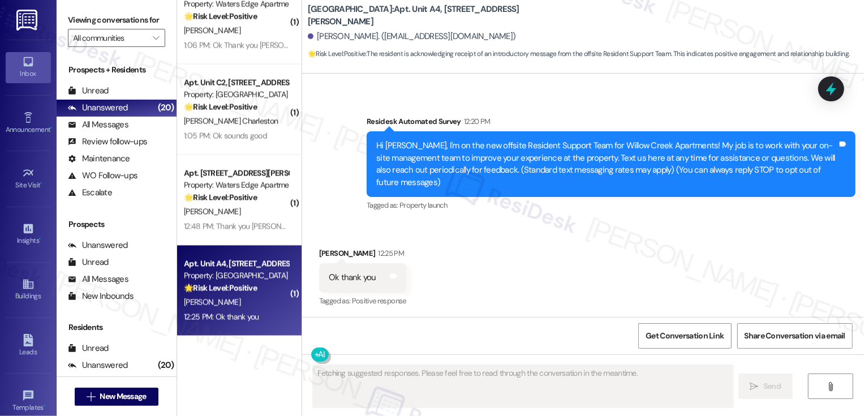
click at [256, 285] on div "🌟 Risk Level: Positive The resident is acknowledging receipt of an introductory…" at bounding box center [236, 288] width 105 height 12
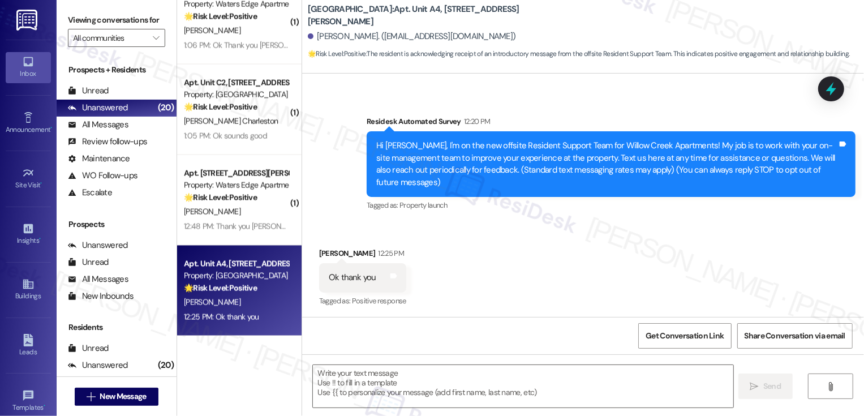
scroll to position [82, 0]
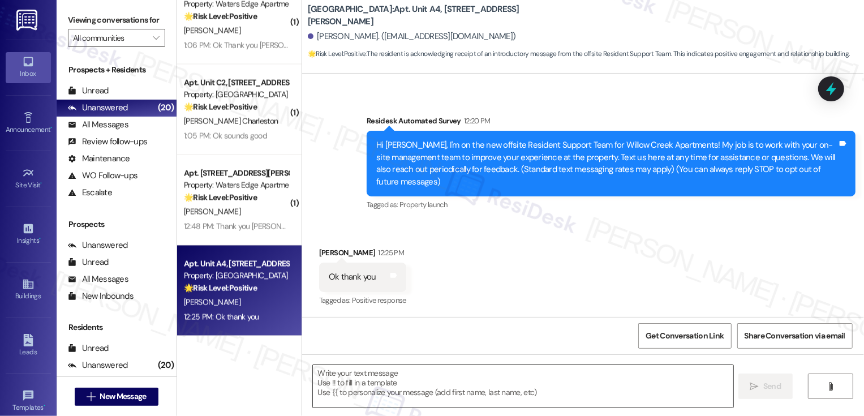
click at [361, 382] on textarea at bounding box center [523, 386] width 420 height 42
paste textarea "It's great to meet you, {{first_name}}! Please don't hesitate to reach out with…"
type textarea "It's great to meet you, {{first_name}}! Please don't hesitate to reach out with…"
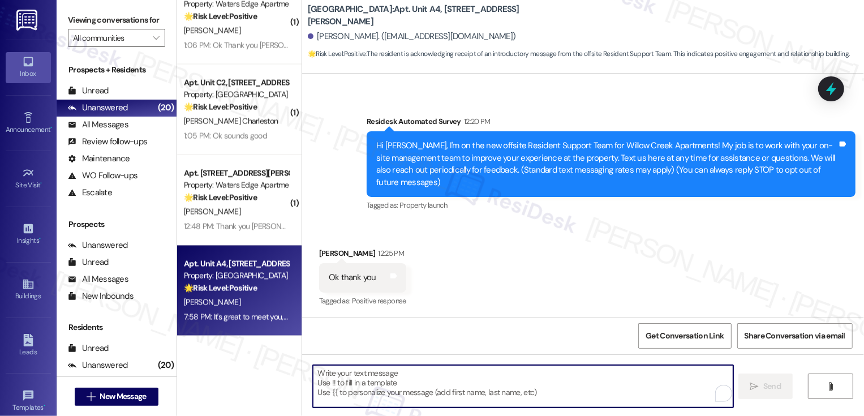
scroll to position [161, 0]
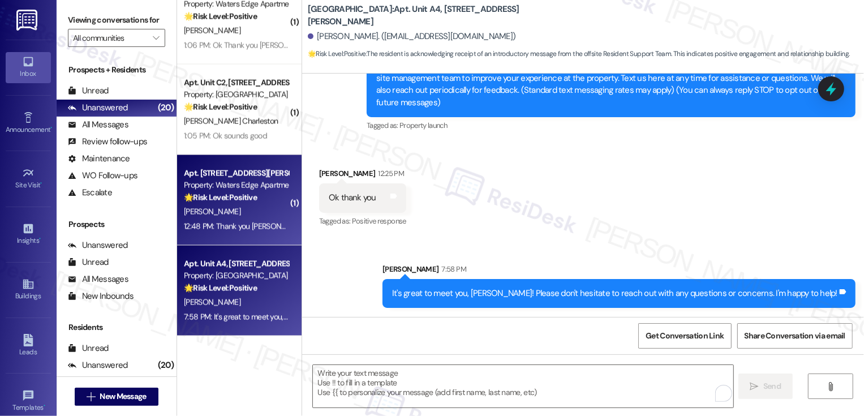
click at [233, 230] on div "12:48 PM: Thank you Sarah. So far the online portal has been sufficient and I a…" at bounding box center [495, 226] width 622 height 10
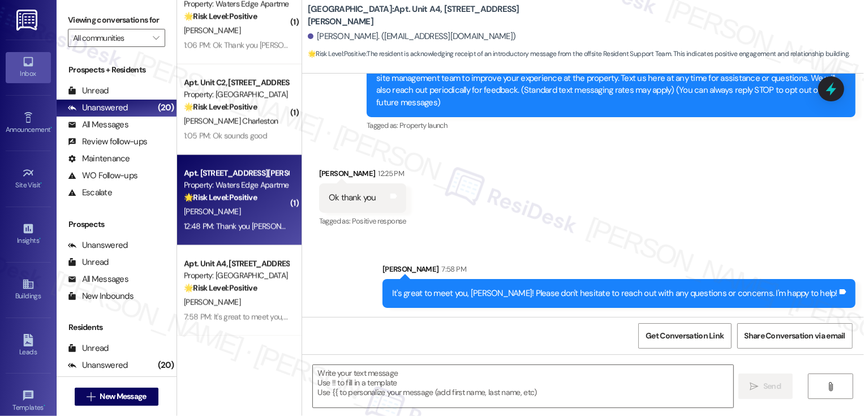
type textarea "Fetching suggested responses. Please feel free to read through the conversation…"
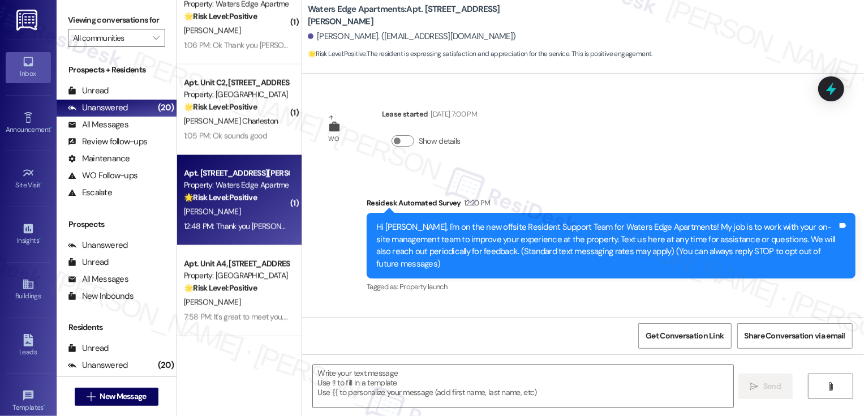
click at [233, 230] on div "12:48 PM: Thank you Sarah. So far the online portal has been sufficient and I a…" at bounding box center [495, 226] width 622 height 10
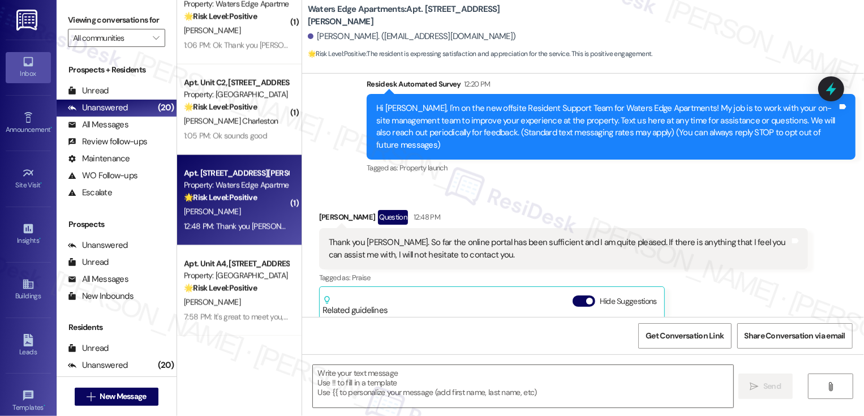
type textarea "Fetching suggested responses. Please feel free to read through the conversation…"
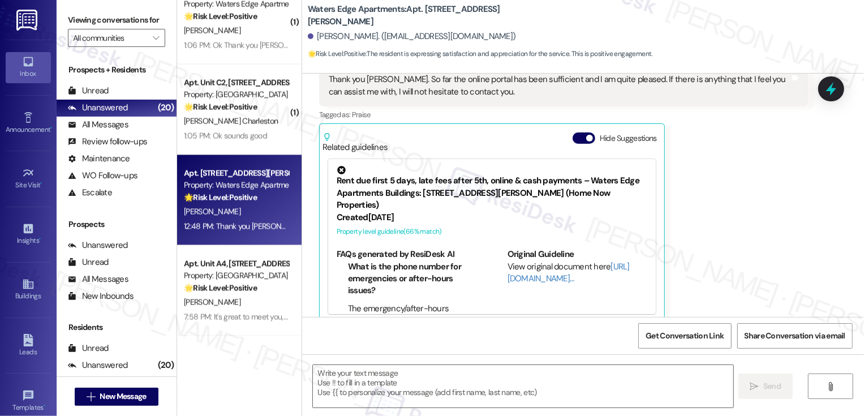
scroll to position [269, 0]
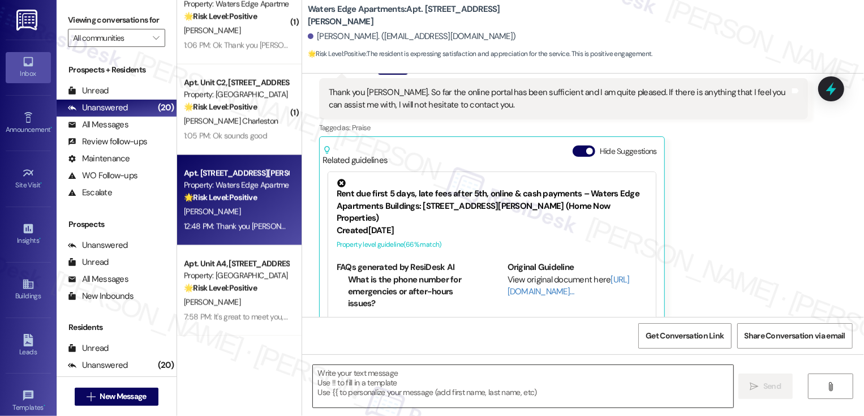
click at [447, 385] on textarea at bounding box center [523, 386] width 420 height 42
paste textarea "It's great to meet you, {{first_name}}! Please don't hesitate to reach out with…"
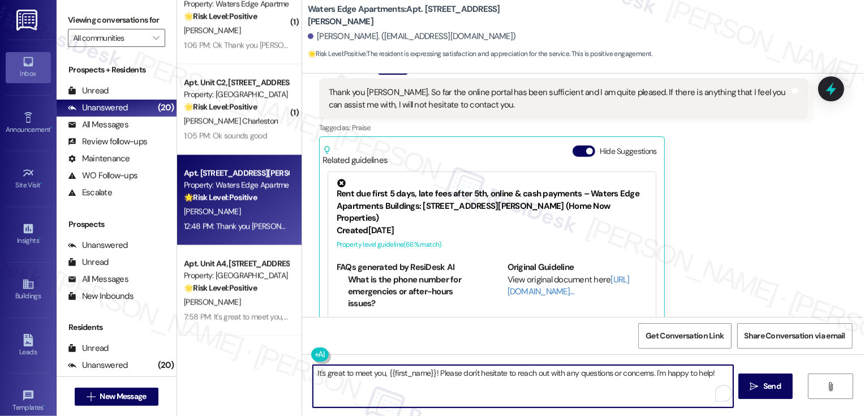
click at [431, 370] on textarea "It's great to meet you, {{first_name}}! Please don't hesitate to reach out with…" at bounding box center [523, 386] width 420 height 42
type textarea "It's great to meet you, {{first_name}}! Great to hear that the online portal ha…"
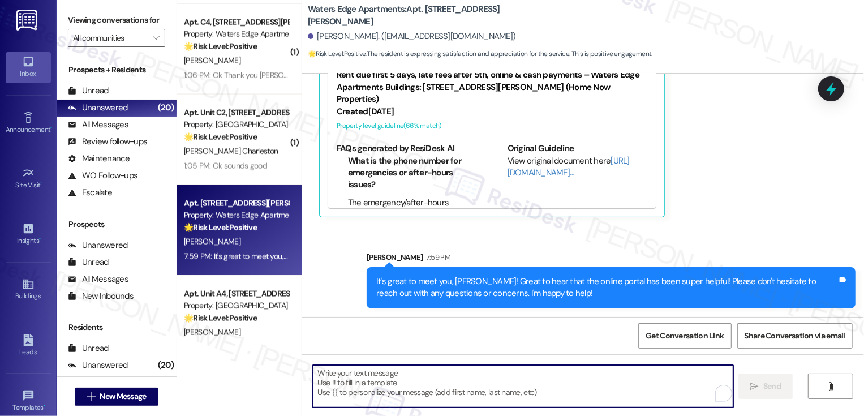
scroll to position [1312, 0]
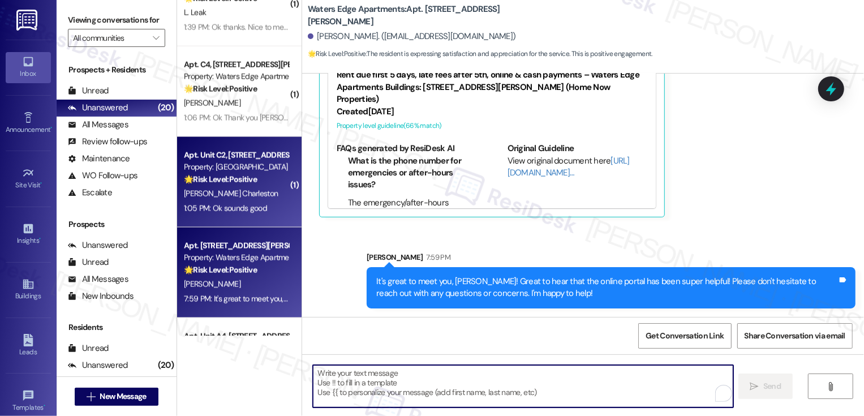
click at [235, 196] on div "J. Charleston" at bounding box center [236, 194] width 107 height 14
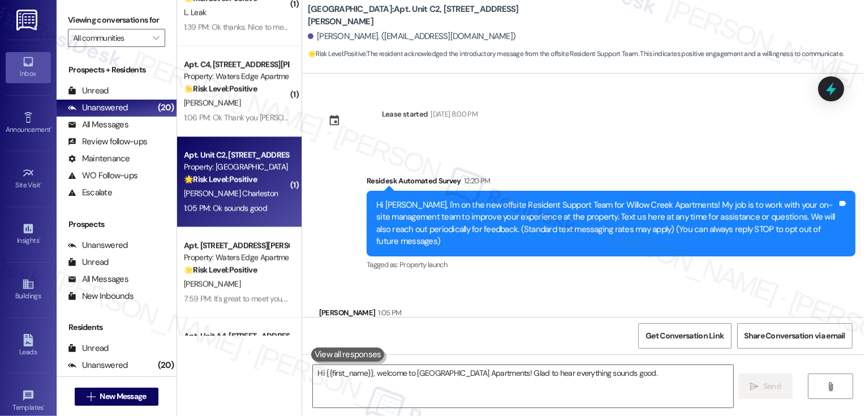
scroll to position [48, 0]
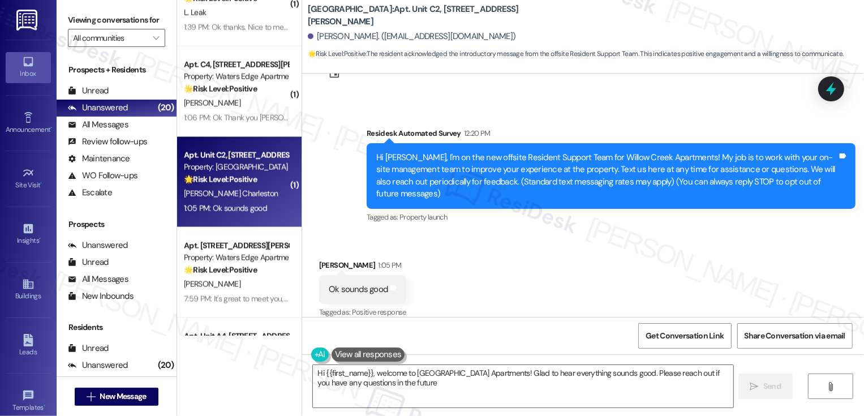
type textarea "Hi {{first_name}}, welcome to Willow Creek Apartments! Glad to hear everything …"
click at [377, 381] on textarea "Hi {{first_name}}, welcome to Willow Creek Apartments! Glad to hear everything …" at bounding box center [523, 386] width 420 height 42
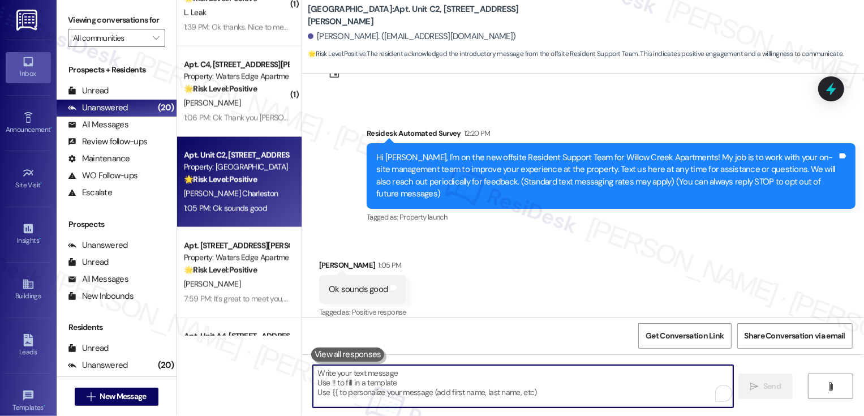
paste textarea "It's great to meet you, {{first_name}}! Please don't hesitate to reach out with…"
type textarea "It's great to meet you, {{first_name}}! Please don't hesitate to reach out with…"
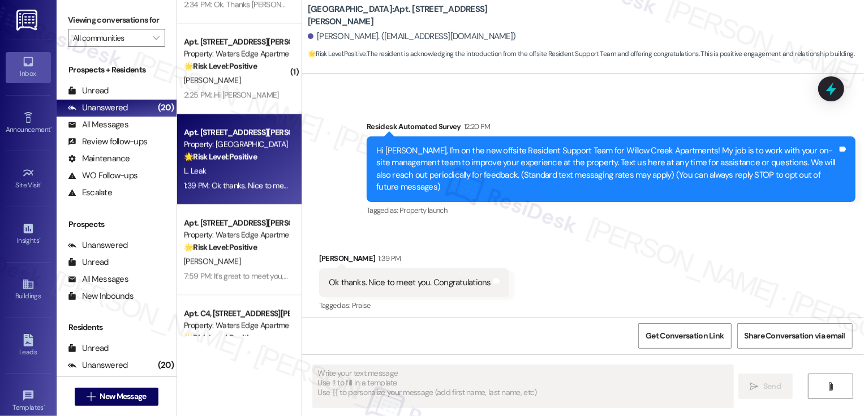
scroll to position [60, 0]
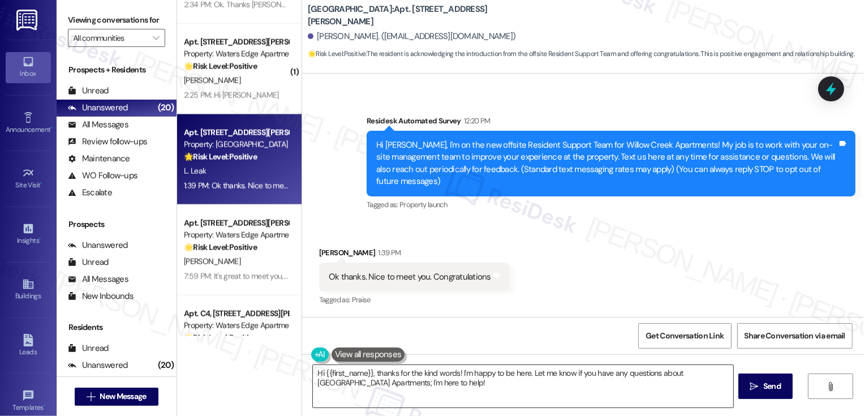
click at [433, 389] on textarea "Hi {{first_name}}, thanks for the kind words! I'm happy to be here. Let me know…" at bounding box center [523, 386] width 420 height 42
type textarea "Hi {{first_name}}, thanks for the kind words! I'm happy to be here. Let me know…"
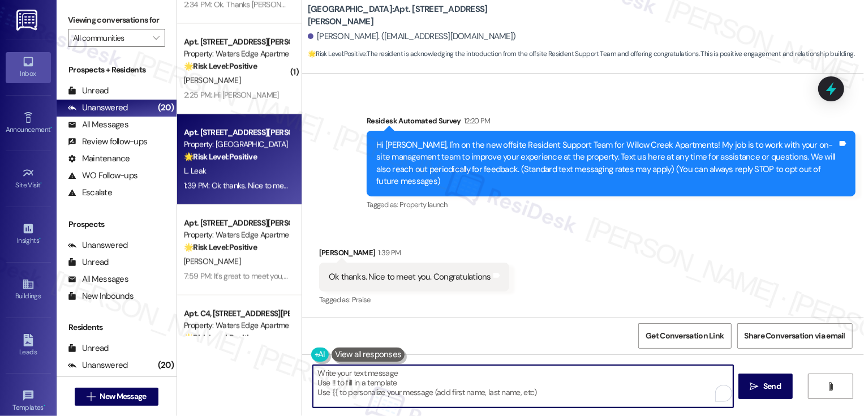
paste textarea "It's great to meet you, {{first_name}}! Please don't hesitate to reach out with…"
type textarea "It's great to meet you, {{first_name}}! Please don't hesitate to reach out with…"
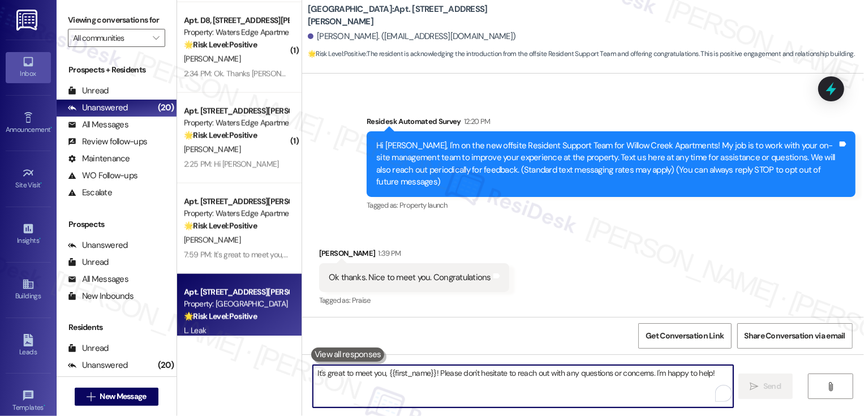
scroll to position [139, 0]
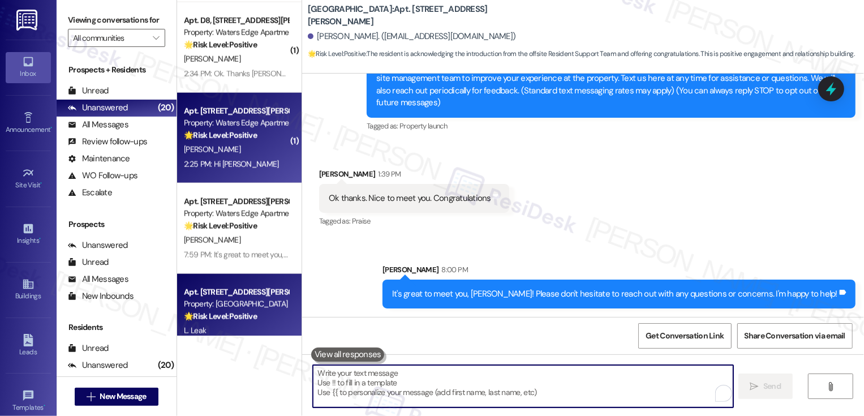
click at [235, 145] on div "[PERSON_NAME]" at bounding box center [236, 150] width 107 height 14
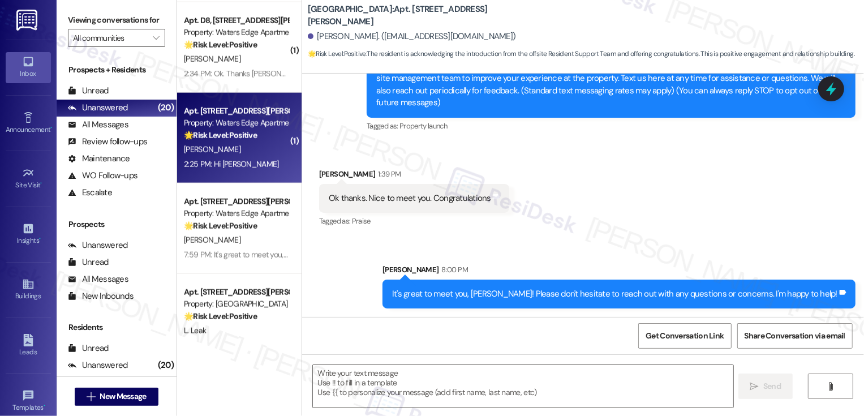
click at [235, 145] on div "[PERSON_NAME]" at bounding box center [236, 150] width 107 height 14
type textarea "Fetching suggested responses. Please feel free to read through the conversation…"
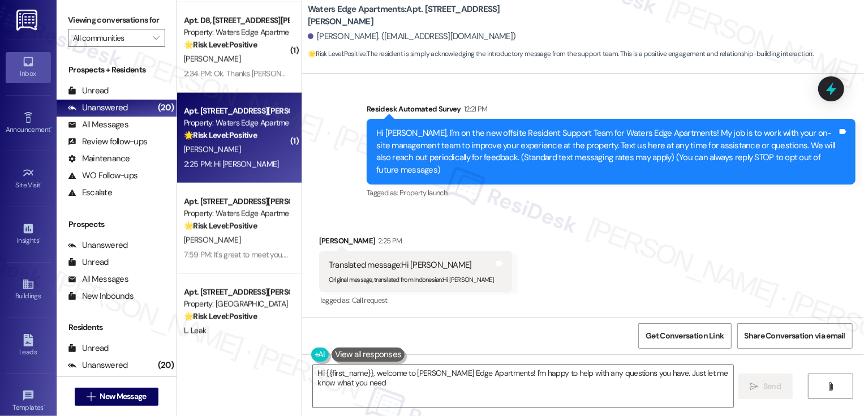
type textarea "Hi {{first_name}}, welcome to [PERSON_NAME] Edge Apartments! I'm happy to help …"
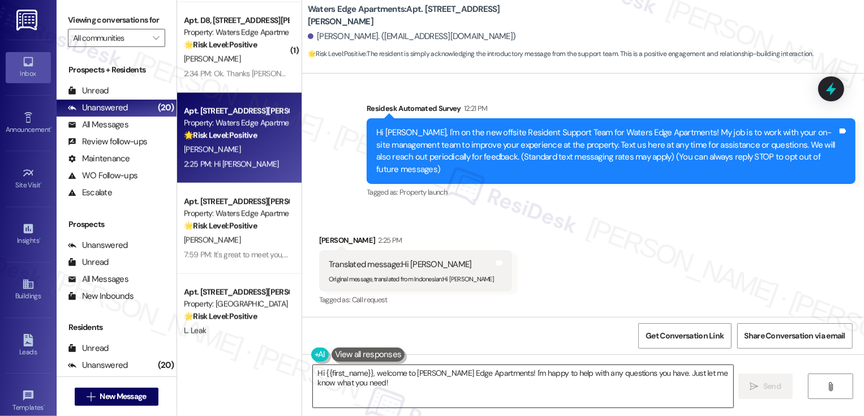
click at [389, 406] on textarea "Hi {{first_name}}, welcome to Waters Edge Apartments! I'm happy to help with an…" at bounding box center [523, 386] width 420 height 42
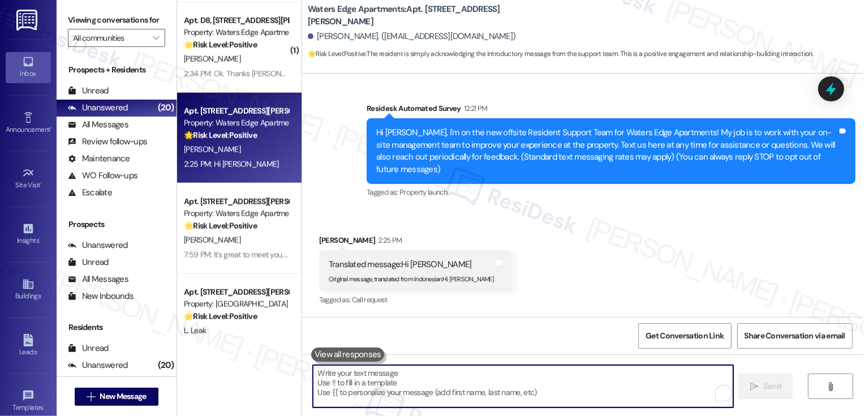
paste textarea "It's great to meet you, {{first_name}}! Please don't hesitate to reach out with…"
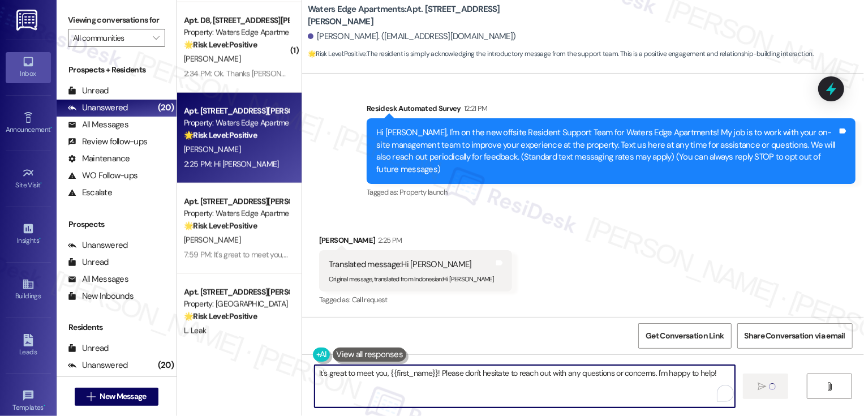
type textarea "Fetching suggested responses. Please feel free to read through the conversation…"
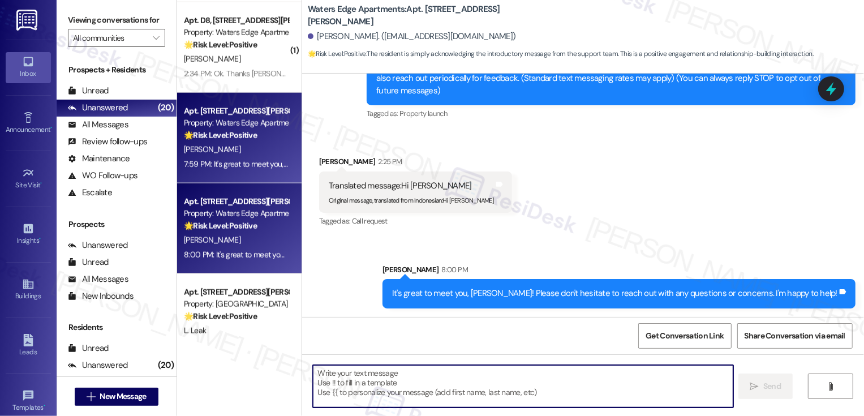
scroll to position [1038, 0]
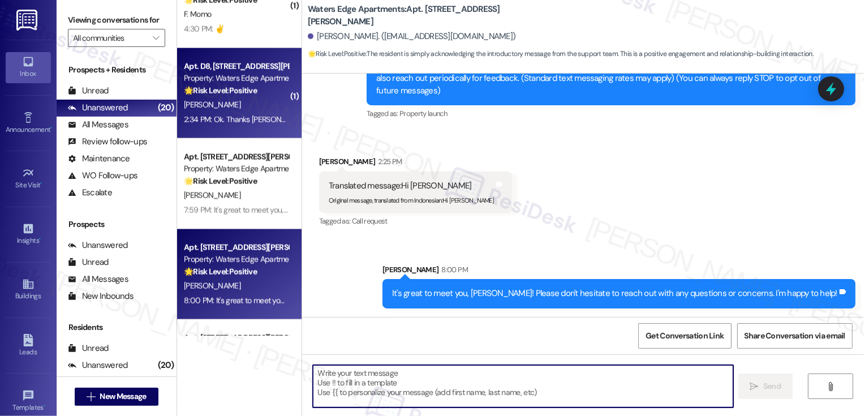
click at [238, 110] on div "C. Phillips" at bounding box center [236, 105] width 107 height 14
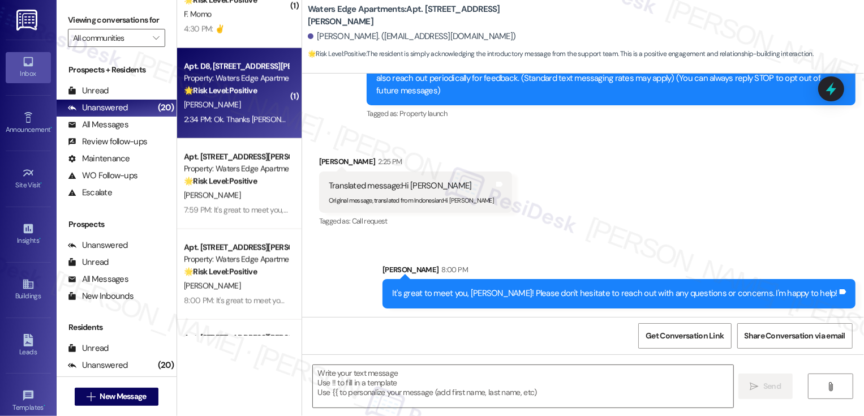
type textarea "Fetching suggested responses. Please feel free to read through the conversation…"
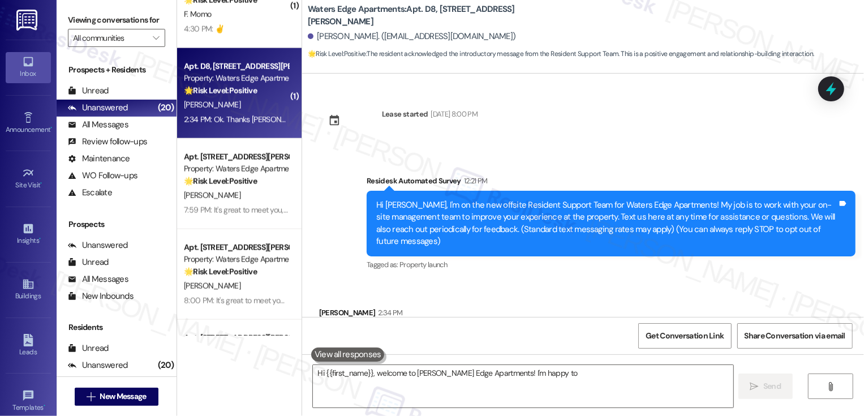
scroll to position [59, 0]
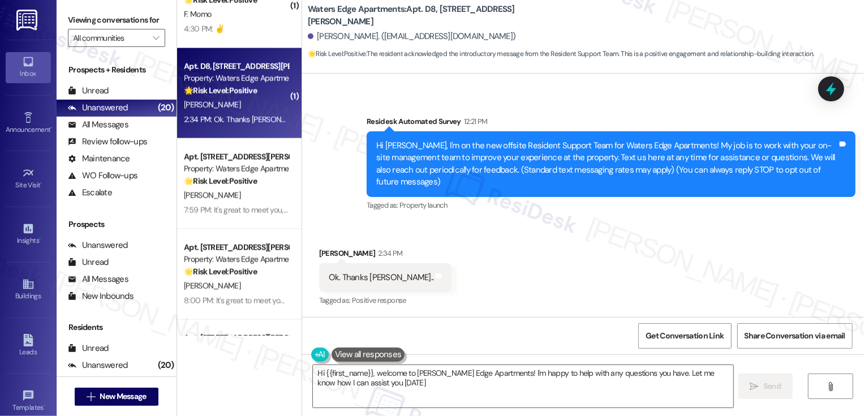
type textarea "Hi {{first_name}}, welcome to Waters Edge Apartments! I'm happy to help with an…"
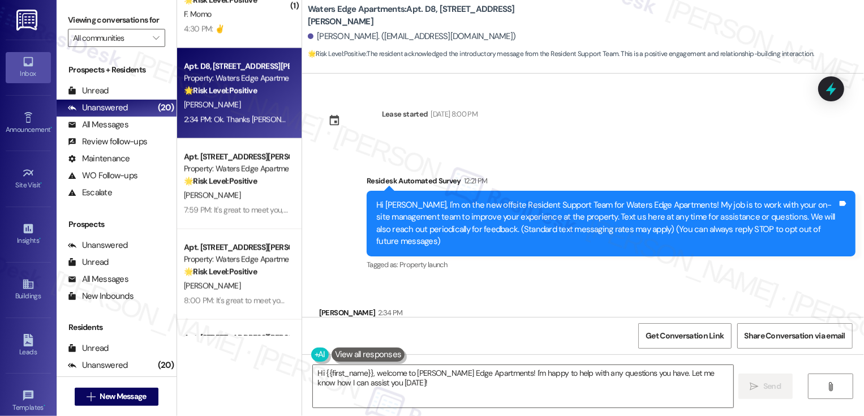
scroll to position [60, 0]
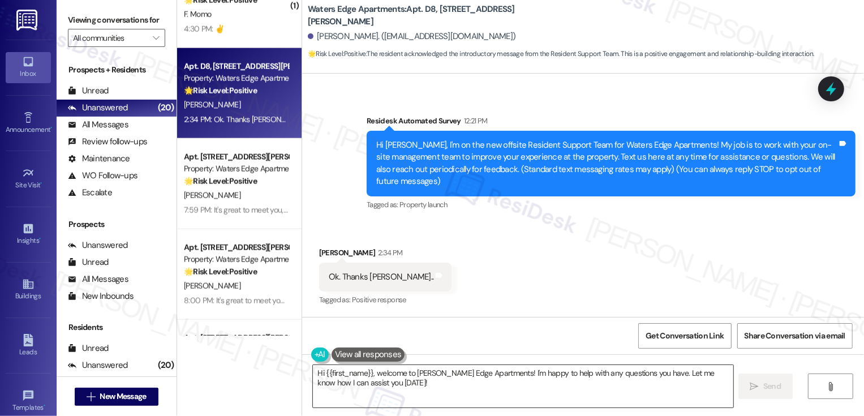
click at [377, 386] on textarea "Hi {{first_name}}, welcome to Waters Edge Apartments! I'm happy to help with an…" at bounding box center [523, 386] width 420 height 42
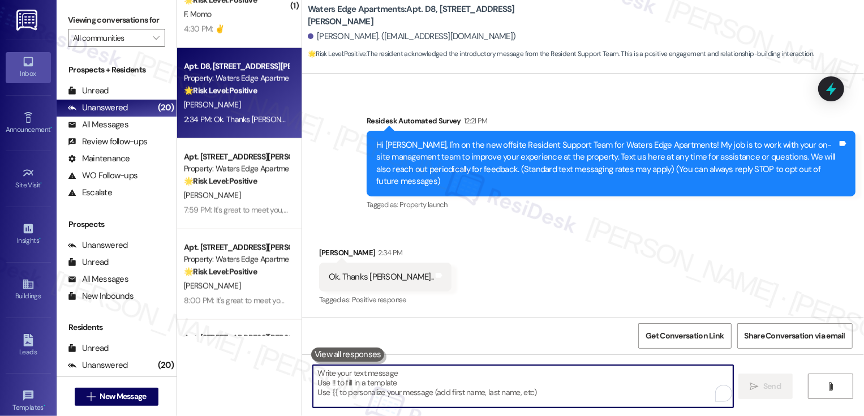
paste textarea "It's great to meet you, {{first_name}}! Please don't hesitate to reach out with…"
type textarea "It's great to meet you, {{first_name}}! Please don't hesitate to reach out with…"
type textarea "Fetching suggested responses. Please feel free to read through the conversation…"
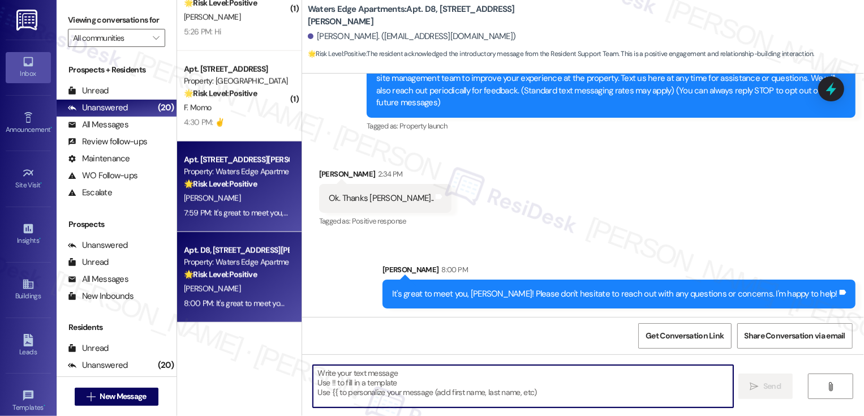
scroll to position [921, 0]
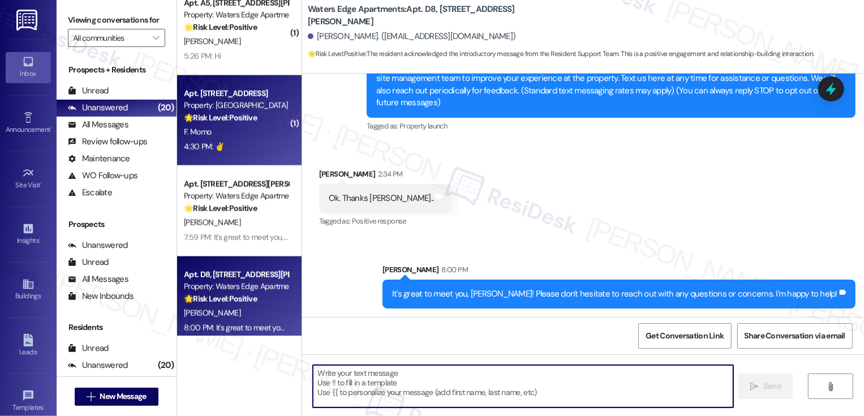
click at [231, 147] on div "4:30 PM: ✌️ 4:30 PM: ✌️" at bounding box center [236, 147] width 107 height 14
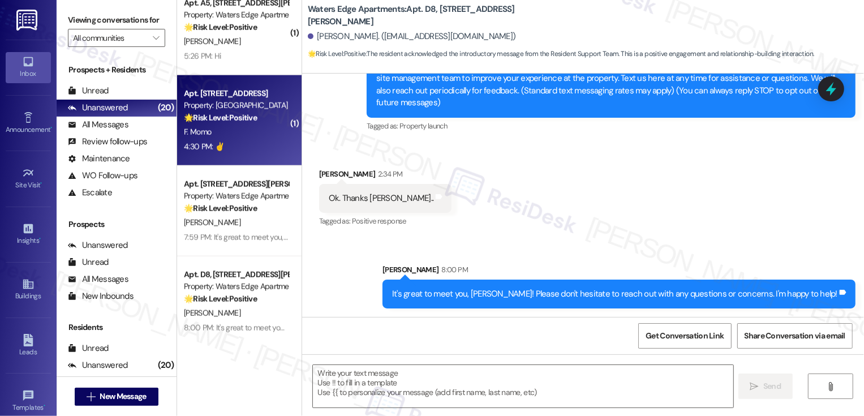
type textarea "Fetching suggested responses. Please feel free to read through the conversation…"
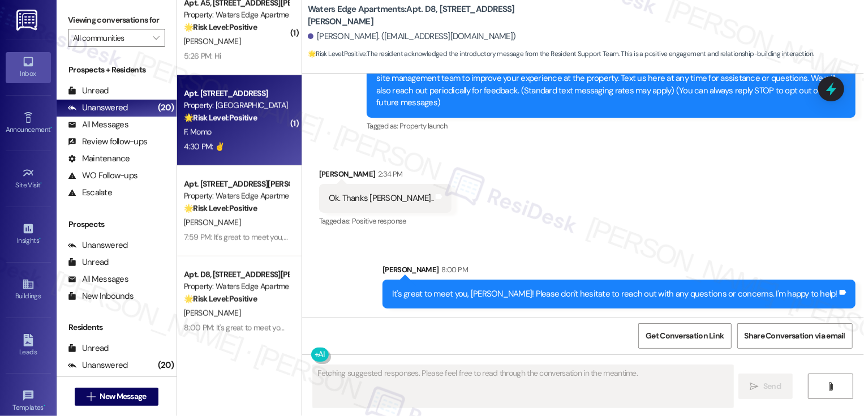
click at [231, 147] on div "4:30 PM: ✌️ 4:30 PM: ✌️" at bounding box center [236, 147] width 107 height 14
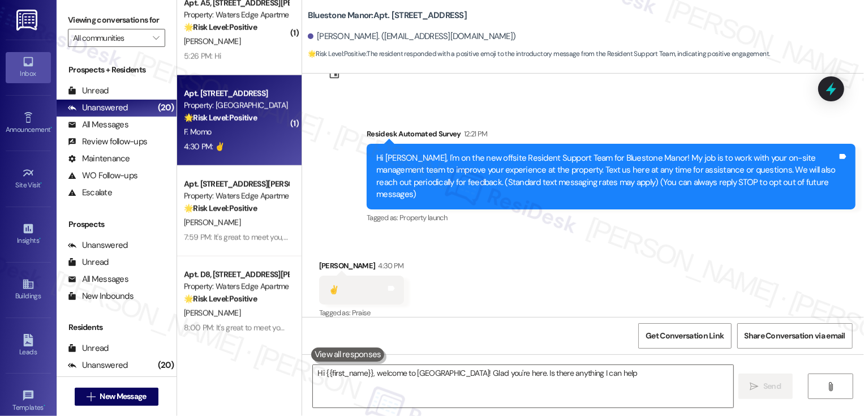
scroll to position [48, 0]
type textarea "Hi {{first_name}}, welcome to Bluestone Manor! Glad you're here. Is there anyth…"
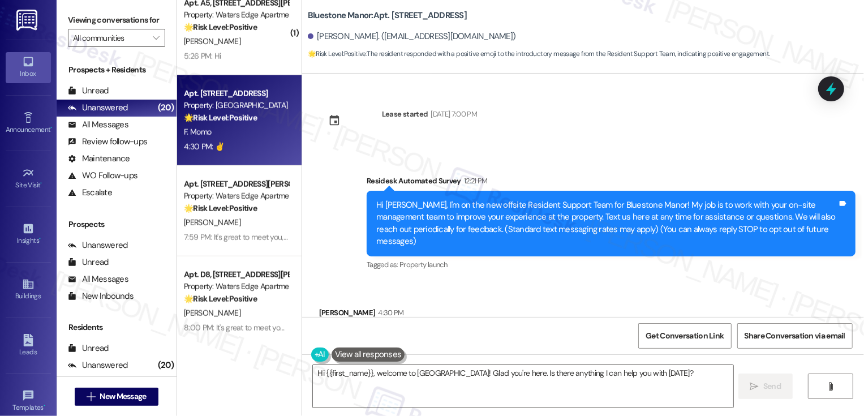
scroll to position [48, 0]
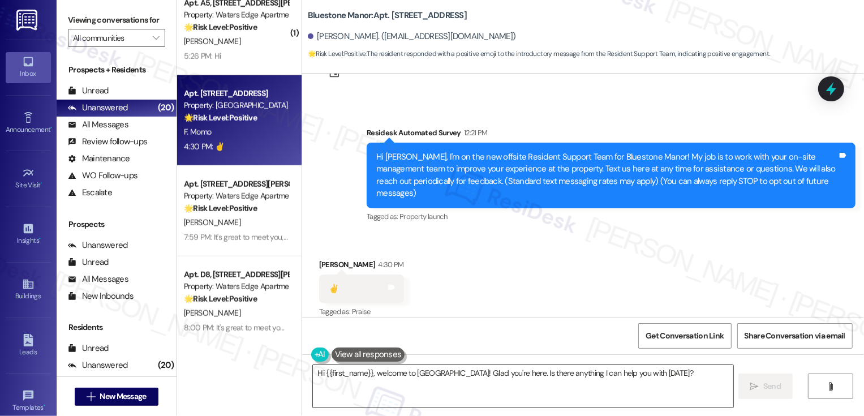
click at [429, 379] on textarea "Hi {{first_name}}, welcome to Bluestone Manor! Glad you're here. Is there anyth…" at bounding box center [523, 386] width 420 height 42
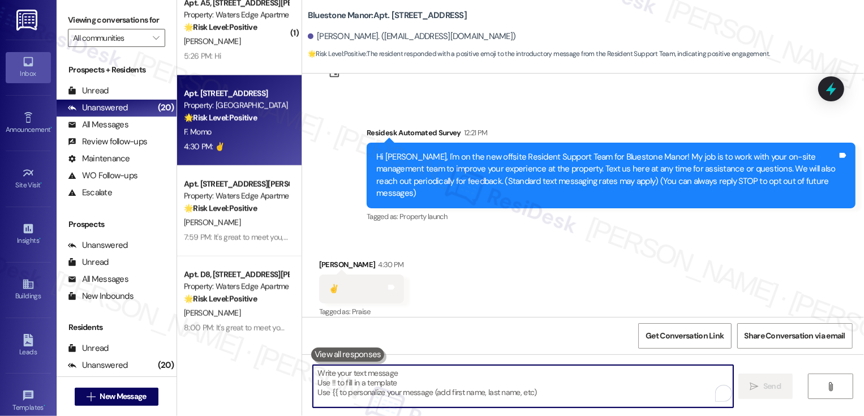
paste textarea "It's great to meet you, {{first_name}}! Please don't hesitate to reach out with…"
type textarea "It's great to meet you, {{first_name}}! Please don't hesitate to reach out with…"
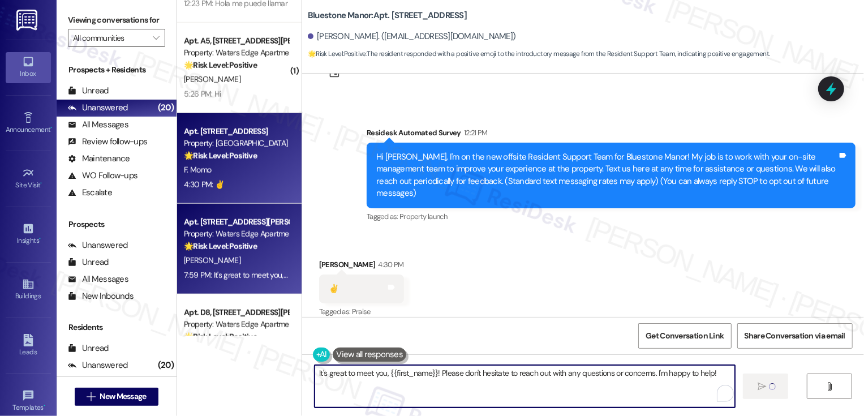
scroll to position [852, 0]
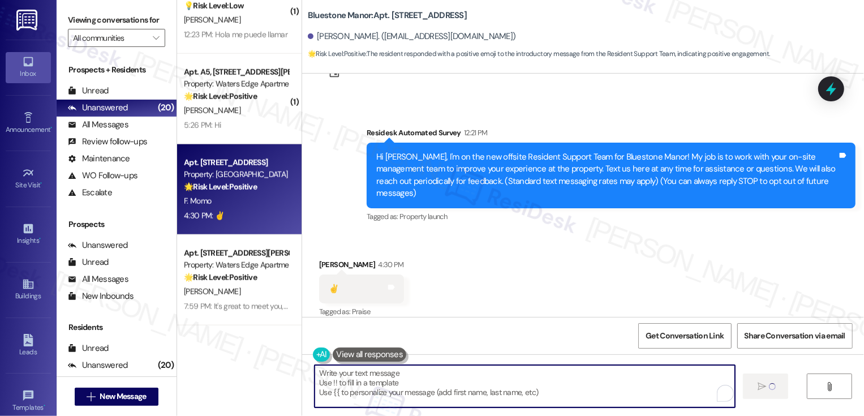
type textarea "Fetching suggested responses. Please feel free to read through the conversation…"
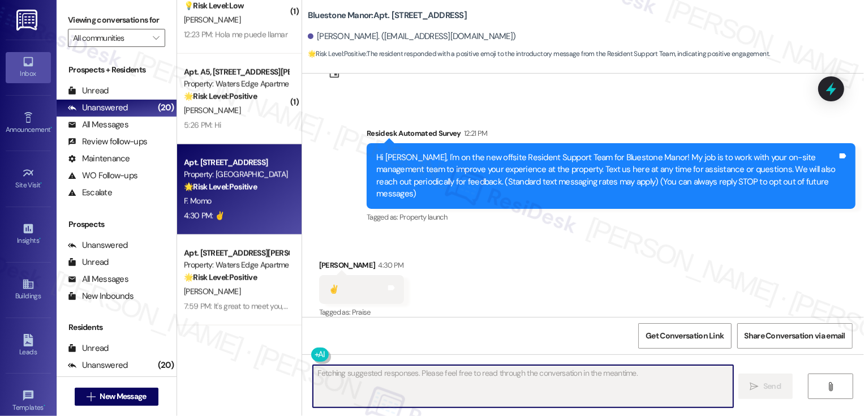
scroll to position [127, 0]
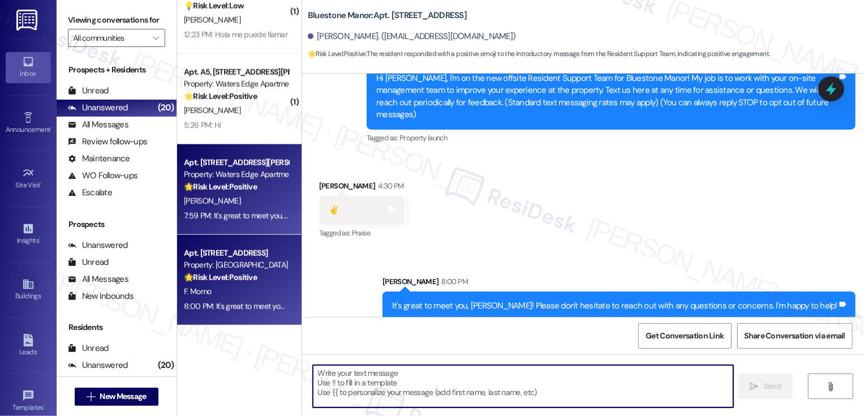
click at [253, 188] on div "🌟 Risk Level: Positive The resident is expressing satisfaction and appreciation…" at bounding box center [236, 187] width 105 height 12
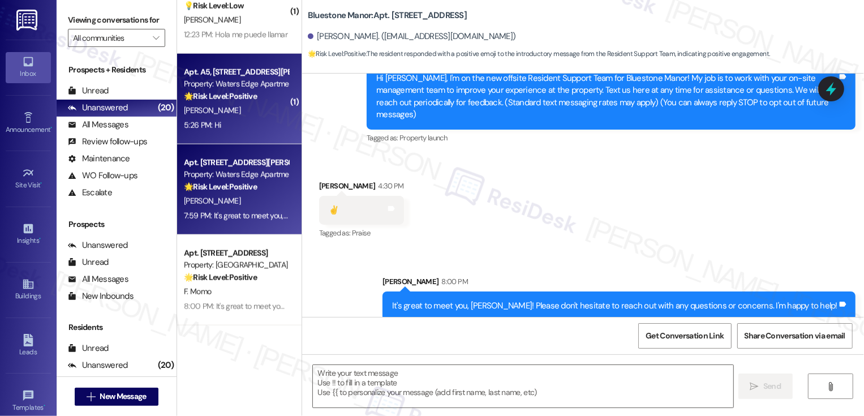
type textarea "Fetching suggested responses. Please feel free to read through the conversation…"
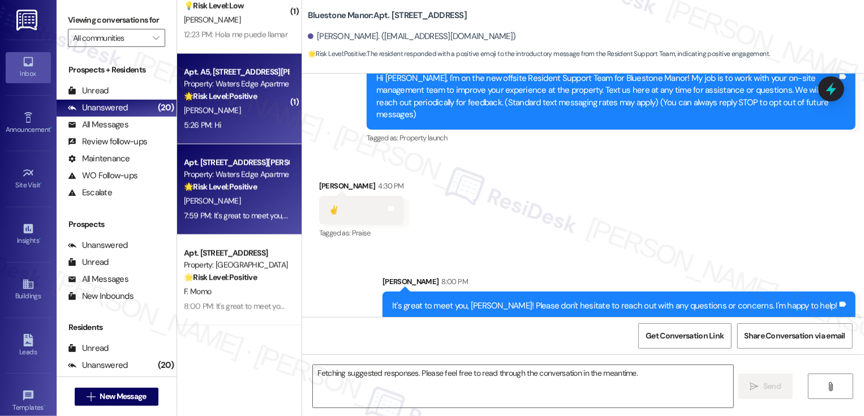
click at [250, 113] on div "D. Conley" at bounding box center [236, 111] width 107 height 14
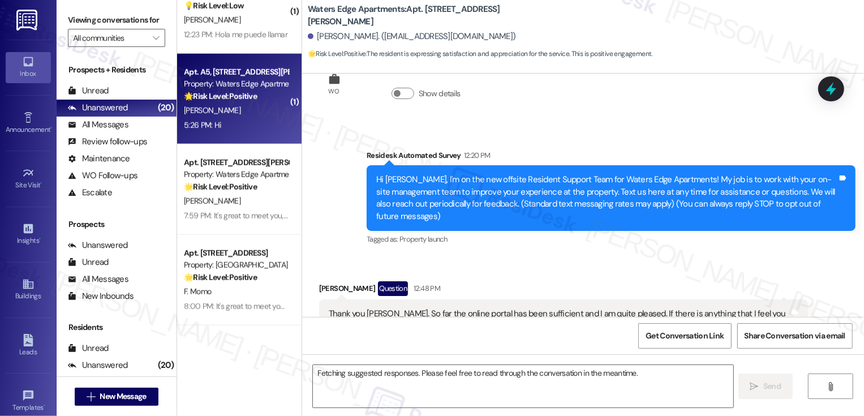
click at [250, 113] on div "D. Conley" at bounding box center [236, 111] width 107 height 14
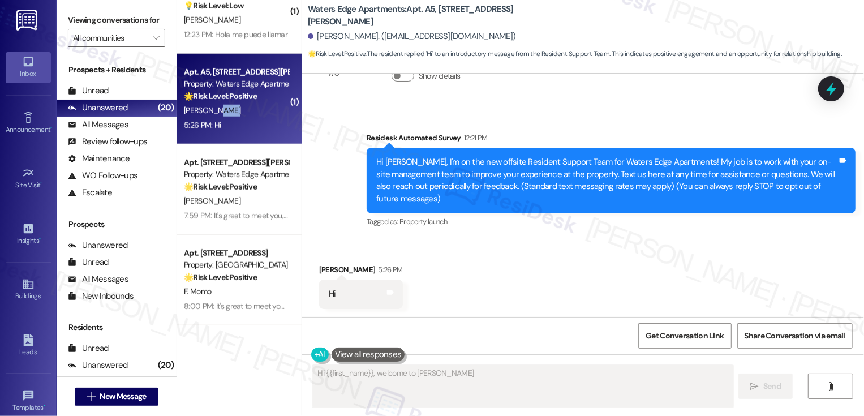
type textarea "Hi {{first_name}}, welcome to Waters Edge"
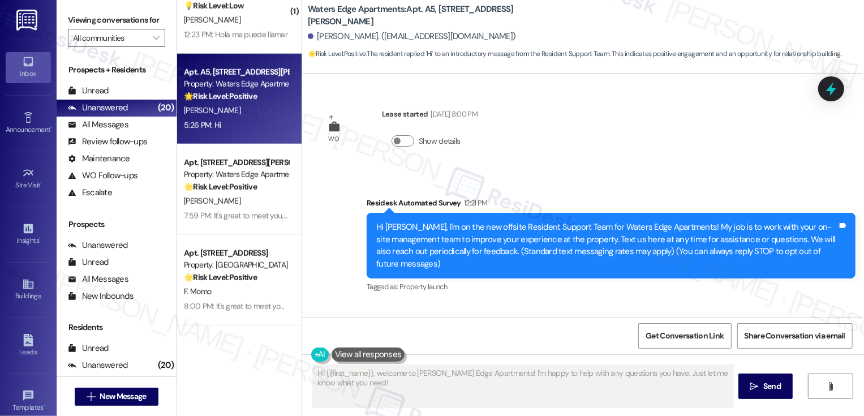
scroll to position [66, 0]
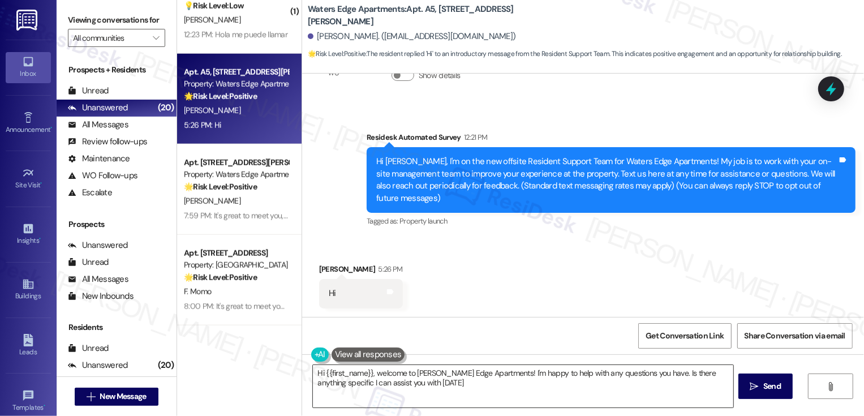
type textarea "Hi {{first_name}}, welcome to Waters Edge Apartments! I'm happy to help with an…"
click at [403, 393] on textarea "Hi {{first_name}}, welcome to Waters Edge Apartments! I'm happy to help with an…" at bounding box center [523, 386] width 420 height 42
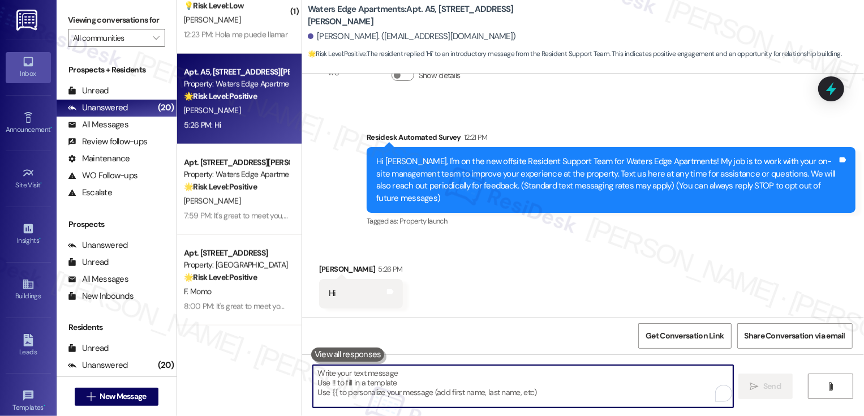
paste textarea "It's great to meet you, {{first_name}}! Please don't hesitate to reach out with…"
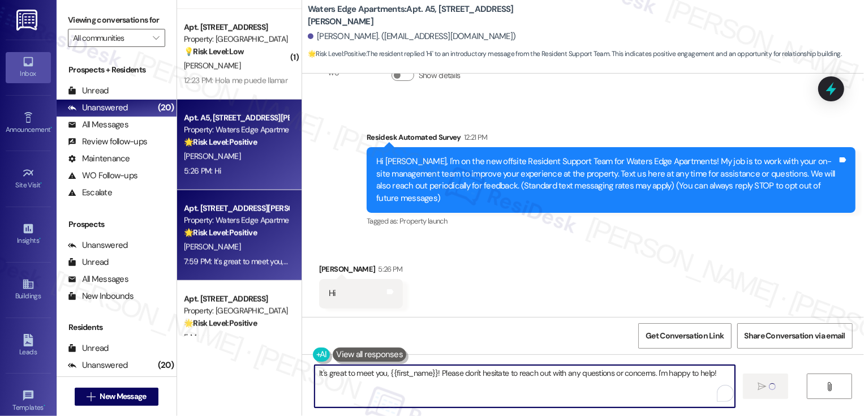
scroll to position [776, 0]
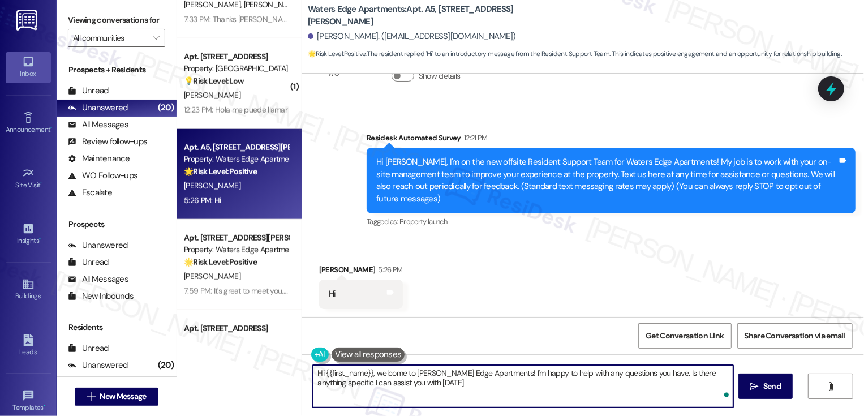
type textarea "Hi {{first_name}}, welcome to Waters Edge Apartments! I'm happy to help with an…"
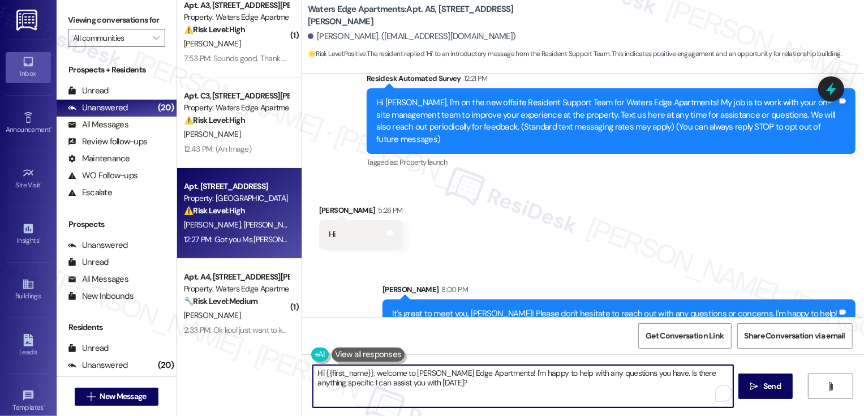
scroll to position [0, 0]
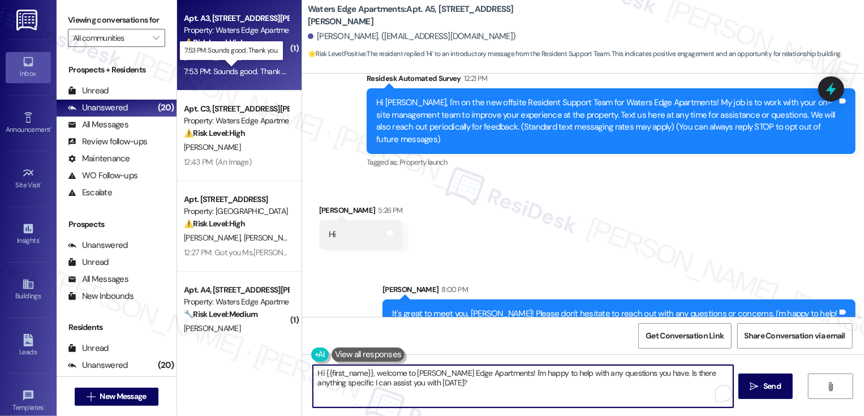
click at [253, 68] on div "7:53 PM: Sounds good. Thank you. 7:53 PM: Sounds good. Thank you." at bounding box center [239, 71] width 111 height 10
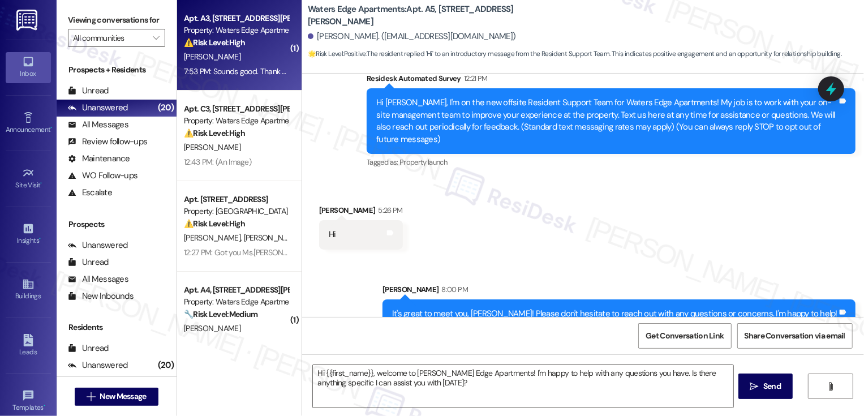
type textarea "Fetching suggested responses. Please feel free to read through the conversation…"
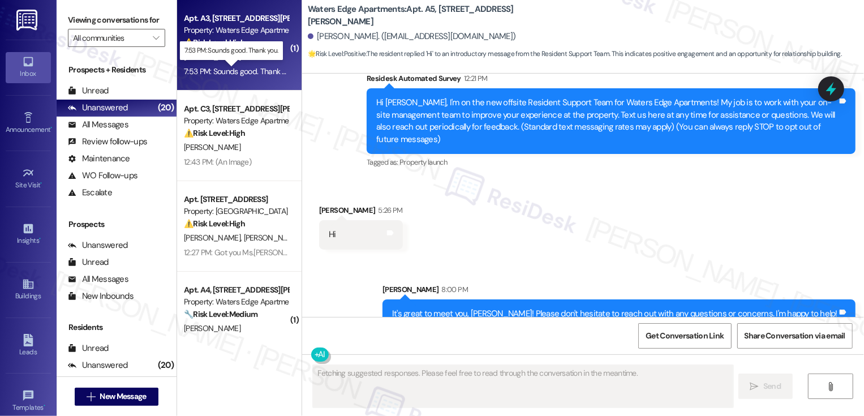
click at [253, 68] on div "7:53 PM: Sounds good. Thank you. 7:53 PM: Sounds good. Thank you." at bounding box center [239, 71] width 111 height 10
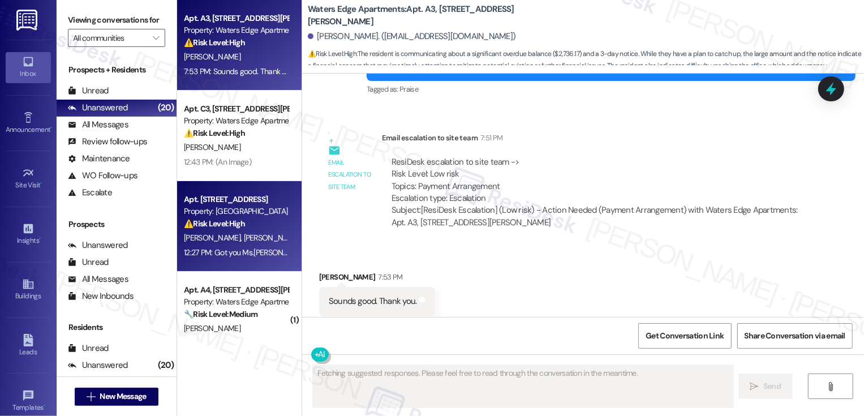
scroll to position [143, 0]
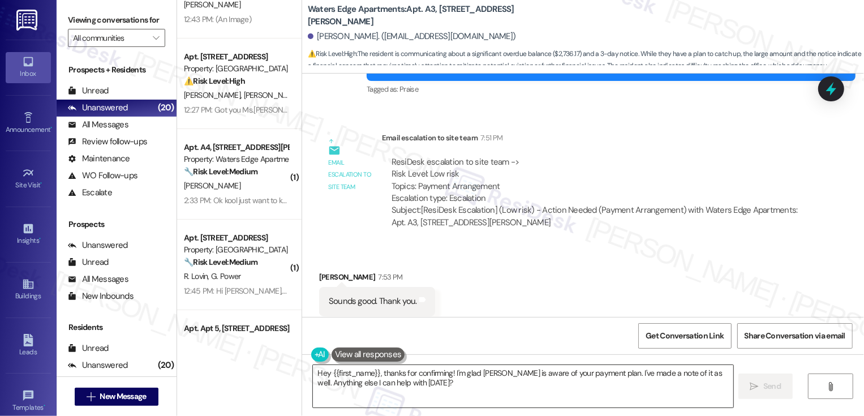
click at [419, 398] on textarea "Hey {{first_name}}, thanks for confirming! I'm glad Jessica is aware of your pa…" at bounding box center [523, 386] width 420 height 42
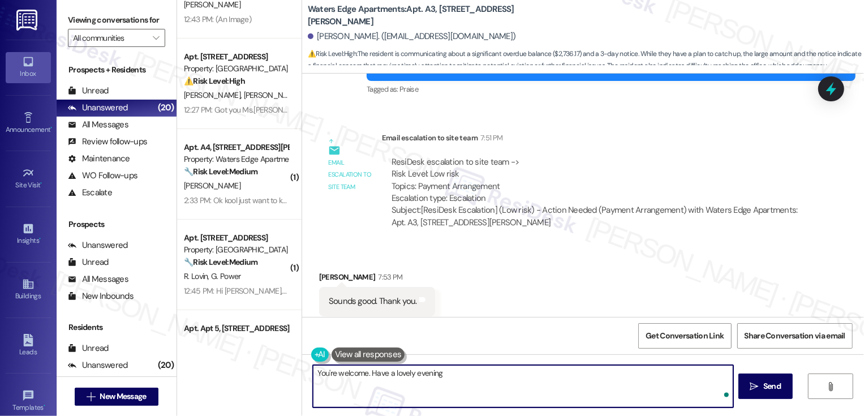
type textarea "You're welcome. Have a lovely evening!"
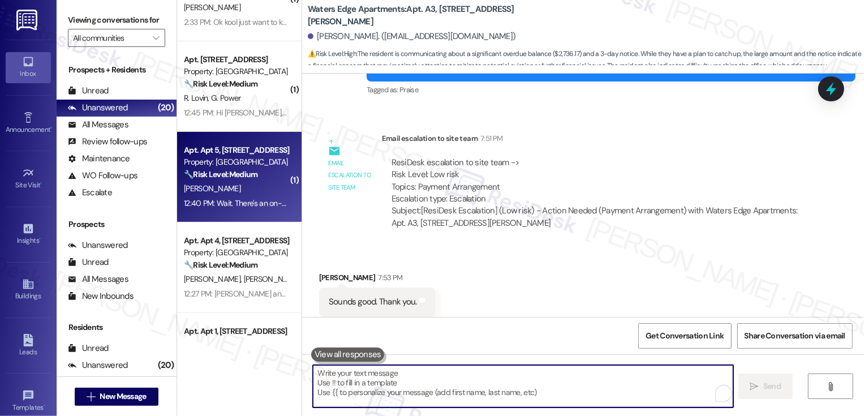
scroll to position [246, 0]
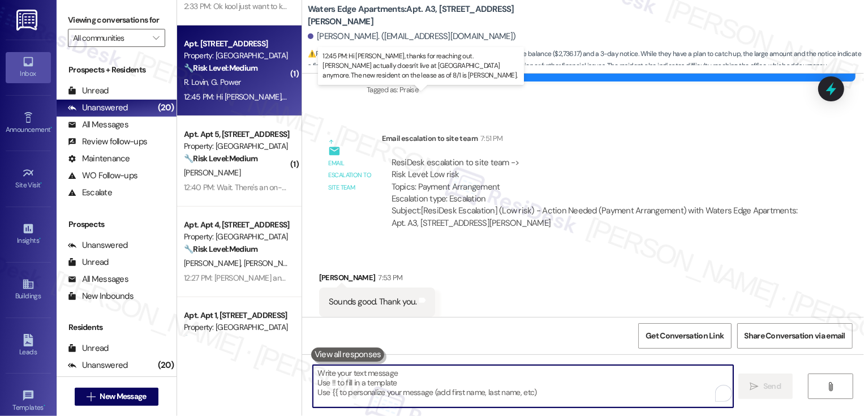
click at [247, 92] on div "12:45 PM: Hi Sarah, thanks for reaching out. Rachel actually doesn't live at Ma…" at bounding box center [490, 97] width 612 height 10
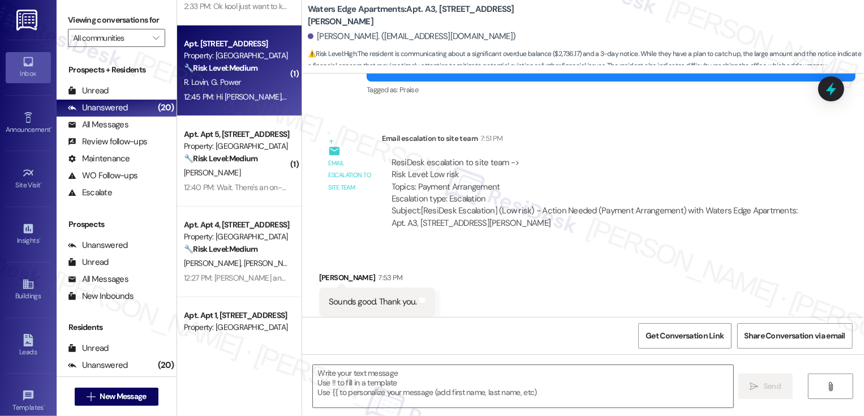
type textarea "Fetching suggested responses. Please feel free to read through the conversation…"
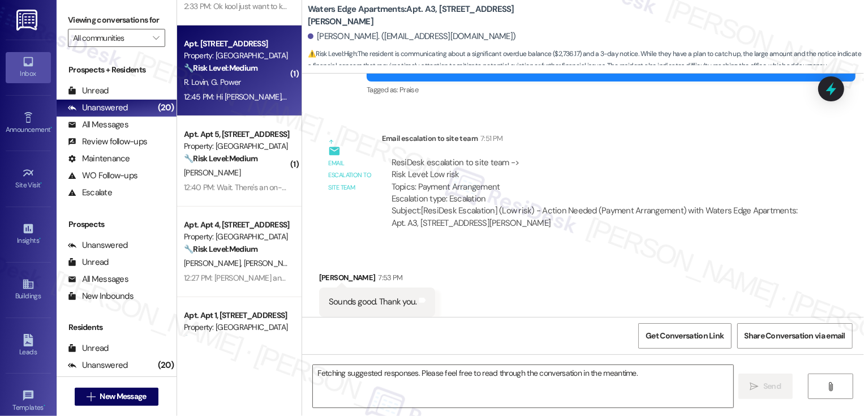
click at [247, 92] on div "12:45 PM: Hi Sarah, thanks for reaching out. Rachel actually doesn't live at Ma…" at bounding box center [490, 97] width 612 height 10
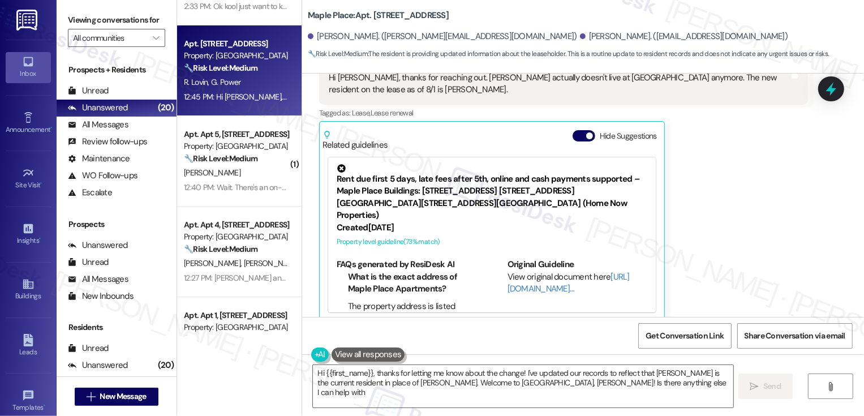
type textarea "Hi {{first_name}}, thanks for letting me know about the change! I've updated ou…"
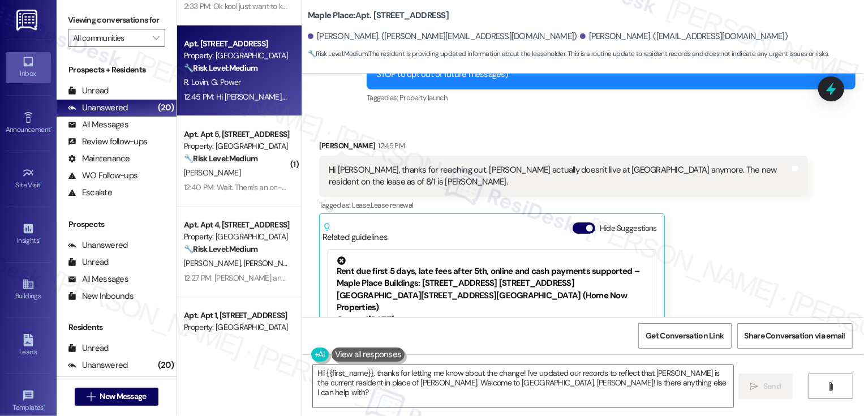
scroll to position [164, 0]
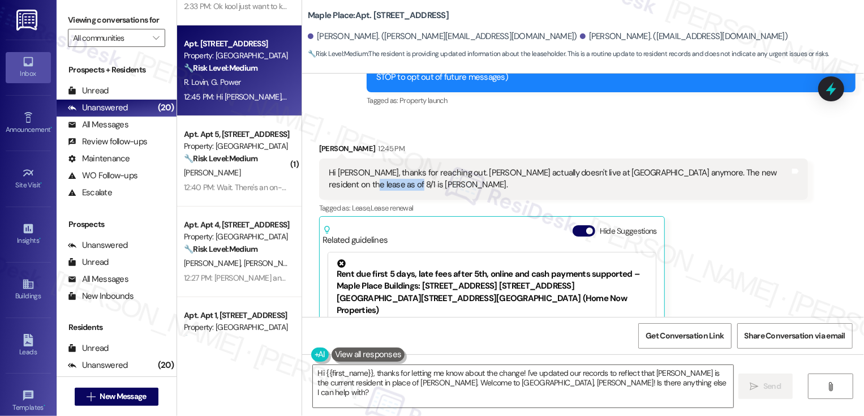
drag, startPoint x: 766, startPoint y: 160, endPoint x: 448, endPoint y: 174, distance: 318.3
click at [448, 174] on div "Hi Sarah, thanks for reaching out. Rachel actually doesn't live at Maple Place …" at bounding box center [559, 179] width 461 height 24
copy div "Tim Chappell."
click at [729, 276] on div "Grace Power 12:45 PM Hi Sarah, thanks for reaching out. Rachel actually doesn't…" at bounding box center [563, 280] width 489 height 274
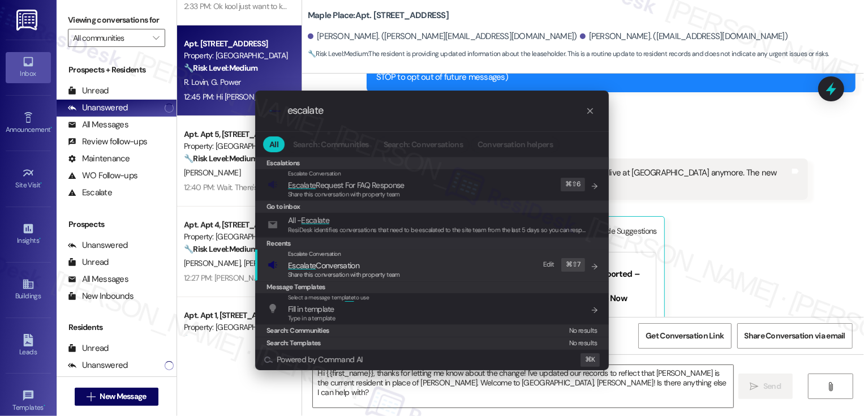
type input "escalate"
click at [341, 267] on span "Escalate Conversation" at bounding box center [323, 265] width 71 height 10
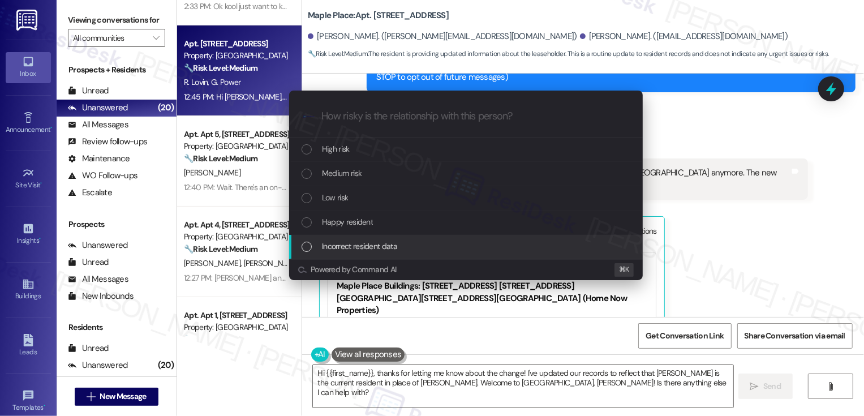
click at [349, 247] on span "Incorrect resident data" at bounding box center [359, 246] width 75 height 12
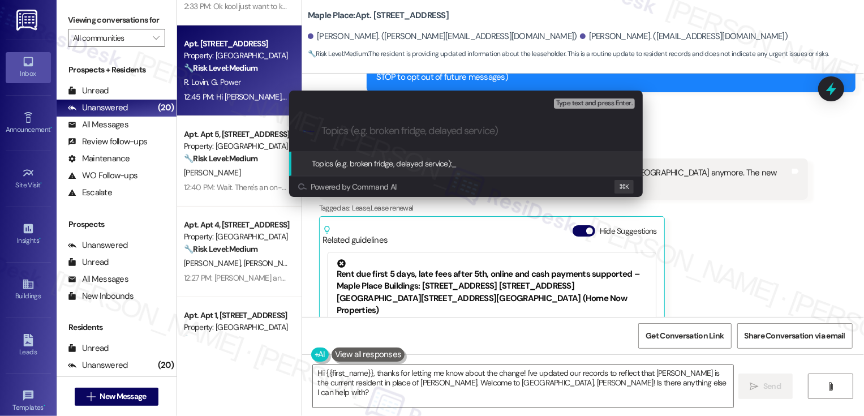
paste input "Tim Chappell."
type input "tenant on the lease: Tim Chappell"
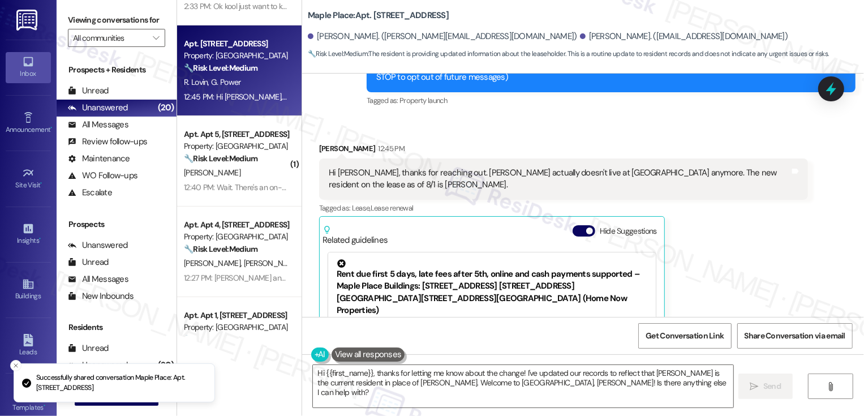
scroll to position [183, 0]
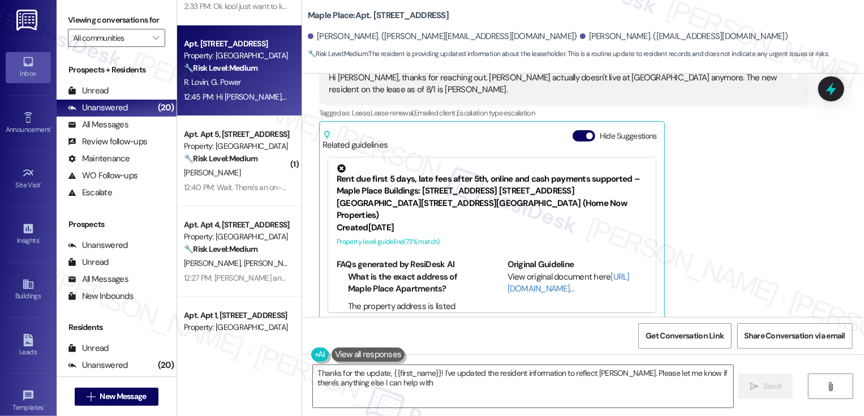
type textarea "Thanks for the update, {{first_name}}! I've updated the resident information to…"
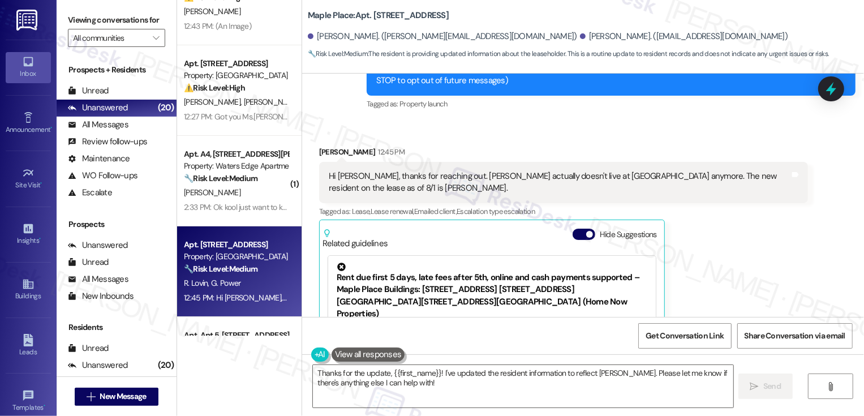
scroll to position [0, 0]
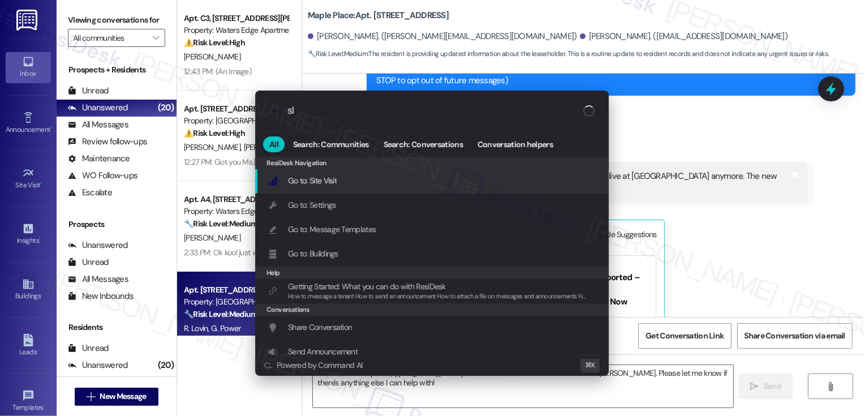
type input "sla"
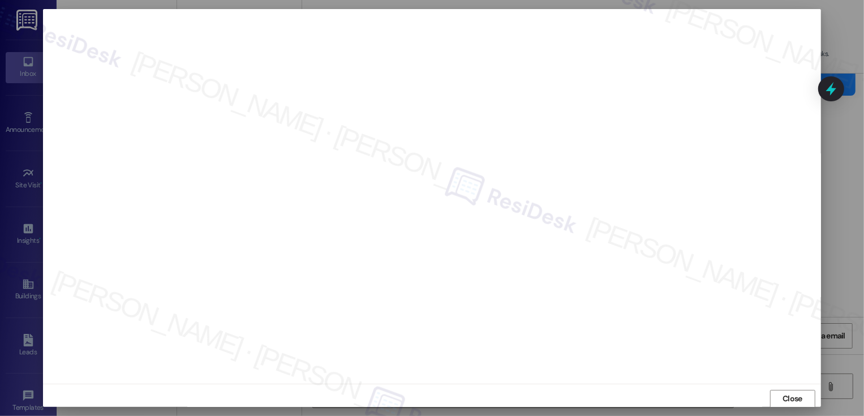
scroll to position [1, 0]
